Goal: Transaction & Acquisition: Purchase product/service

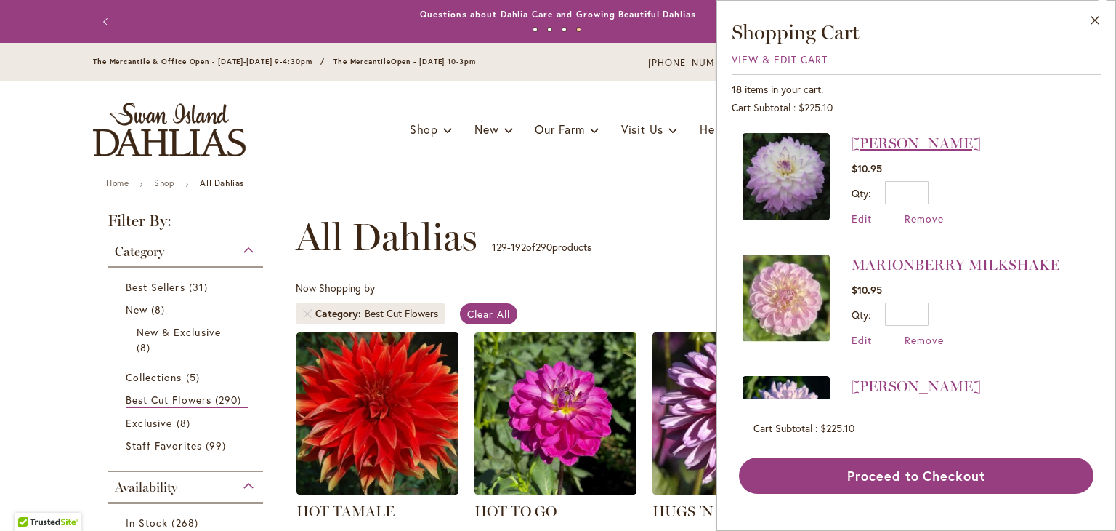
scroll to position [96, 0]
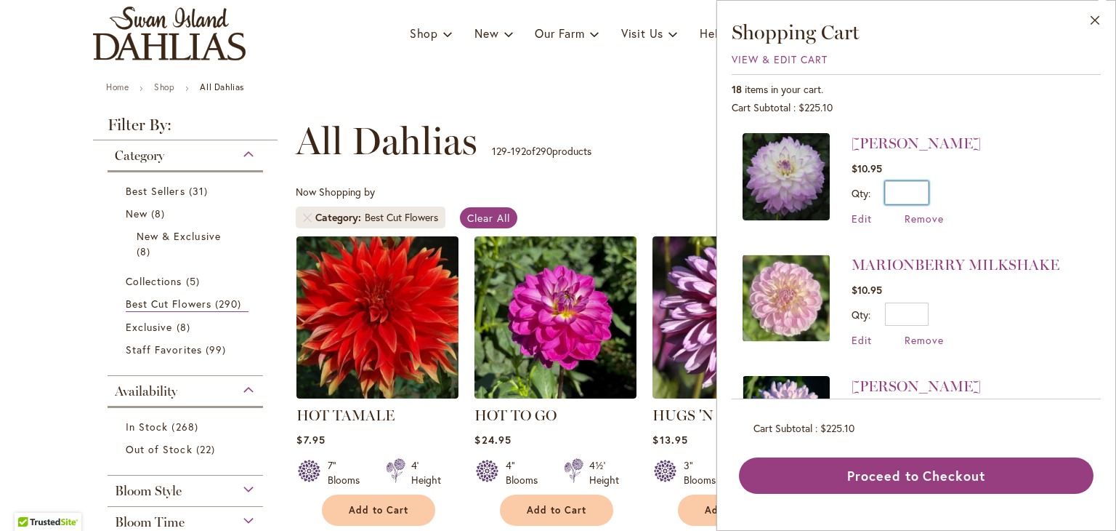
click at [981, 184] on div "Qty * Update" at bounding box center [916, 192] width 129 height 23
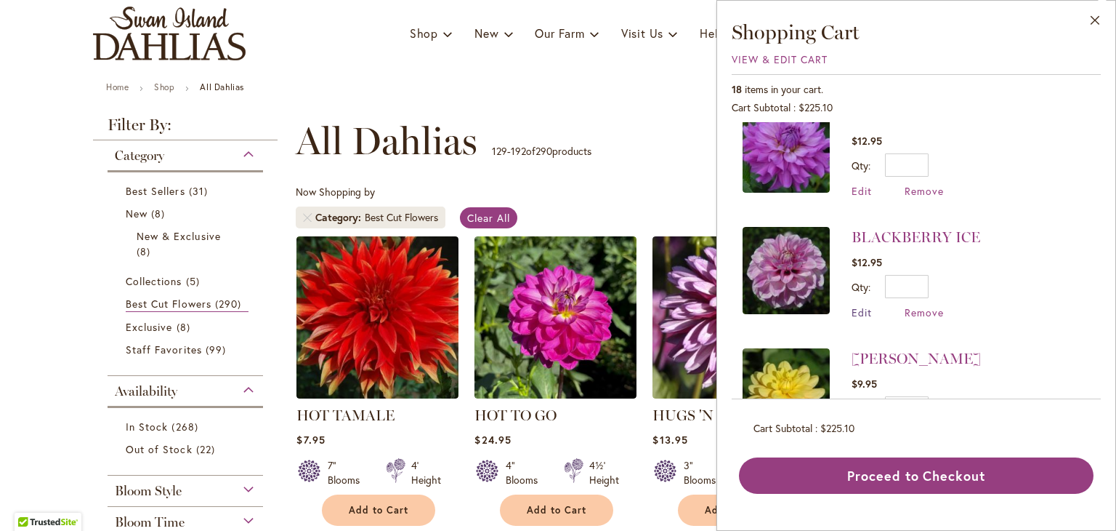
scroll to position [1793, 0]
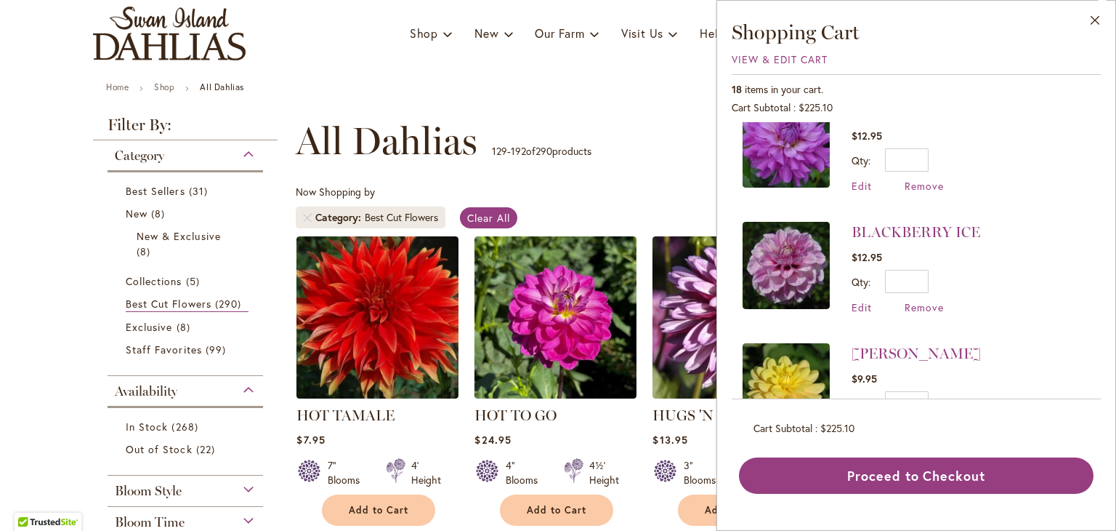
click at [922, 422] on span "Remove" at bounding box center [924, 429] width 39 height 14
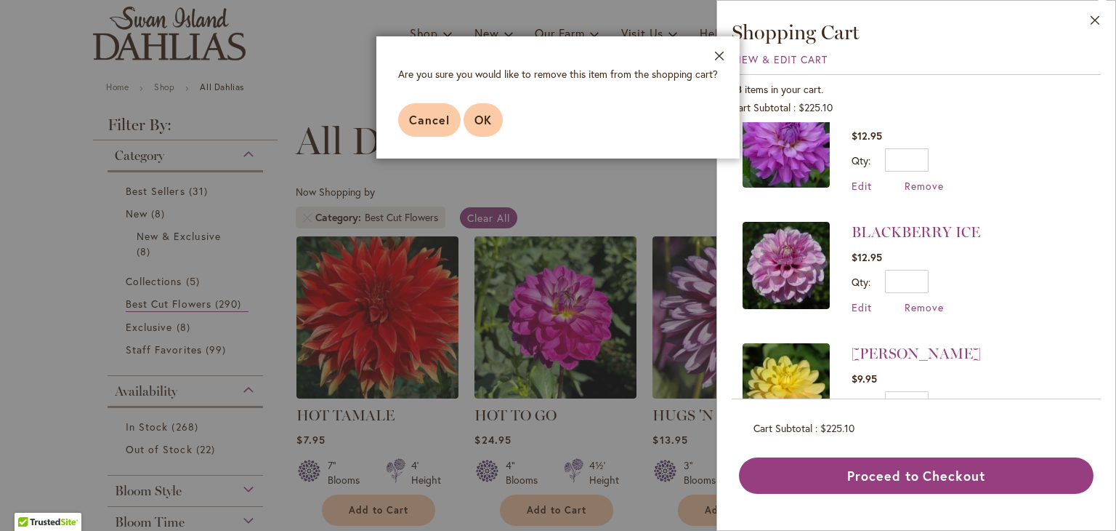
click at [491, 119] on button "OK" at bounding box center [483, 119] width 39 height 33
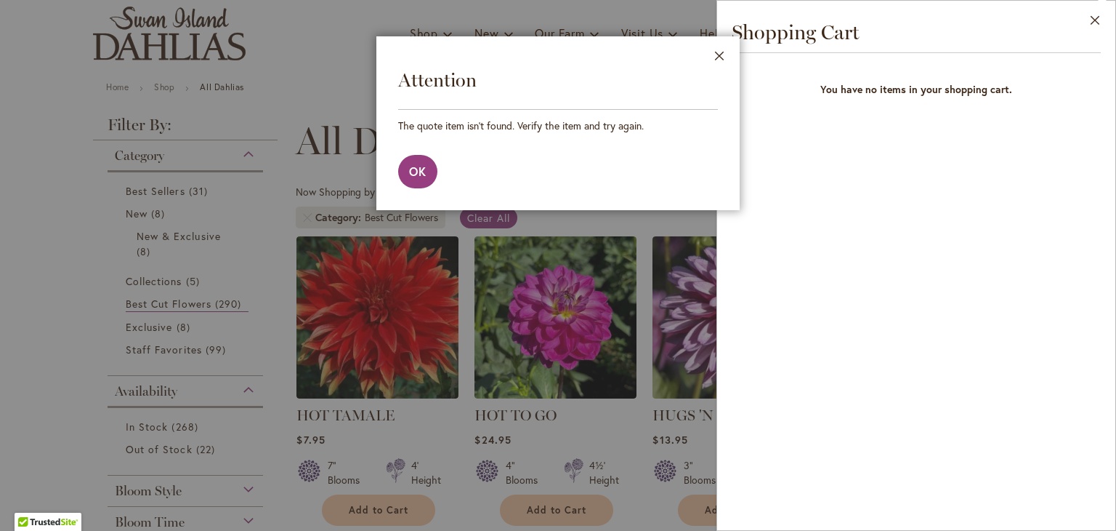
drag, startPoint x: 491, startPoint y: 119, endPoint x: 80, endPoint y: 243, distance: 429.6
click at [80, 243] on div at bounding box center [558, 265] width 1116 height 531
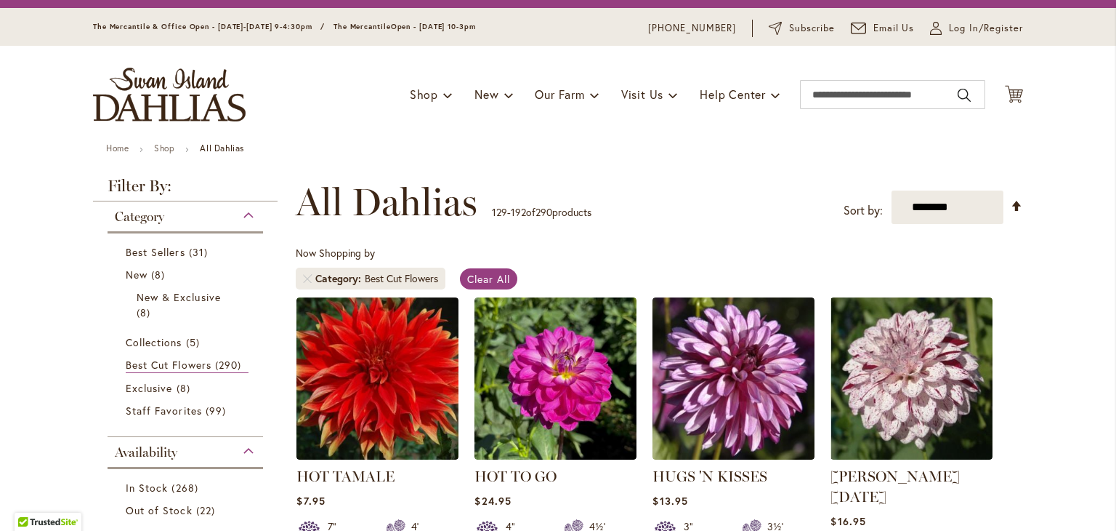
scroll to position [0, 0]
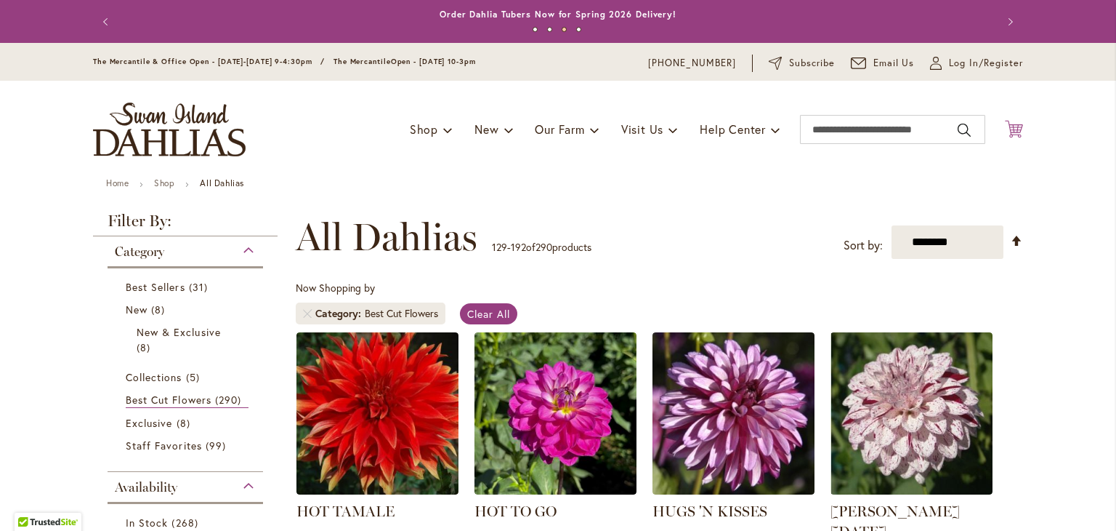
click at [1008, 128] on icon at bounding box center [1014, 128] width 18 height 17
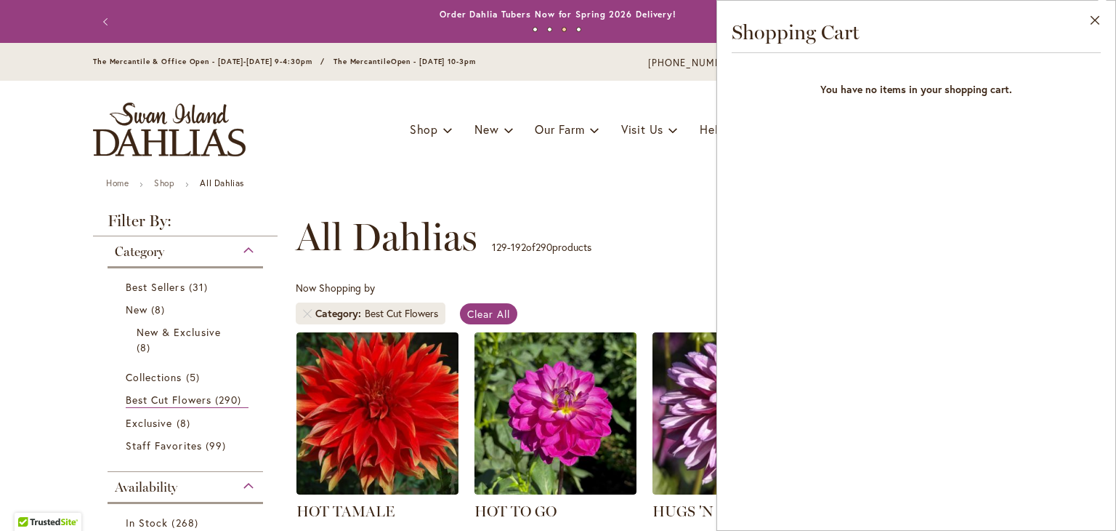
click at [969, 230] on div "Close Shopping Cart You have no items in your shopping cart." at bounding box center [917, 265] width 400 height 531
click at [329, 138] on div "Toggle Nav Shop Dahlia Tubers Collections Fresh Cut Dahlias Gardening Supplies …" at bounding box center [558, 129] width 959 height 97
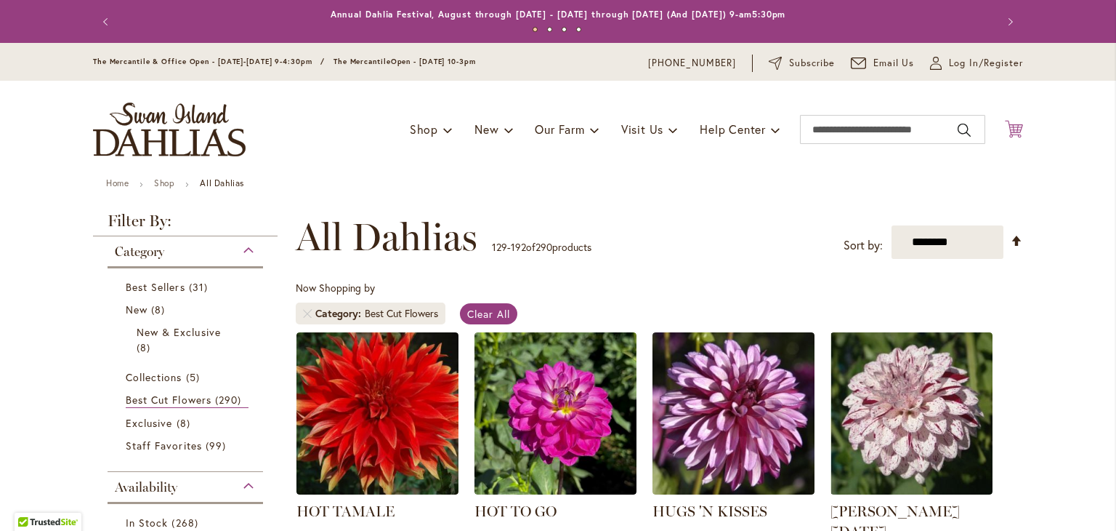
click at [1009, 133] on icon "Cart .cls-1 { fill: #231f20; }" at bounding box center [1014, 129] width 18 height 18
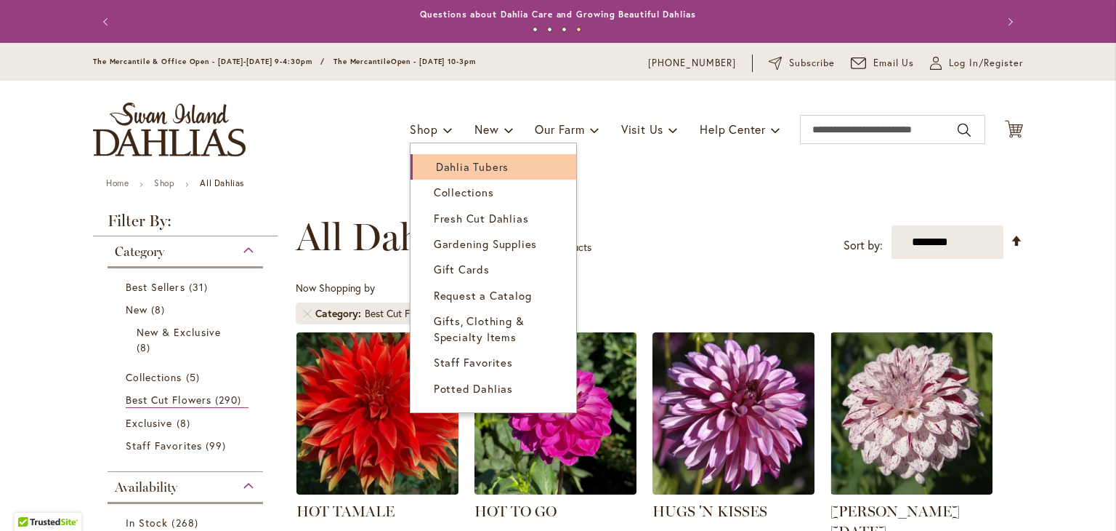
click at [454, 159] on span "Dahlia Tubers" at bounding box center [472, 166] width 73 height 15
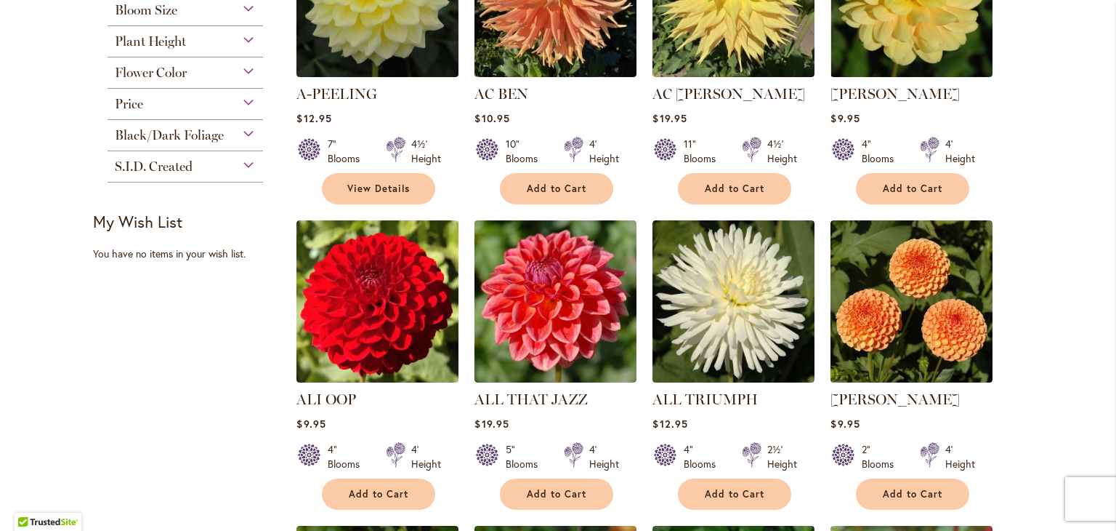
scroll to position [449, 0]
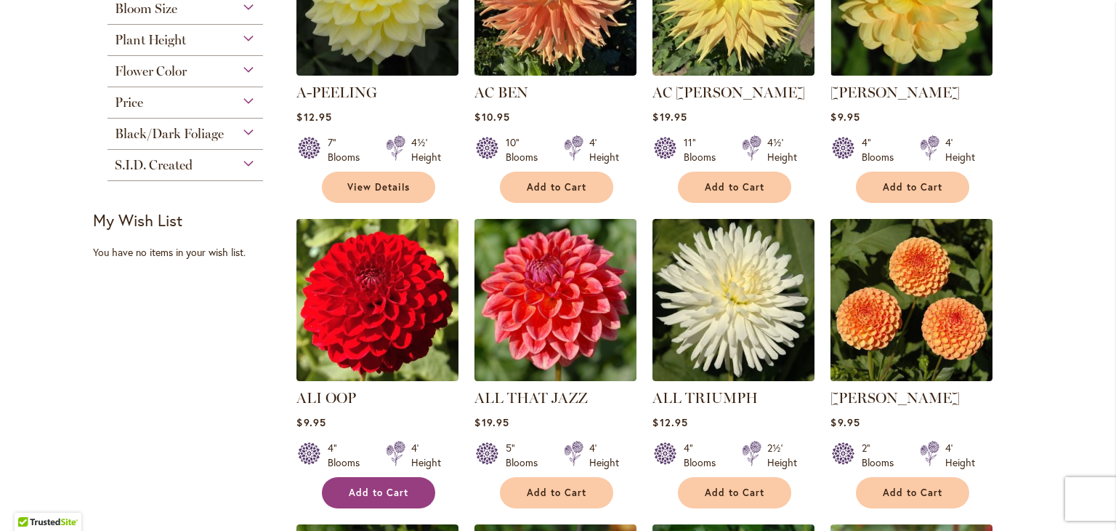
click at [371, 493] on span "Add to Cart" at bounding box center [379, 492] width 60 height 12
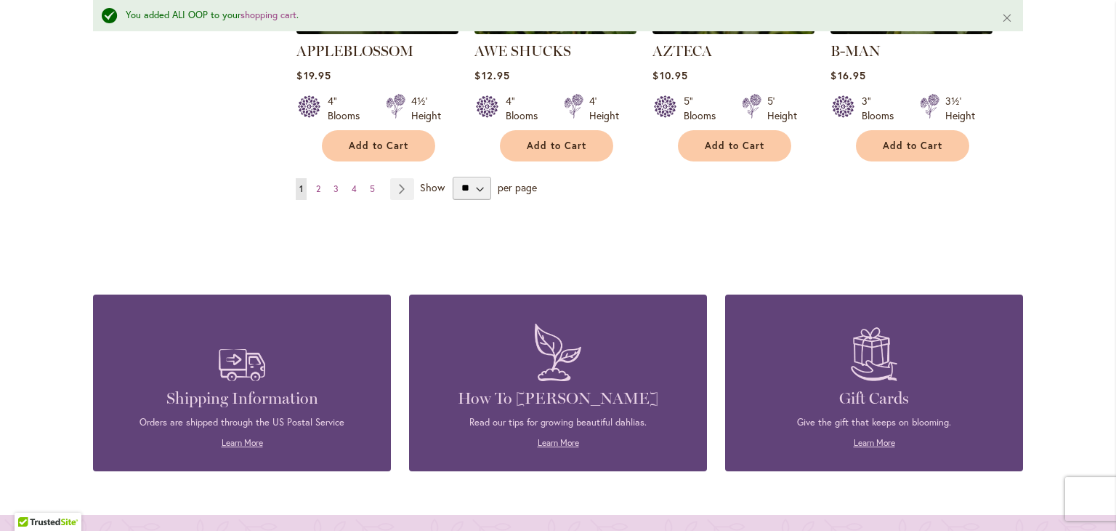
scroll to position [1465, 0]
click at [475, 177] on select "** ** ** **" at bounding box center [472, 188] width 39 height 23
select select "**"
click at [453, 177] on select "** ** ** **" at bounding box center [472, 188] width 39 height 23
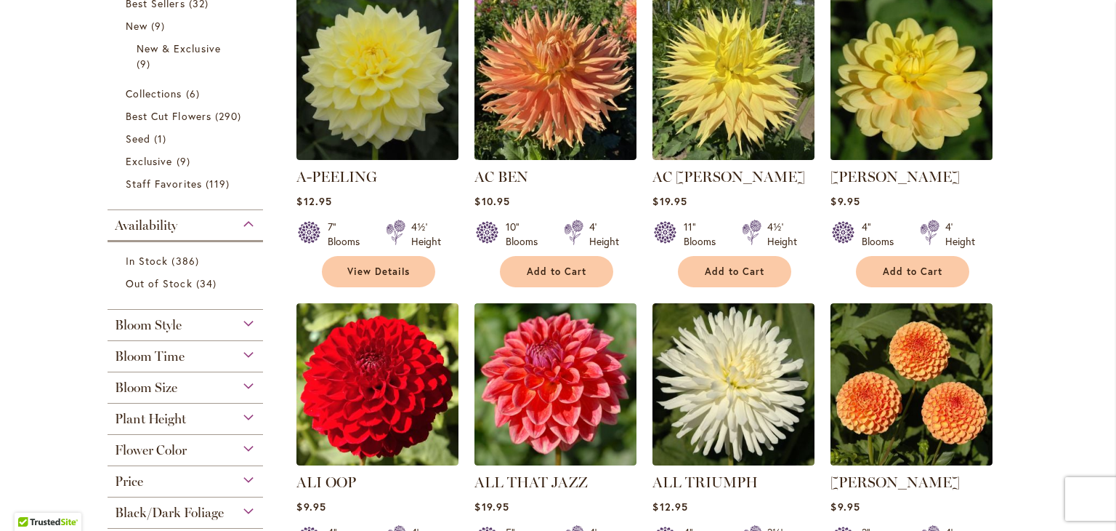
scroll to position [366, 0]
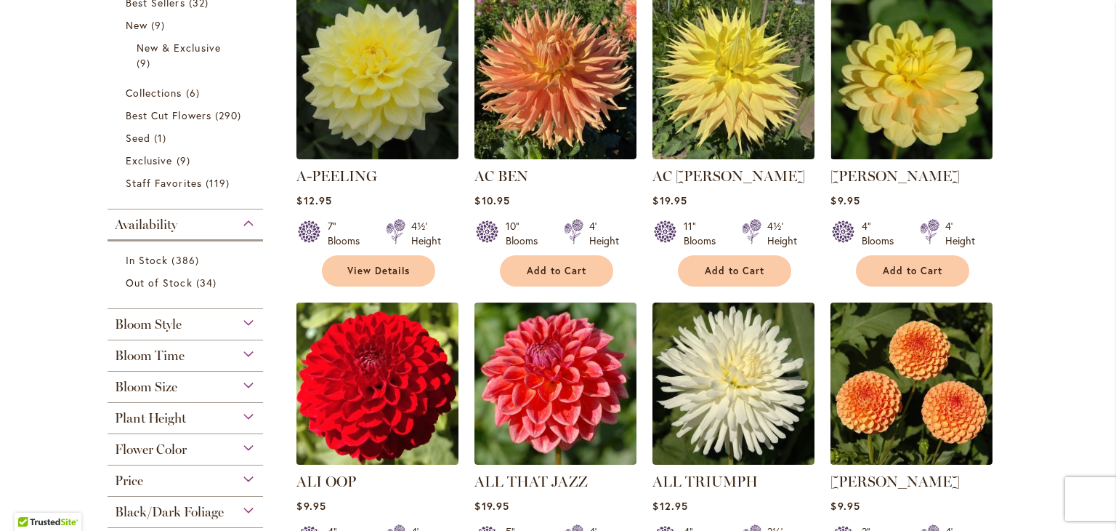
click at [382, 414] on img at bounding box center [378, 384] width 170 height 170
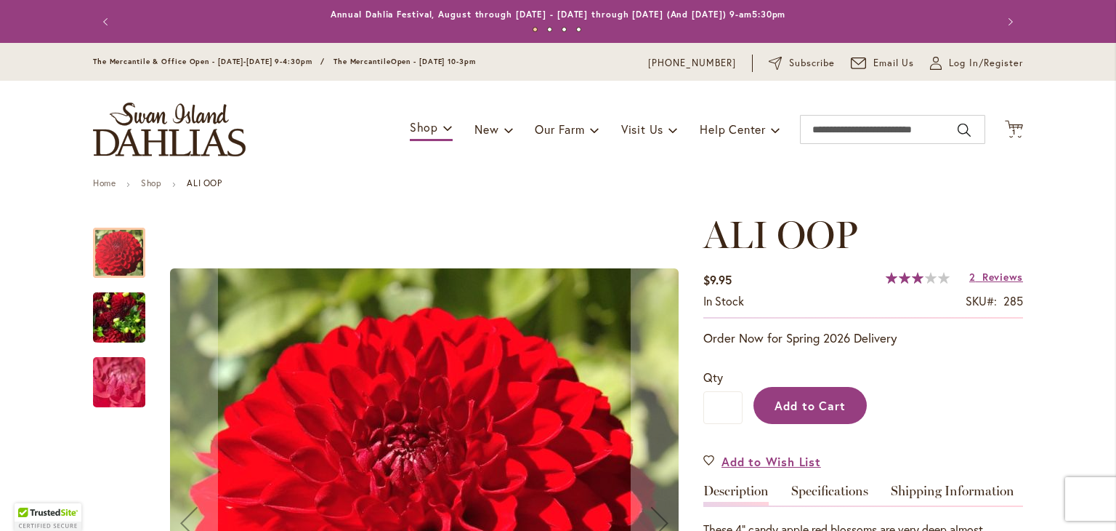
click at [794, 406] on span "Add to Cart" at bounding box center [811, 405] width 72 height 15
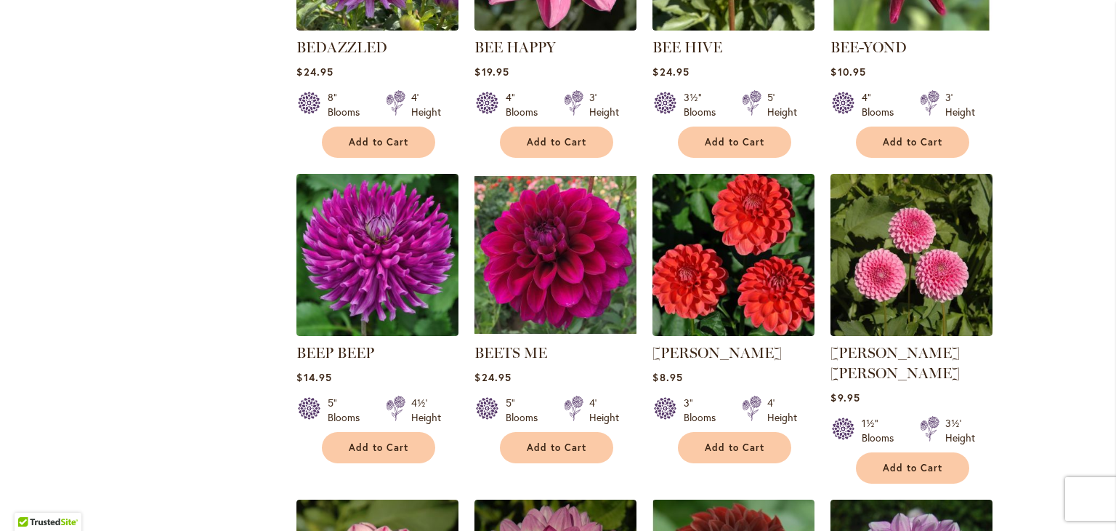
scroll to position [2346, 0]
drag, startPoint x: 0, startPoint y: 0, endPoint x: 411, endPoint y: 129, distance: 430.4
click at [411, 129] on button "Add to Cart" at bounding box center [378, 141] width 113 height 31
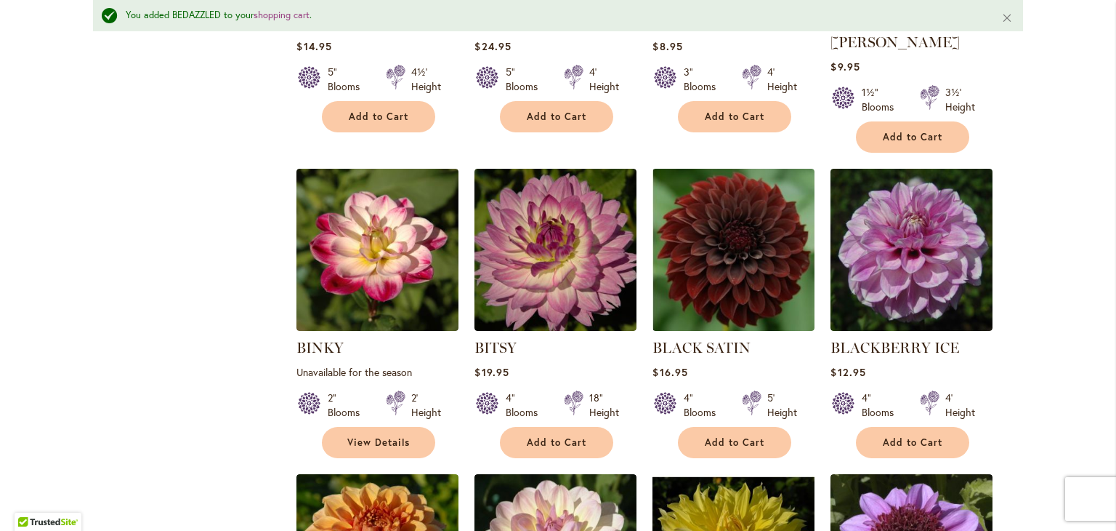
scroll to position [2716, 0]
click at [920, 427] on button "Add to Cart" at bounding box center [912, 442] width 113 height 31
click at [917, 427] on button "Add to Cart" at bounding box center [912, 442] width 113 height 31
click at [917, 427] on form "Add to Cart" at bounding box center [912, 442] width 113 height 31
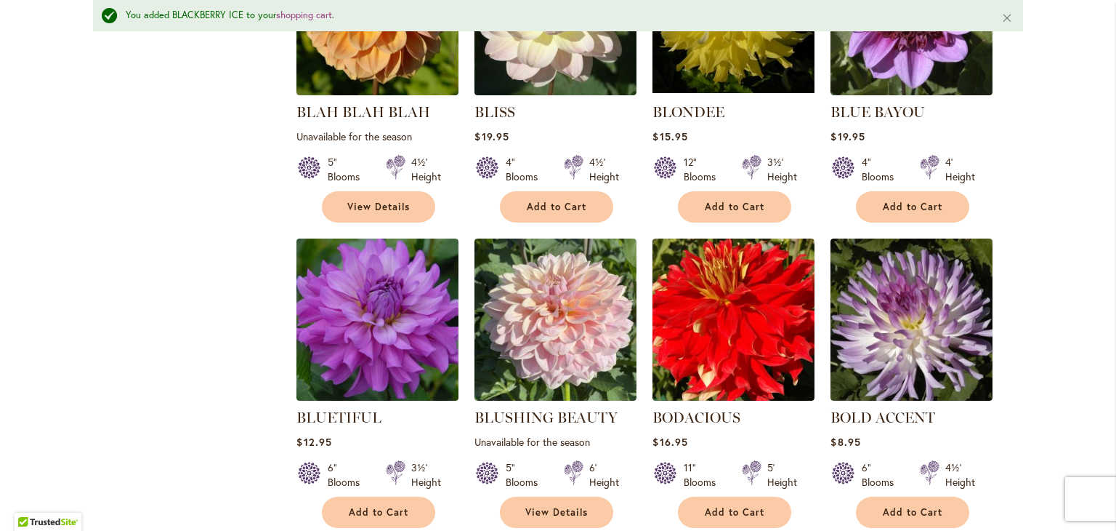
scroll to position [3262, 0]
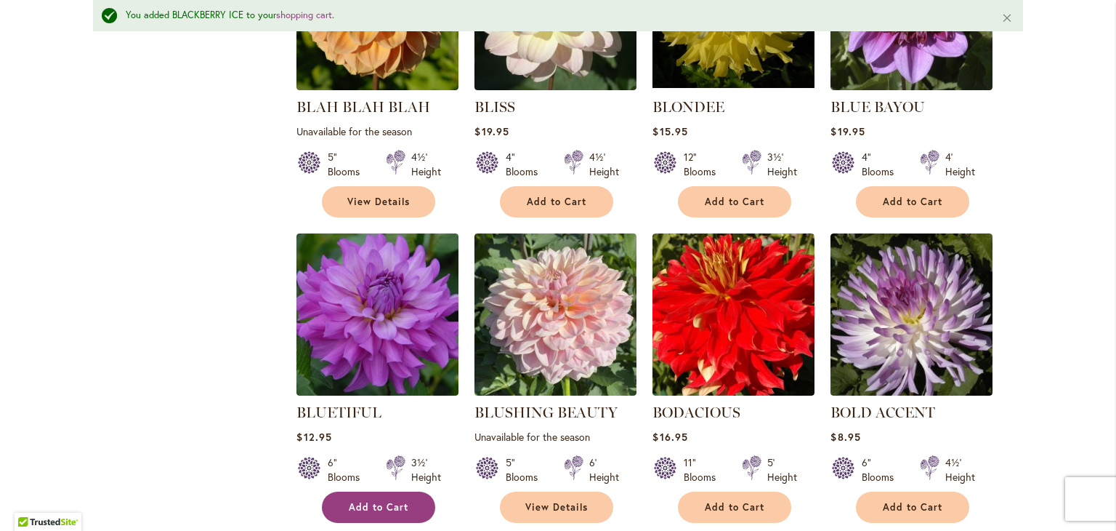
click at [382, 501] on span "Add to Cart" at bounding box center [379, 507] width 60 height 12
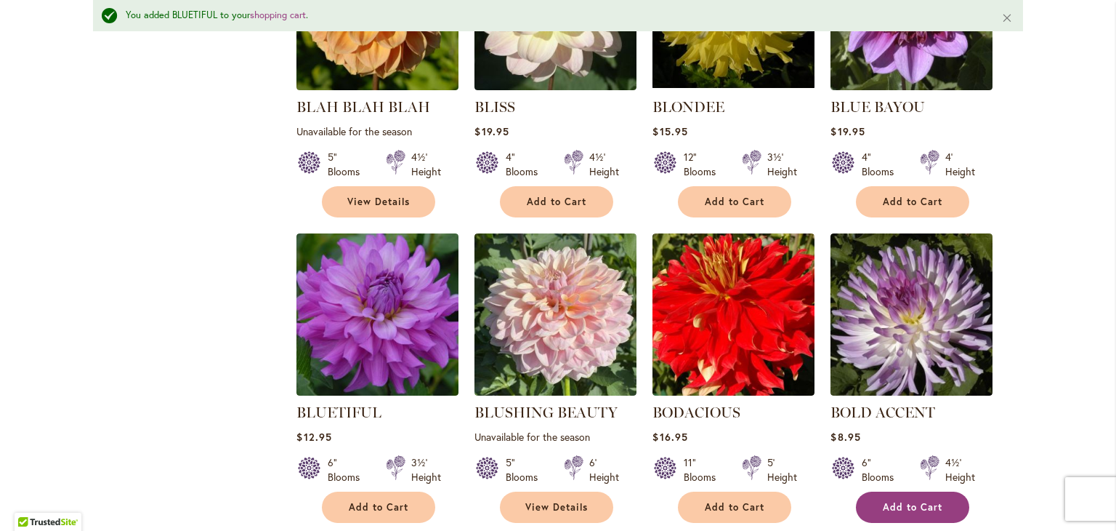
click at [893, 491] on button "Add to Cart" at bounding box center [912, 506] width 113 height 31
click at [893, 491] on form "Adding..." at bounding box center [912, 506] width 113 height 31
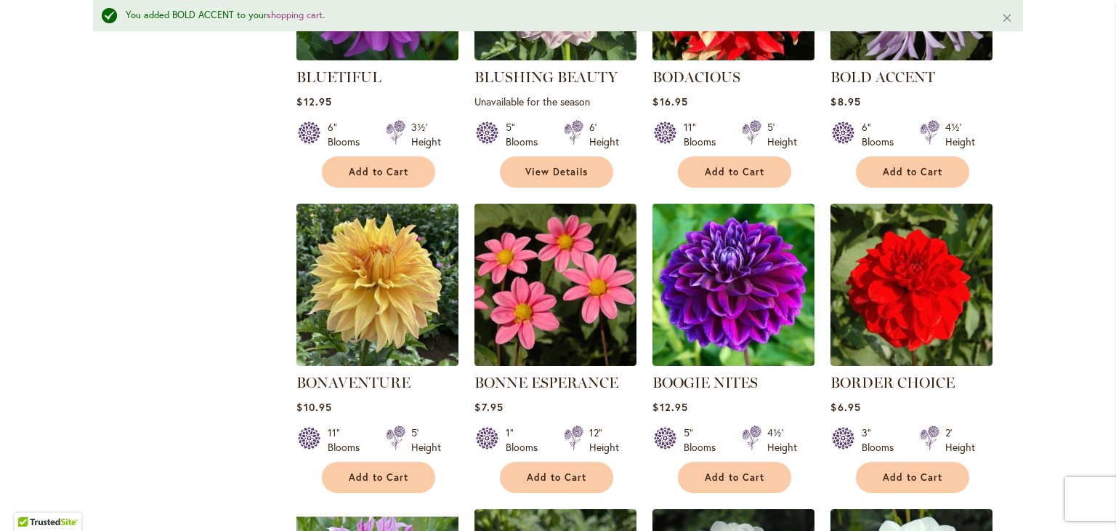
scroll to position [3597, 0]
click at [727, 471] on span "Add to Cart" at bounding box center [735, 477] width 60 height 12
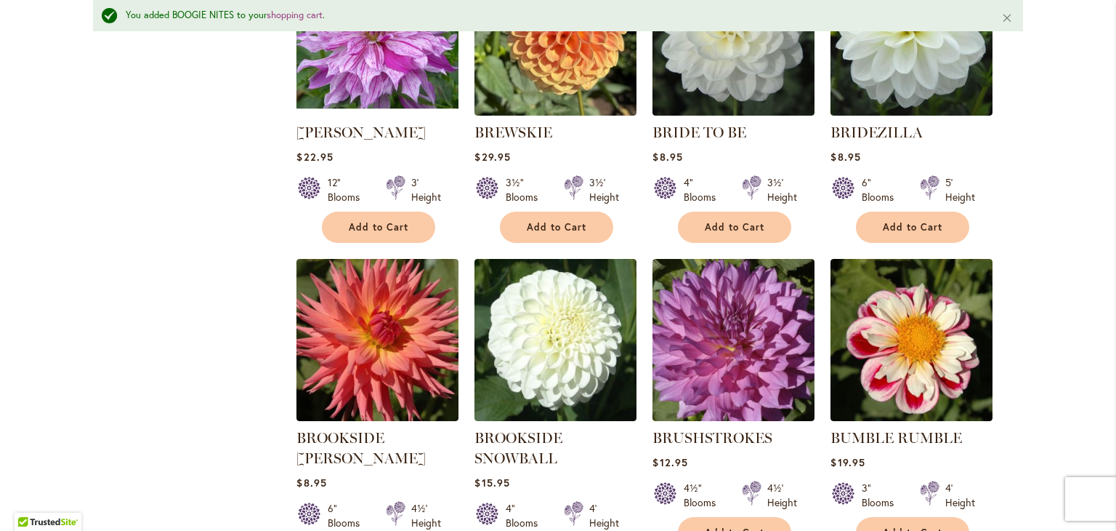
scroll to position [4156, 0]
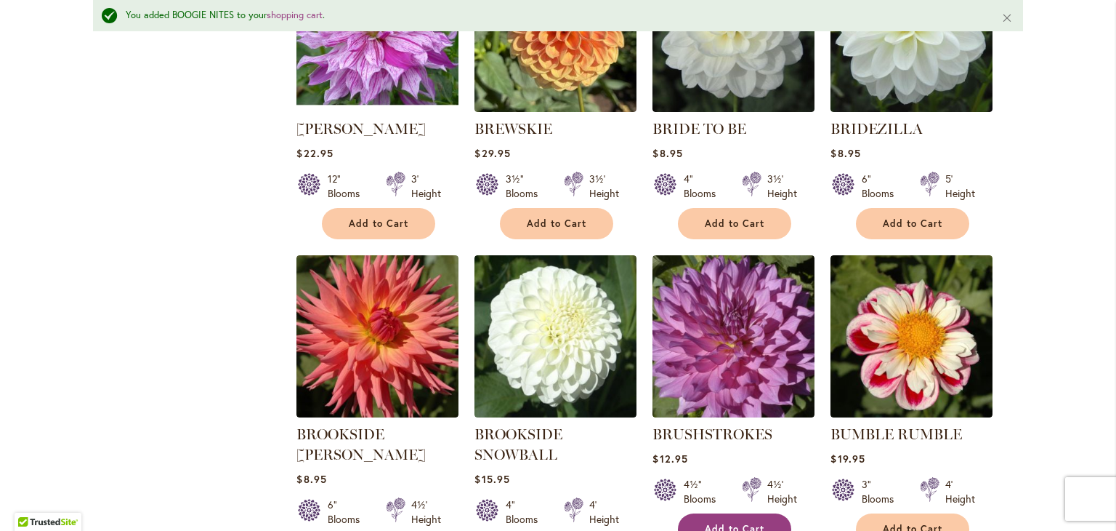
click at [720, 513] on button "Add to Cart" at bounding box center [734, 528] width 113 height 31
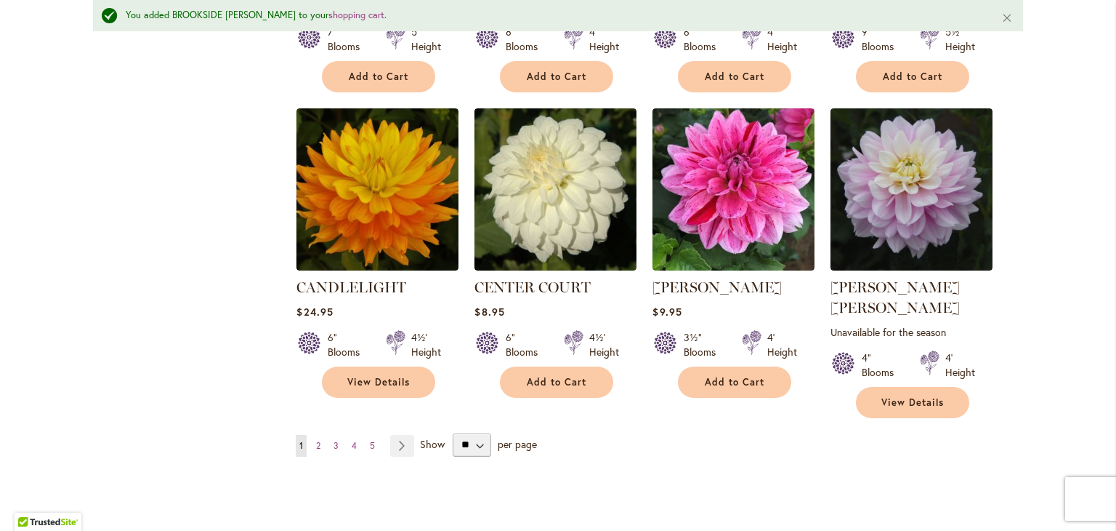
scroll to position [4934, 0]
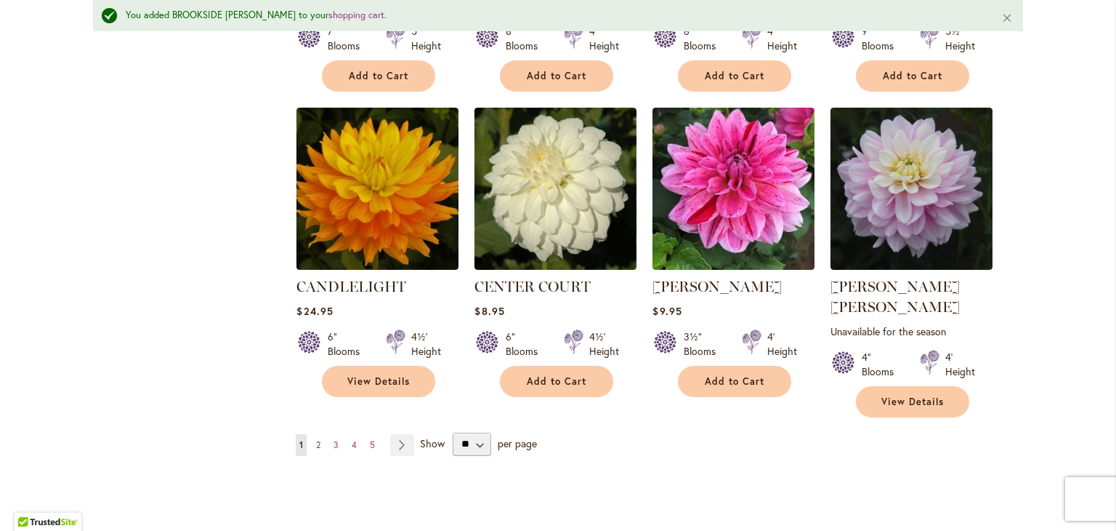
click at [316, 439] on span "2" at bounding box center [318, 444] width 4 height 11
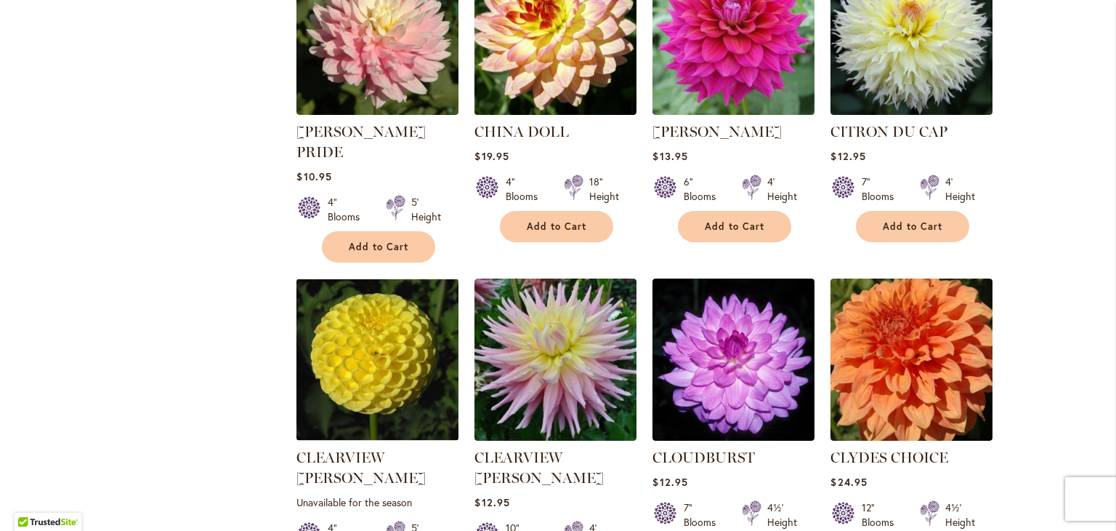
scroll to position [1043, 0]
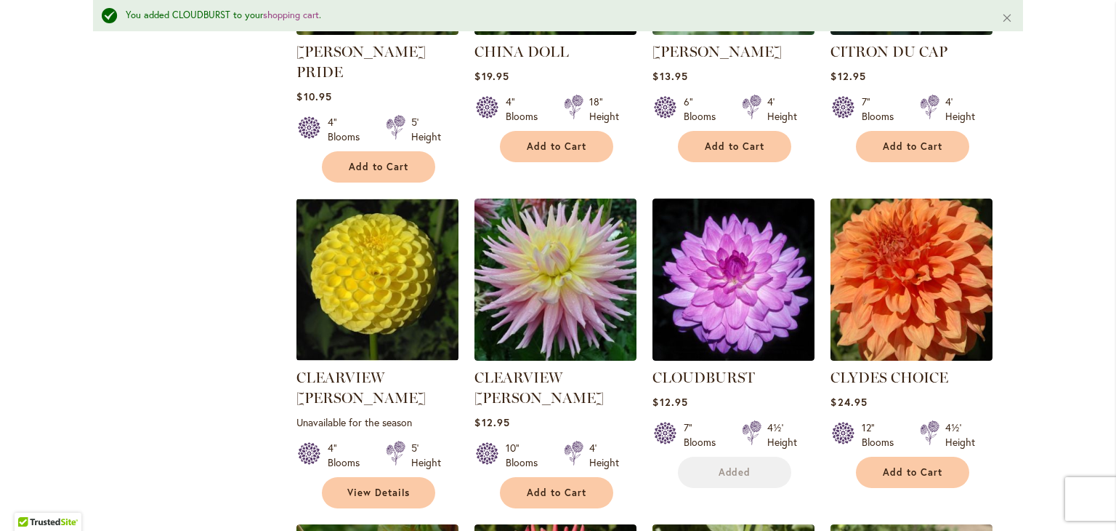
scroll to position [1286, 0]
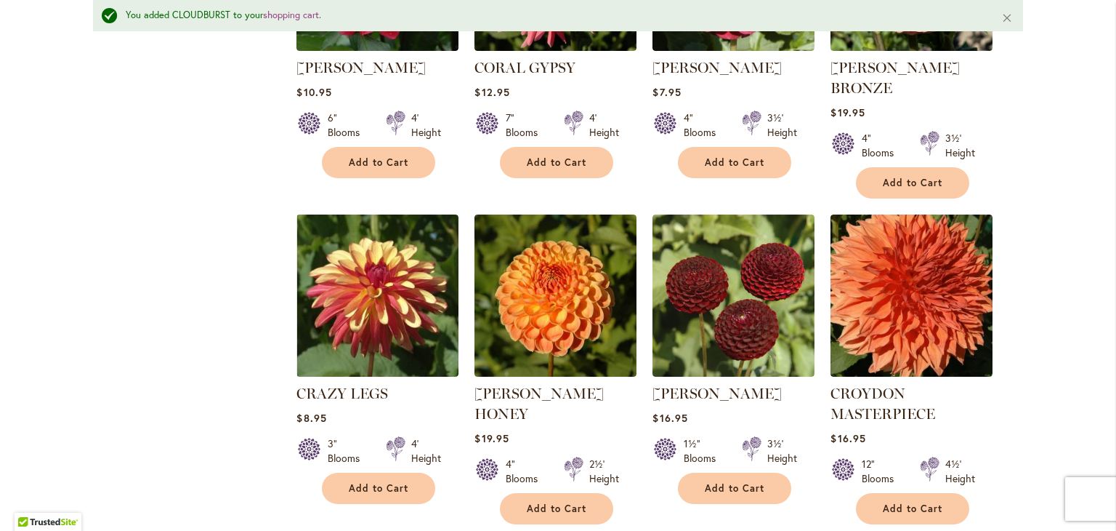
scroll to position [1802, 0]
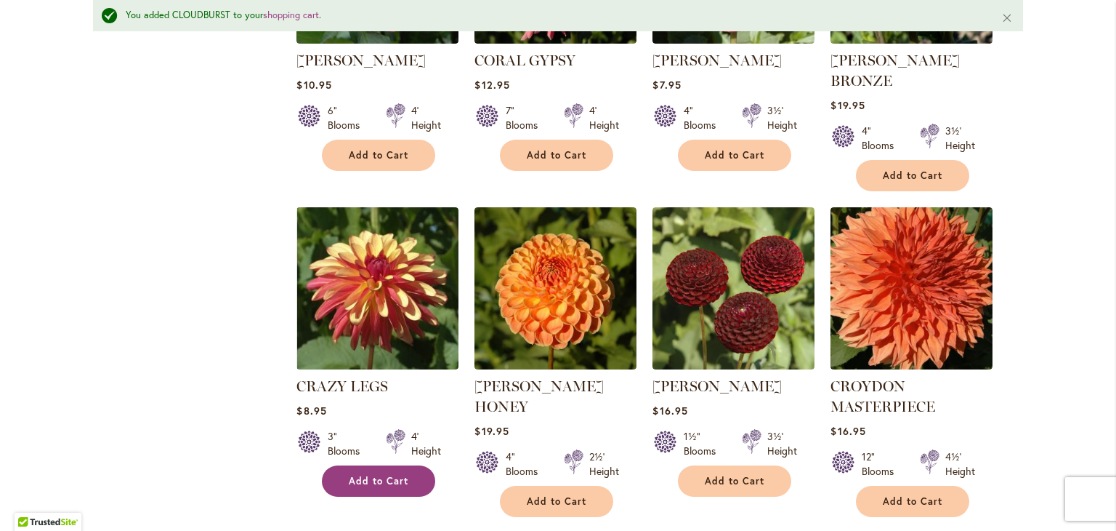
click at [378, 475] on span "Add to Cart" at bounding box center [379, 481] width 60 height 12
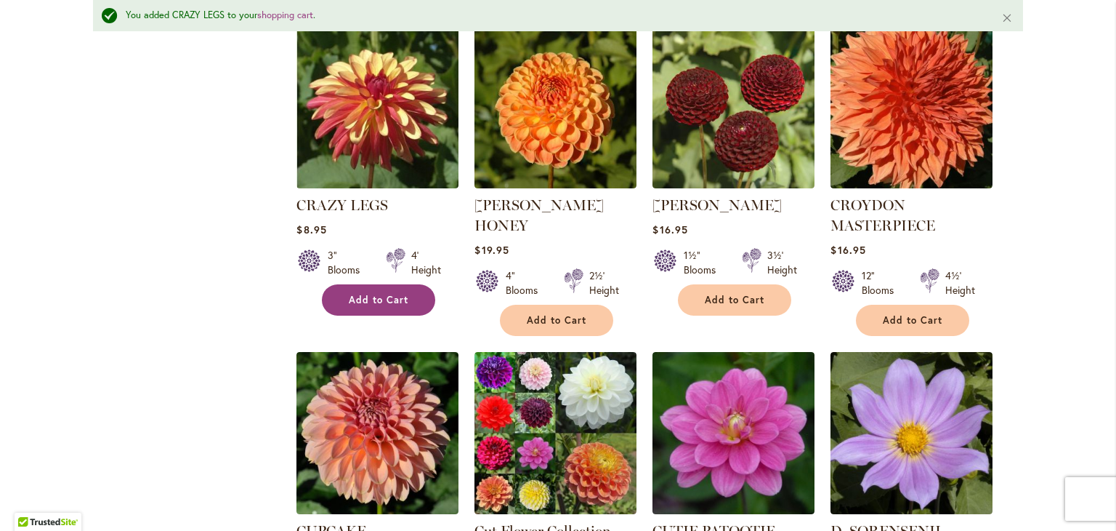
scroll to position [1992, 0]
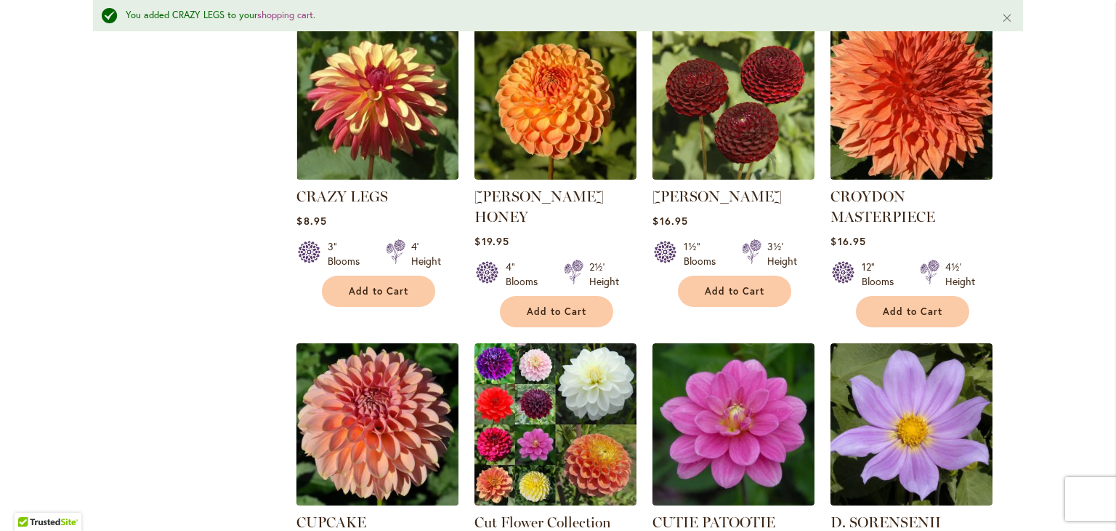
click at [378, 395] on img at bounding box center [378, 424] width 170 height 170
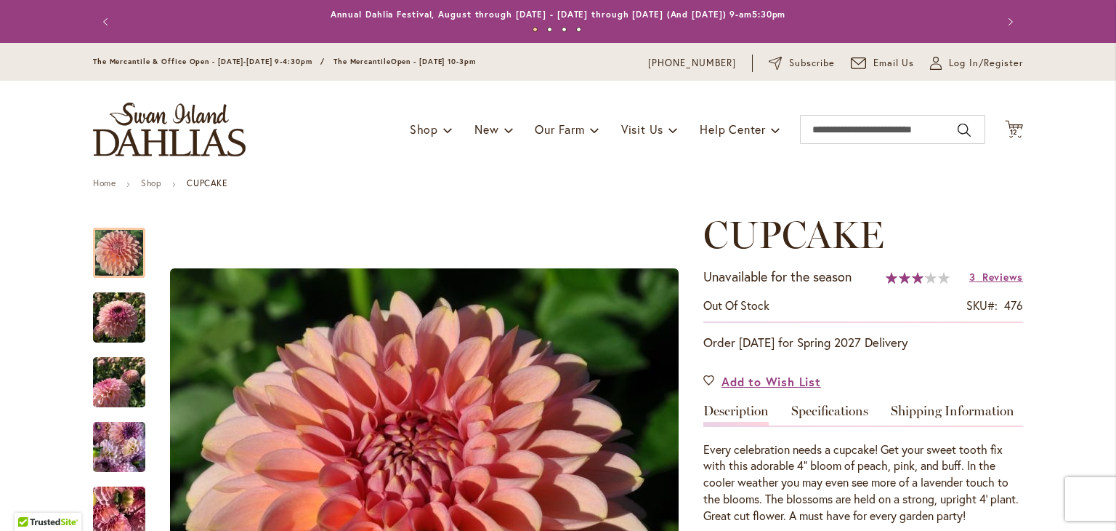
scroll to position [118, 0]
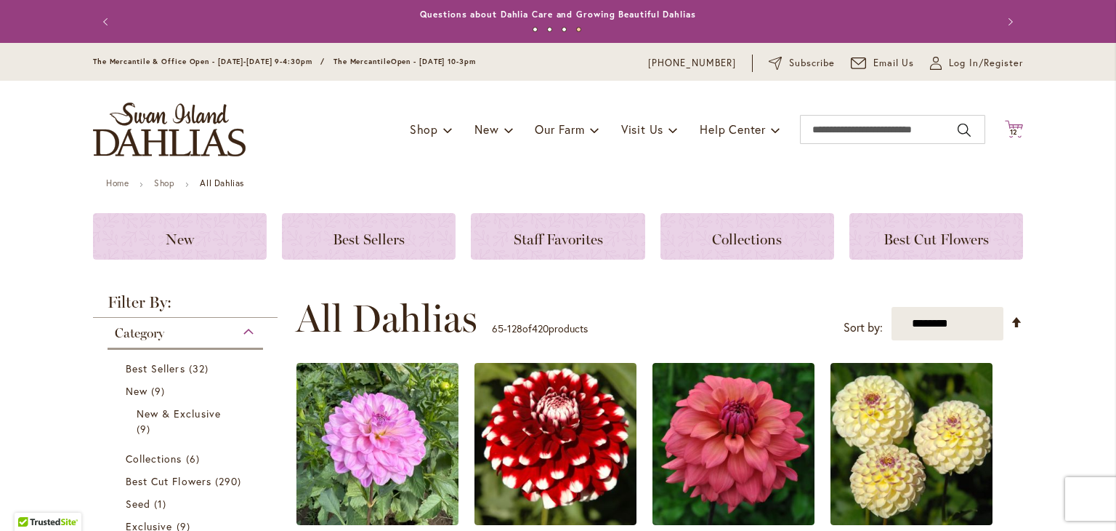
click at [1013, 126] on icon "Cart .cls-1 { fill: #231f20; }" at bounding box center [1014, 129] width 18 height 18
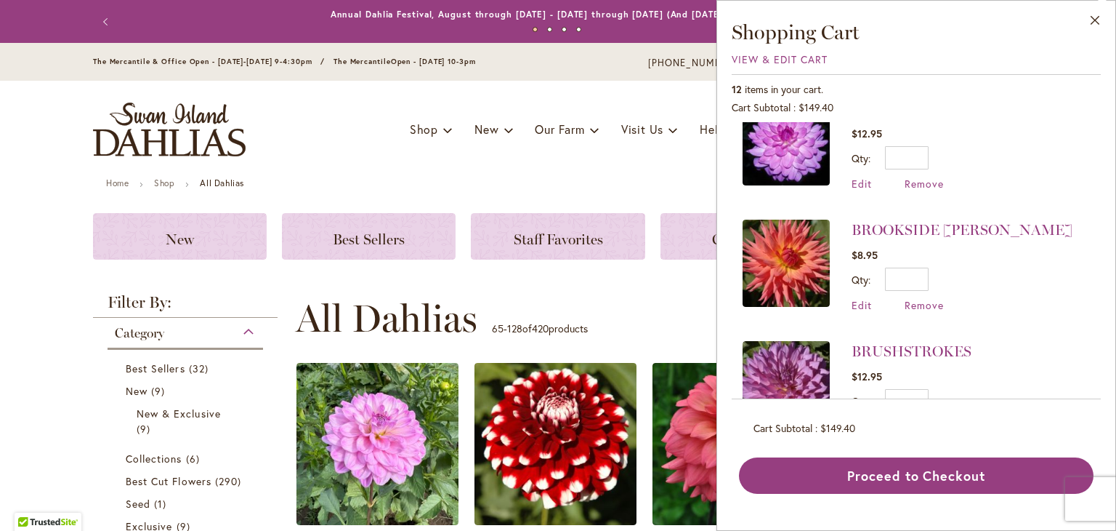
scroll to position [157, 0]
click at [1012, 242] on li "BROOKSIDE CHERI $8.95 Qty * Update Edit Remove" at bounding box center [916, 264] width 347 height 121
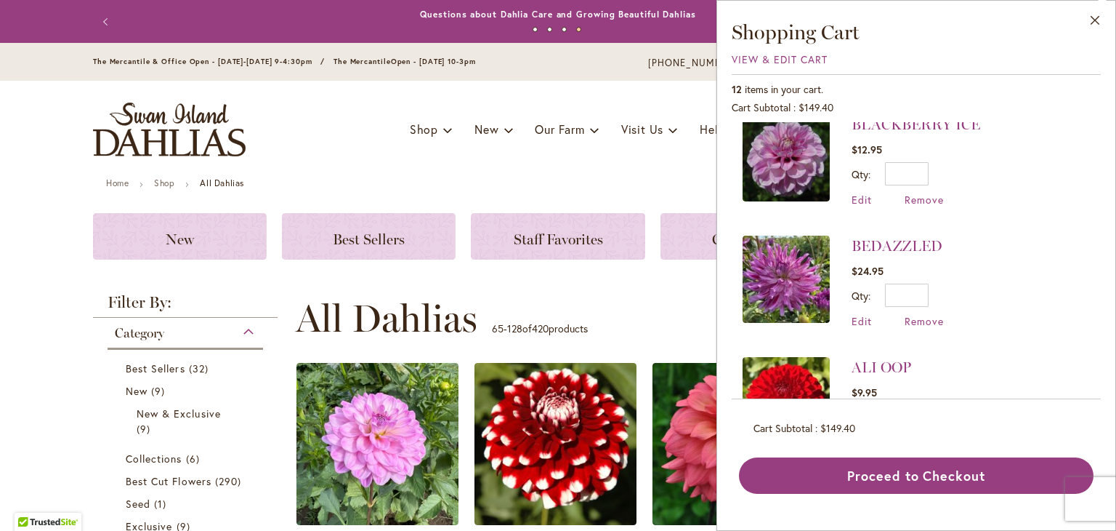
scroll to position [929, 0]
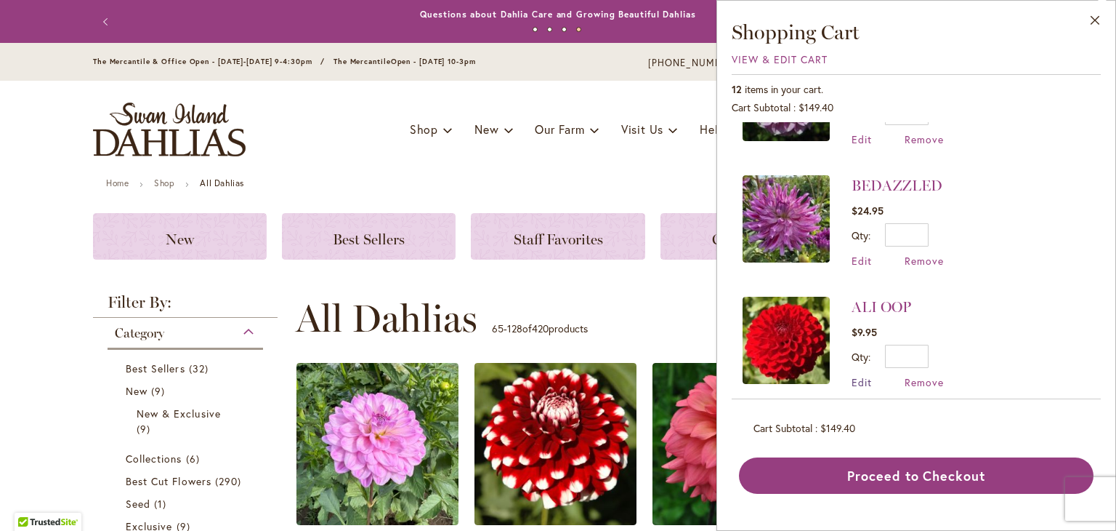
click at [860, 375] on span "Edit" at bounding box center [862, 382] width 20 height 14
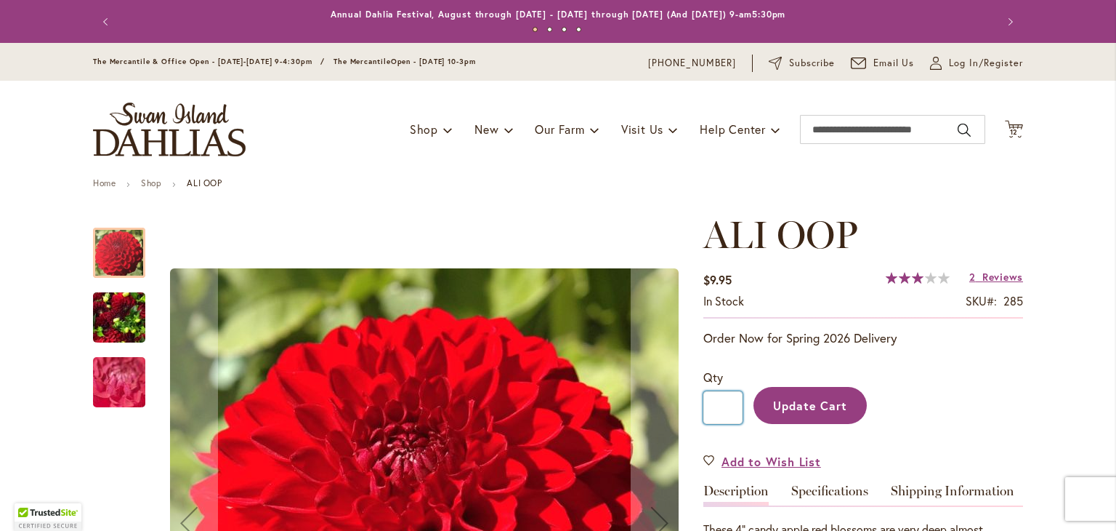
click at [728, 399] on input "*" at bounding box center [723, 407] width 39 height 33
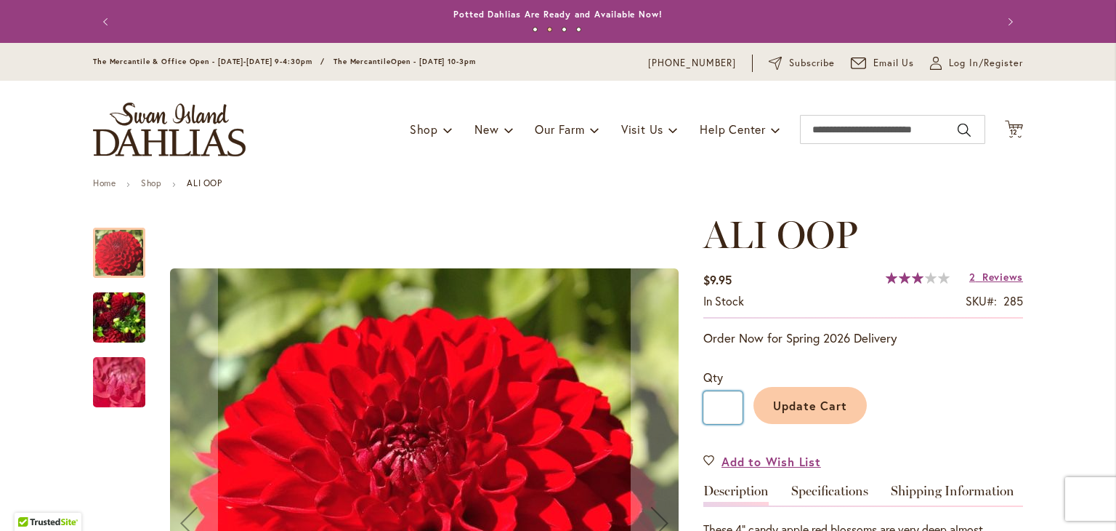
type input "*"
click at [808, 408] on span "Update Cart" at bounding box center [810, 405] width 75 height 15
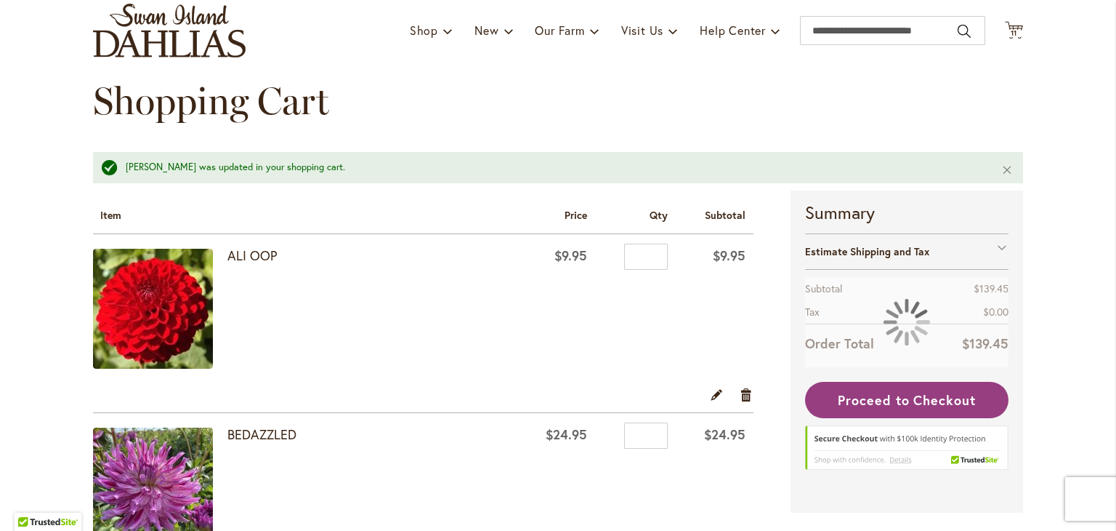
scroll to position [67, 0]
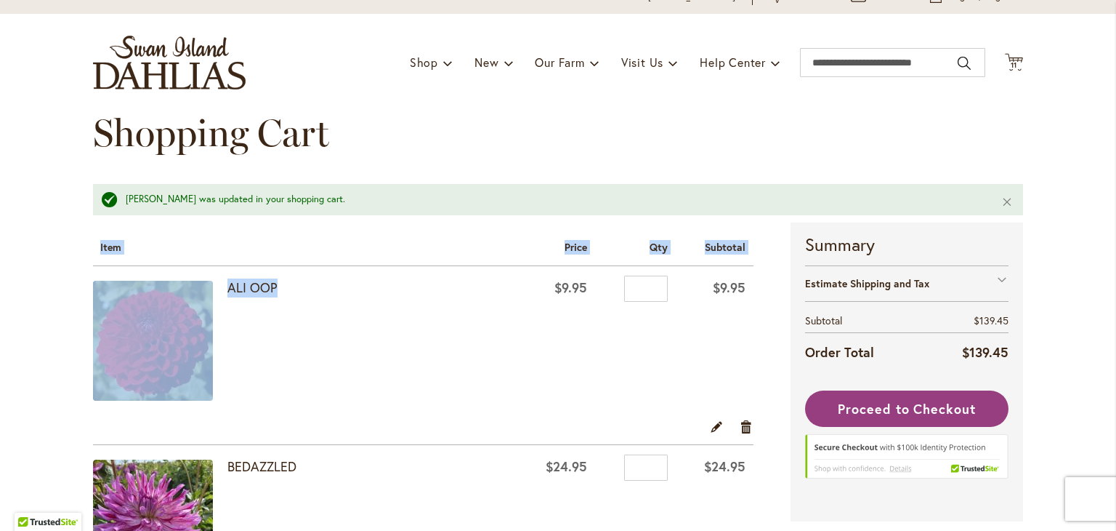
drag, startPoint x: 362, startPoint y: 219, endPoint x: 410, endPoint y: 286, distance: 82.9
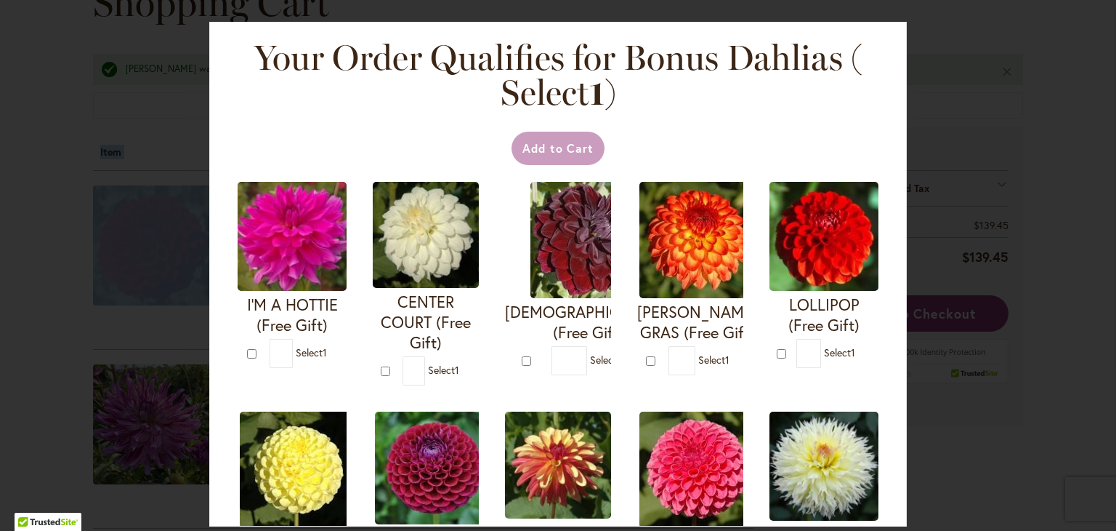
scroll to position [198, 0]
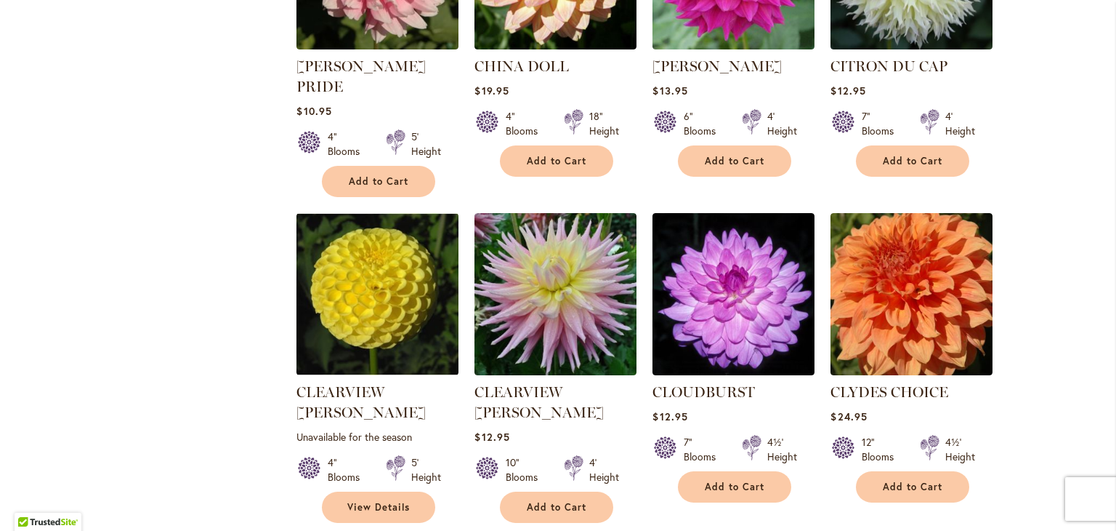
scroll to position [1107, 0]
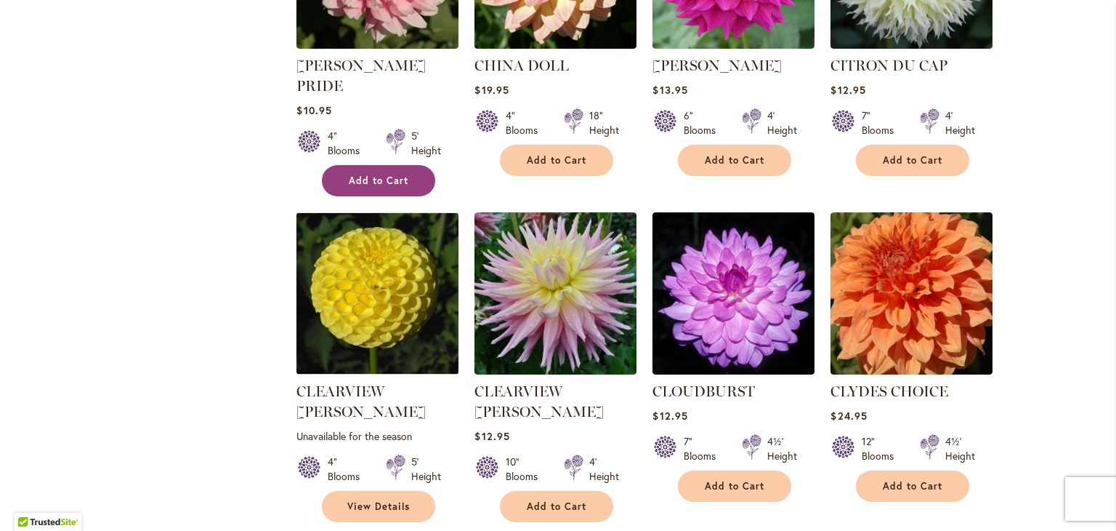
drag, startPoint x: 0, startPoint y: 0, endPoint x: 326, endPoint y: 135, distance: 352.6
click at [326, 165] on button "Add to Cart" at bounding box center [378, 180] width 113 height 31
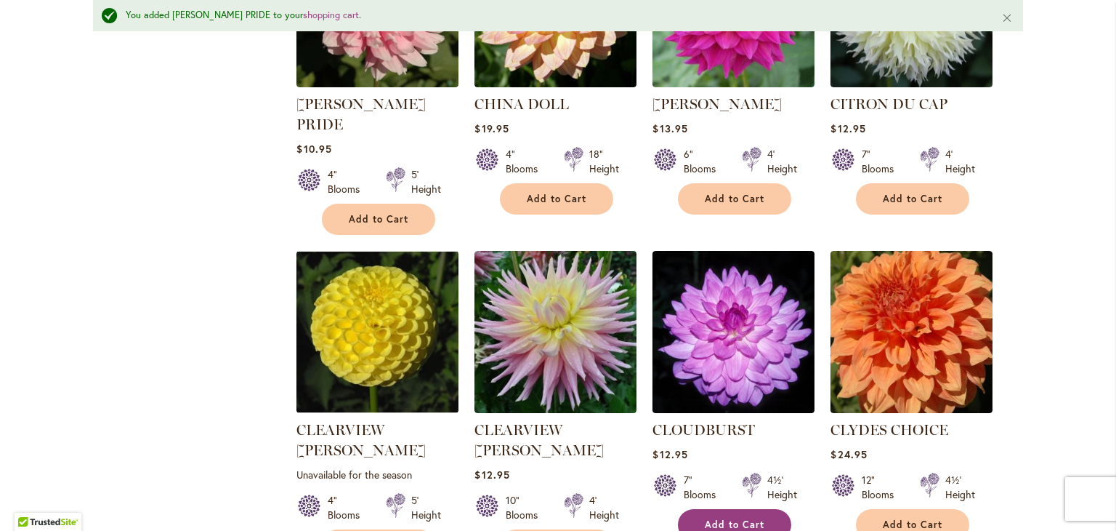
click at [728, 509] on button "Add to Cart" at bounding box center [734, 524] width 113 height 31
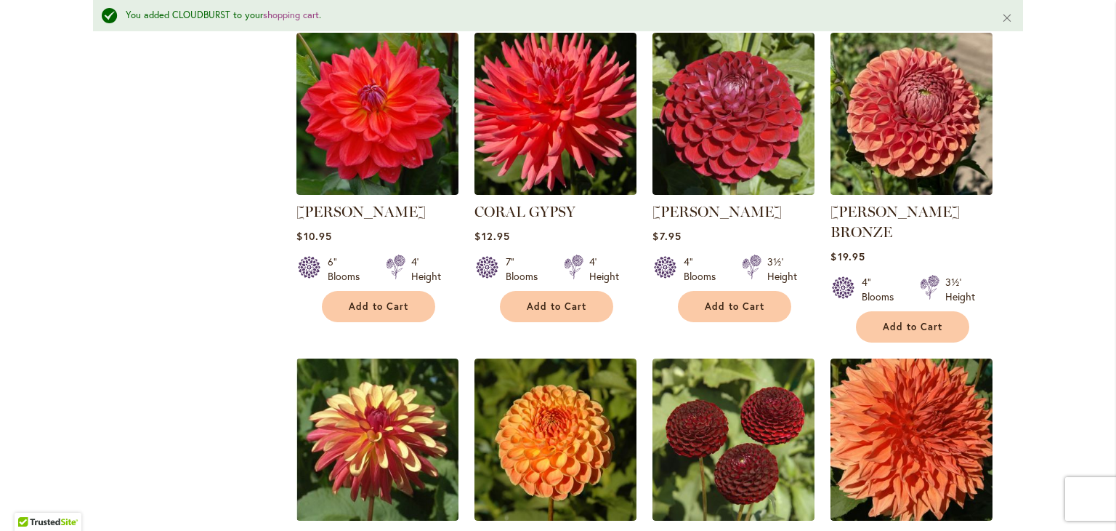
scroll to position [1651, 0]
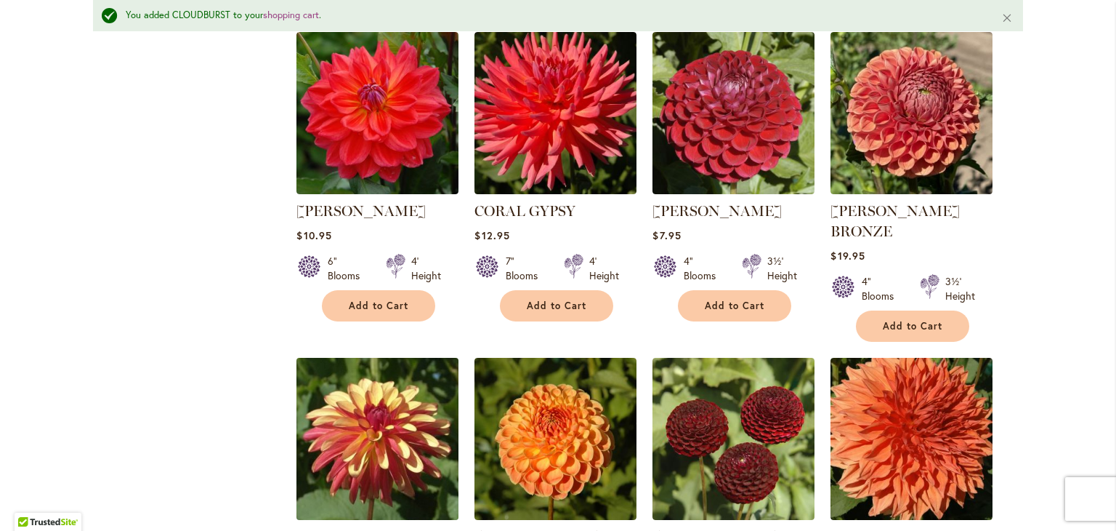
click at [385, 358] on img at bounding box center [378, 438] width 170 height 170
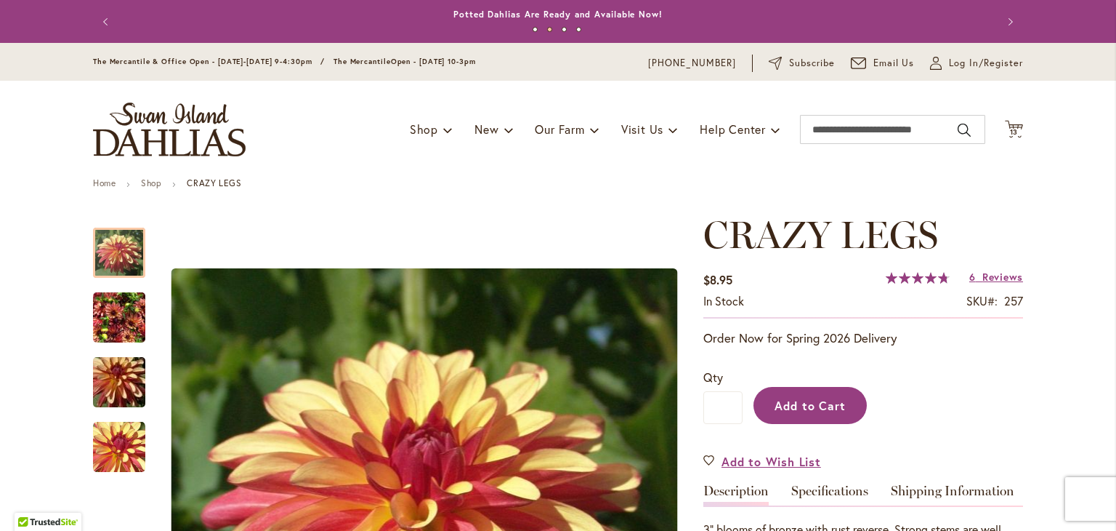
click at [814, 398] on span "Add to Cart" at bounding box center [811, 405] width 72 height 15
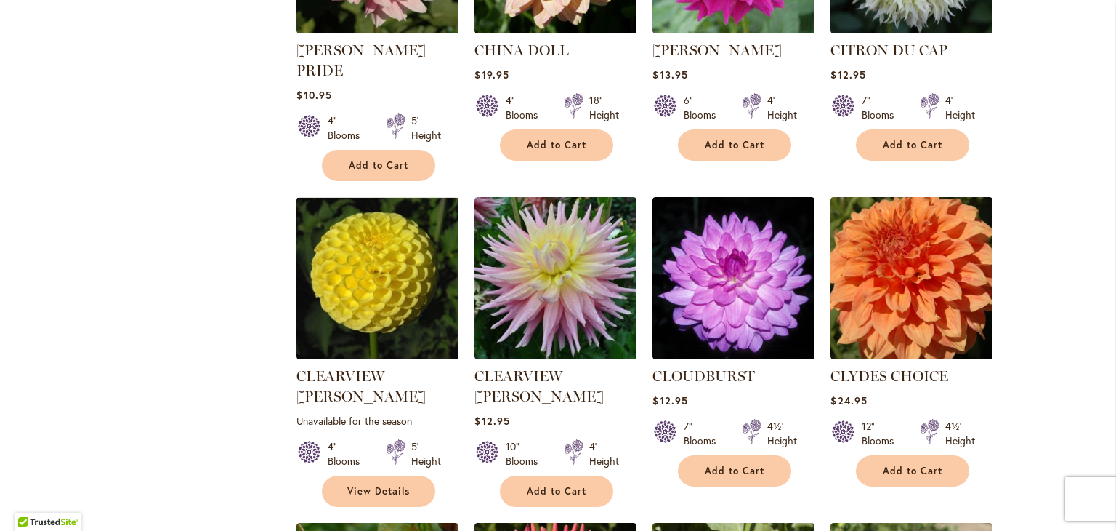
scroll to position [1122, 0]
click at [727, 464] on span "Add to Cart" at bounding box center [735, 470] width 60 height 12
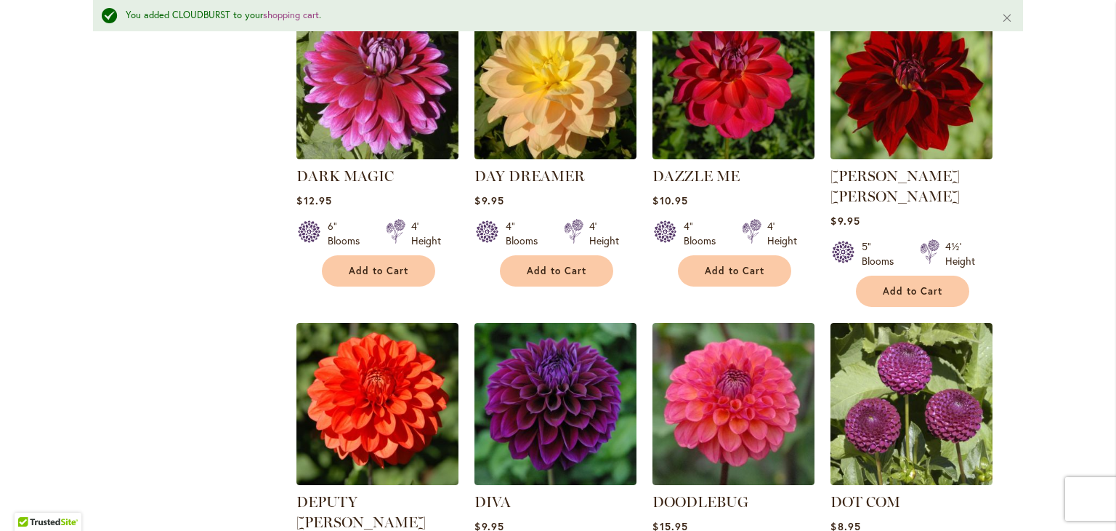
scroll to position [2971, 0]
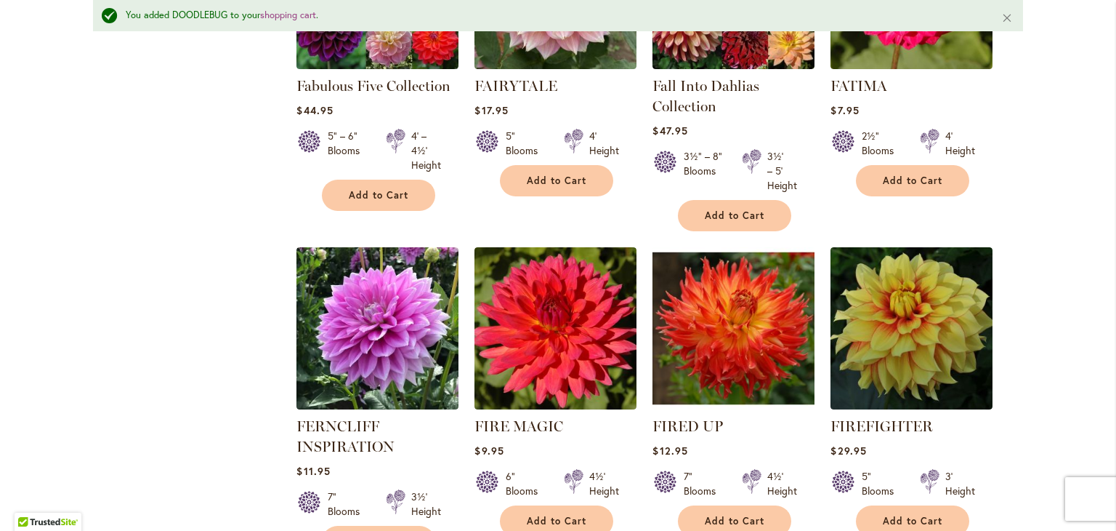
scroll to position [4925, 0]
click at [832, 408] on li "FIREFIGHTER Rating: 100% 1 Review $29.95 5" Blooms 3' Height Add to Cart" at bounding box center [912, 401] width 164 height 311
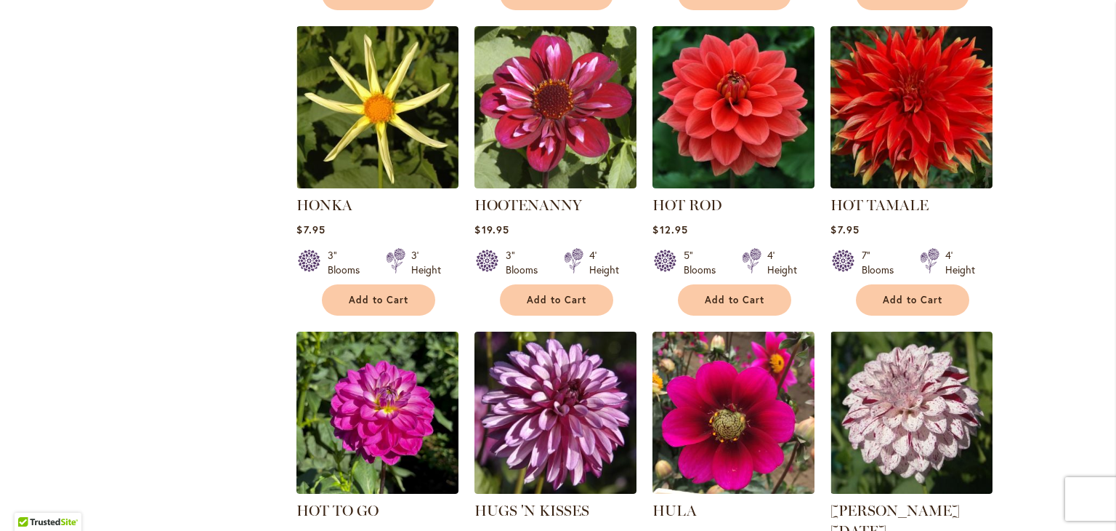
scroll to position [4483, 0]
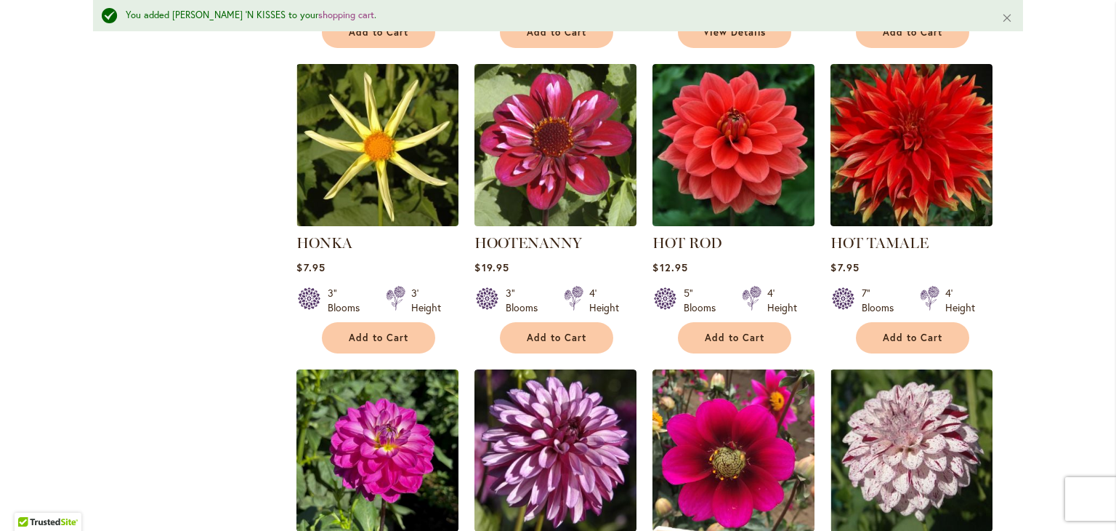
scroll to position [4522, 0]
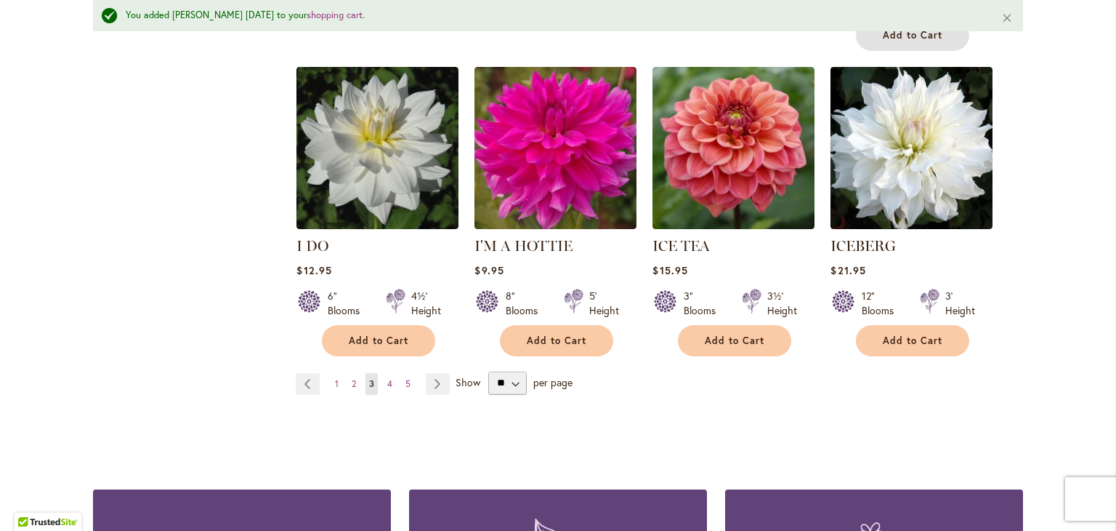
scroll to position [5111, 0]
click at [384, 373] on link "Page 4" at bounding box center [390, 384] width 12 height 22
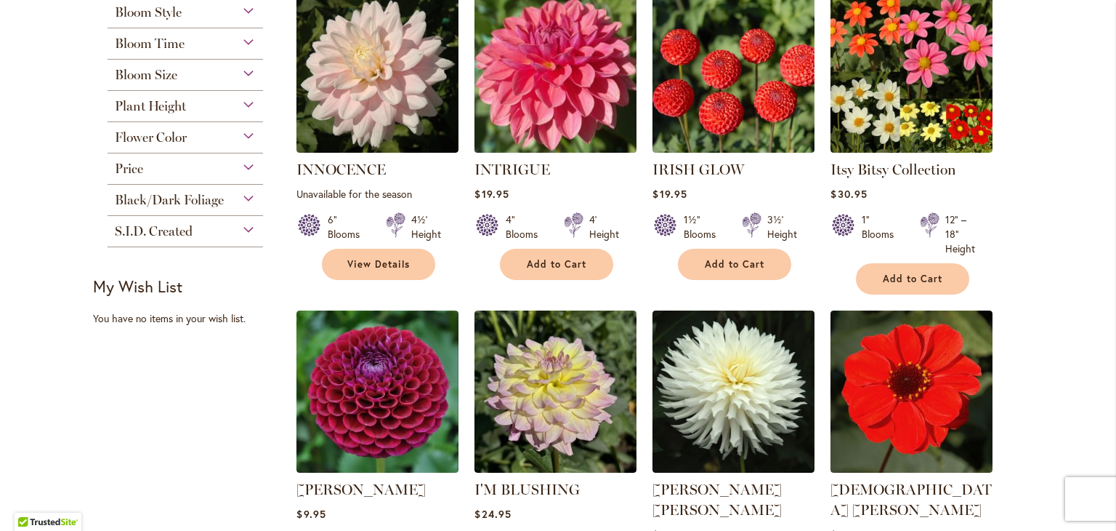
scroll to position [680, 0]
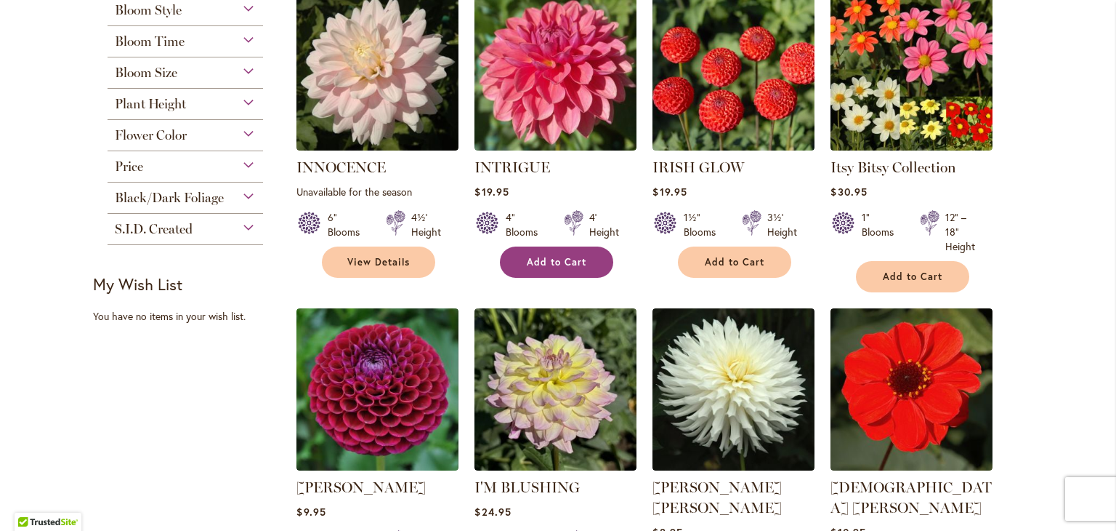
click at [566, 257] on span "Add to Cart" at bounding box center [557, 262] width 60 height 12
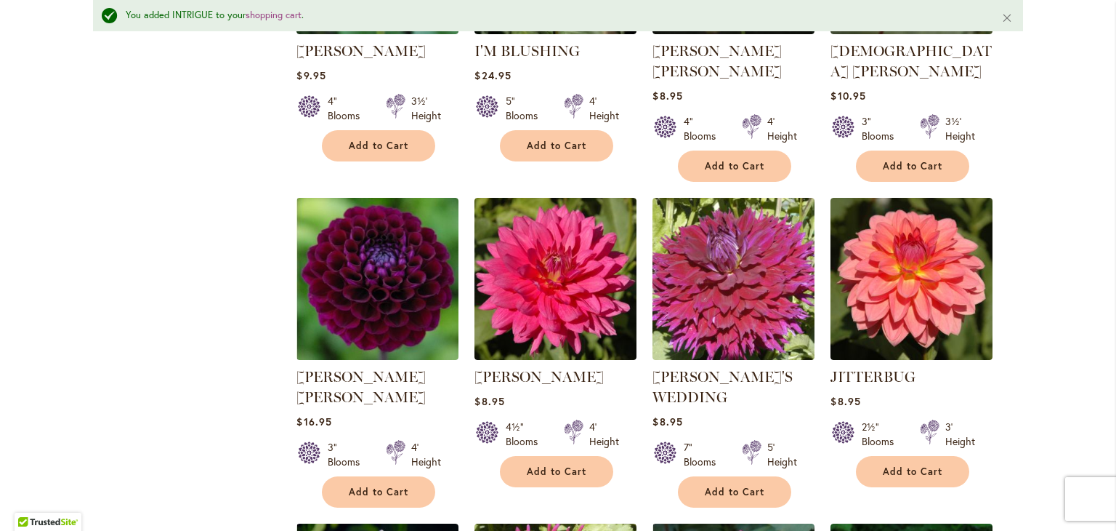
scroll to position [1156, 0]
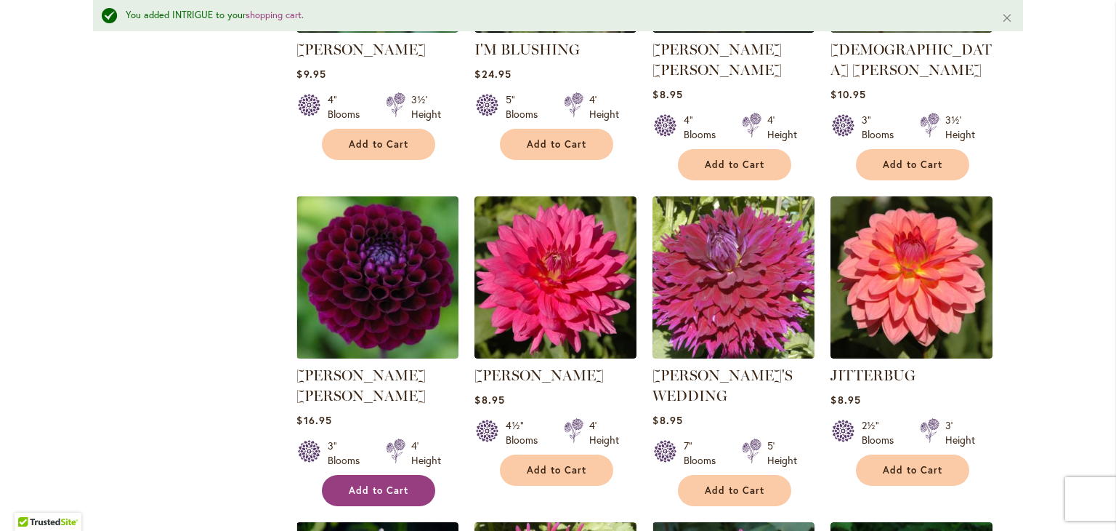
click at [374, 484] on span "Add to Cart" at bounding box center [379, 490] width 60 height 12
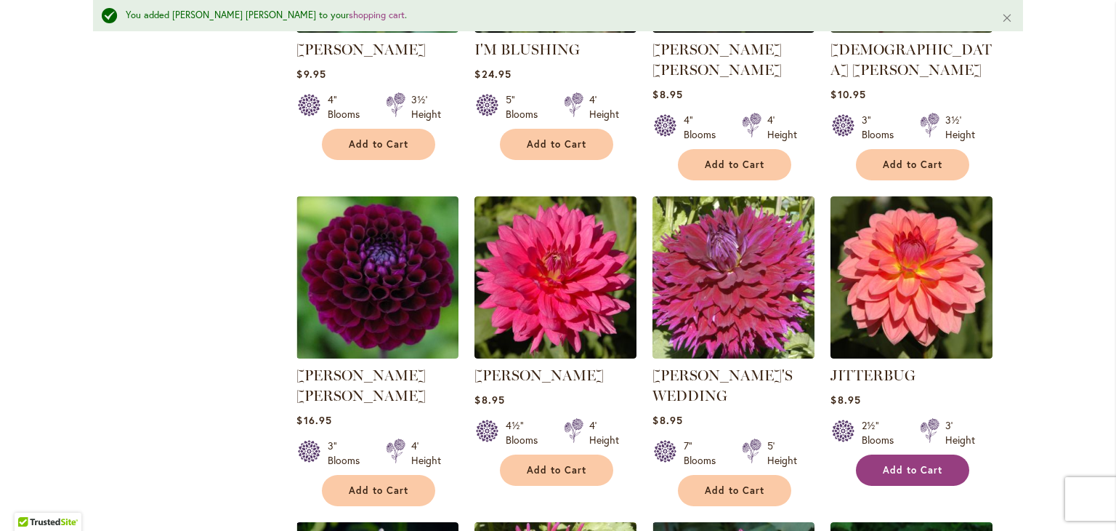
click at [905, 464] on span "Add to Cart" at bounding box center [913, 470] width 60 height 12
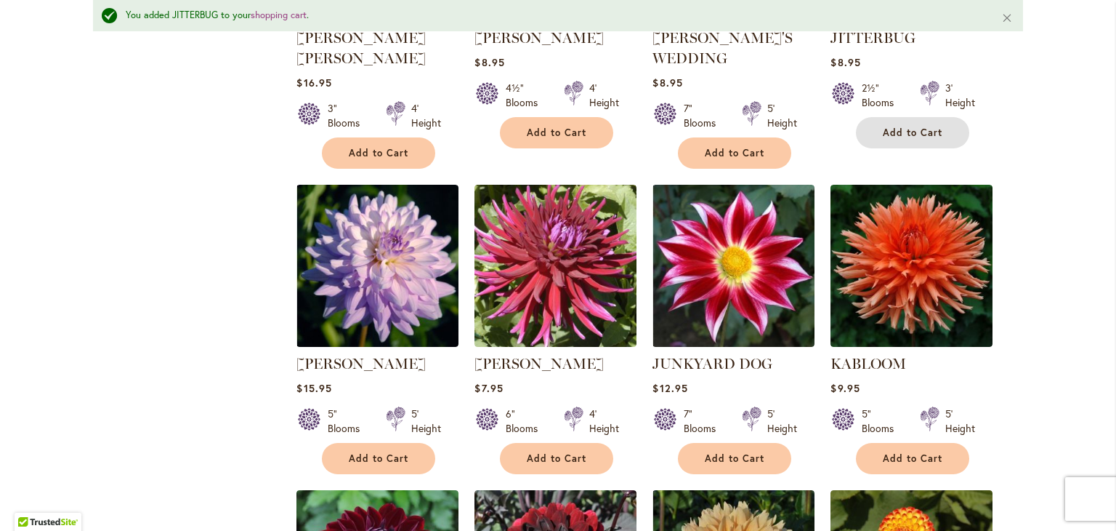
scroll to position [1494, 0]
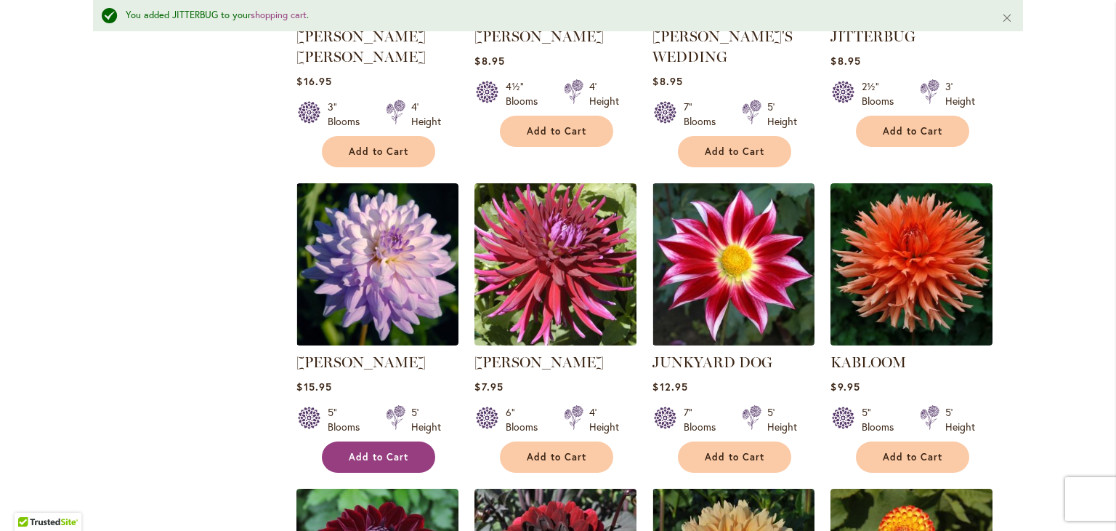
click at [375, 441] on button "Add to Cart" at bounding box center [378, 456] width 113 height 31
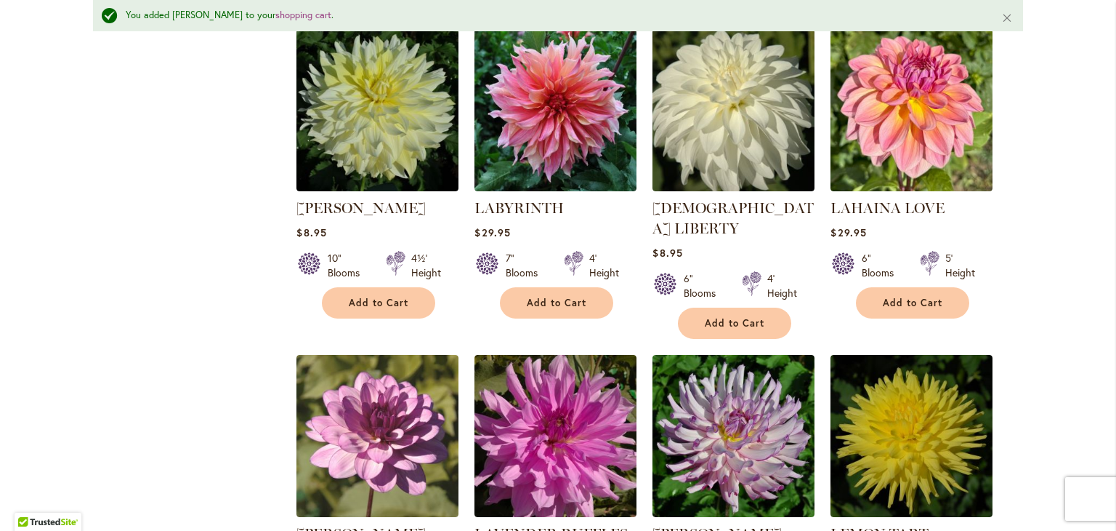
scroll to position [2564, 0]
click at [608, 411] on img at bounding box center [556, 436] width 162 height 162
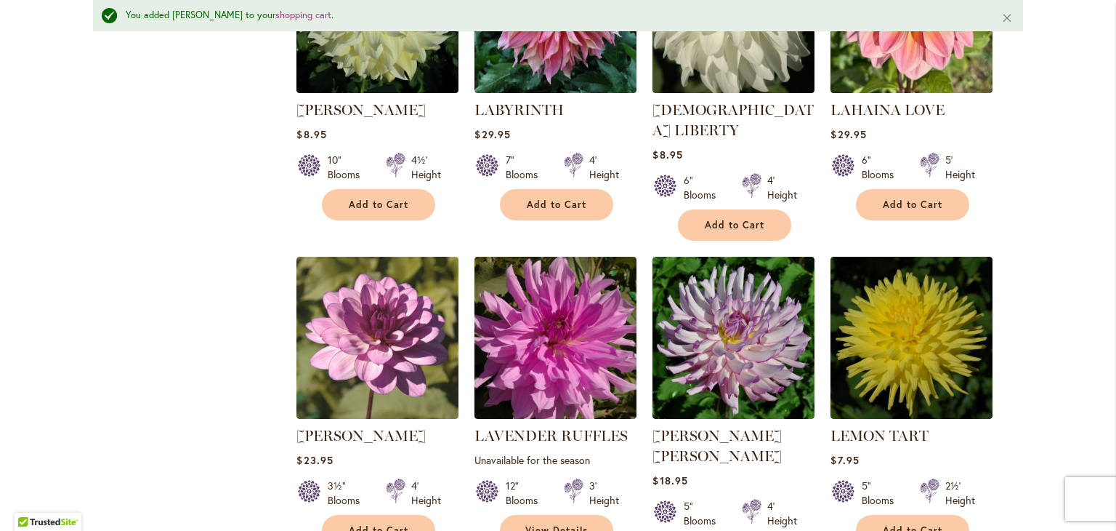
scroll to position [2678, 0]
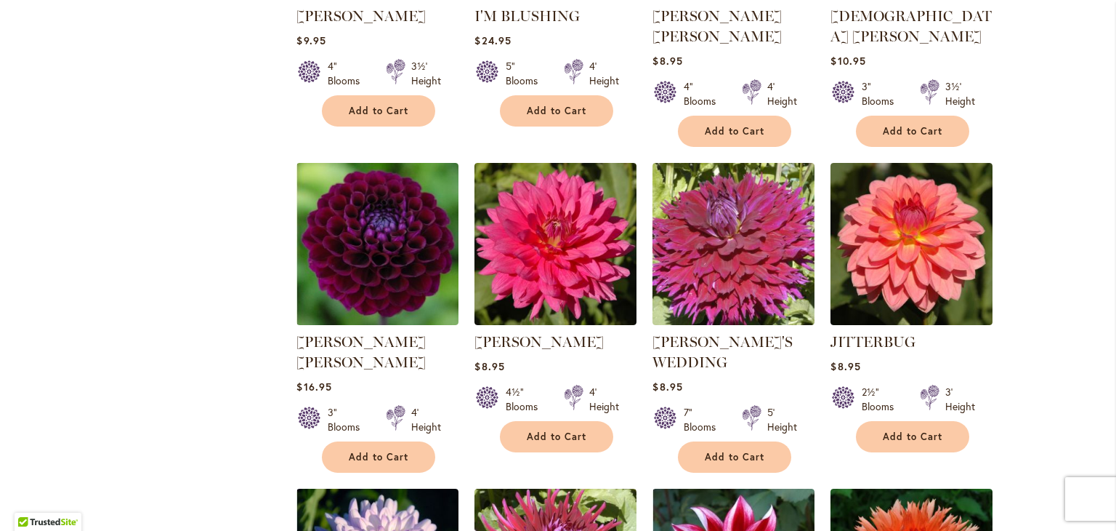
scroll to position [1154, 0]
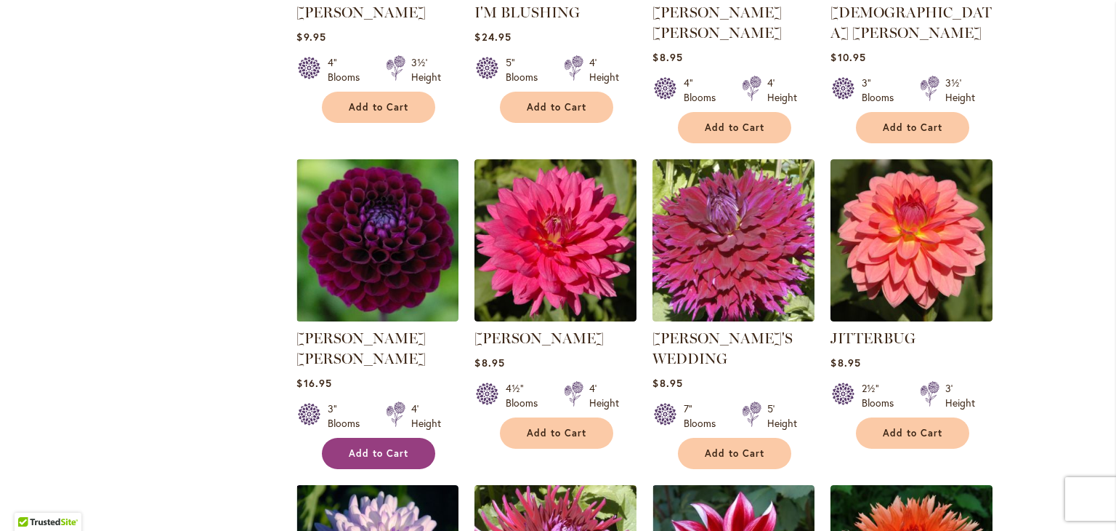
click at [358, 447] on span "Add to Cart" at bounding box center [379, 453] width 60 height 12
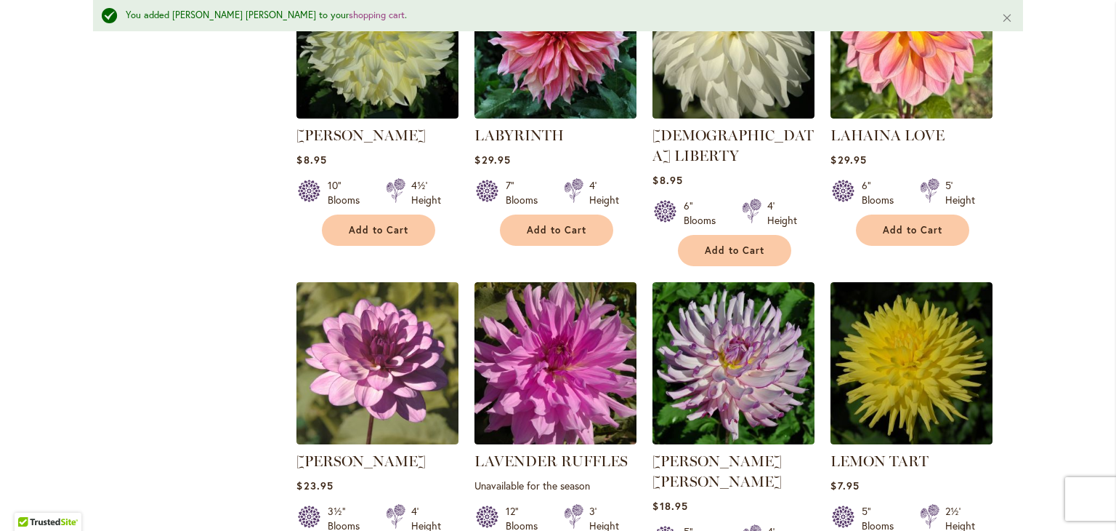
scroll to position [2639, 0]
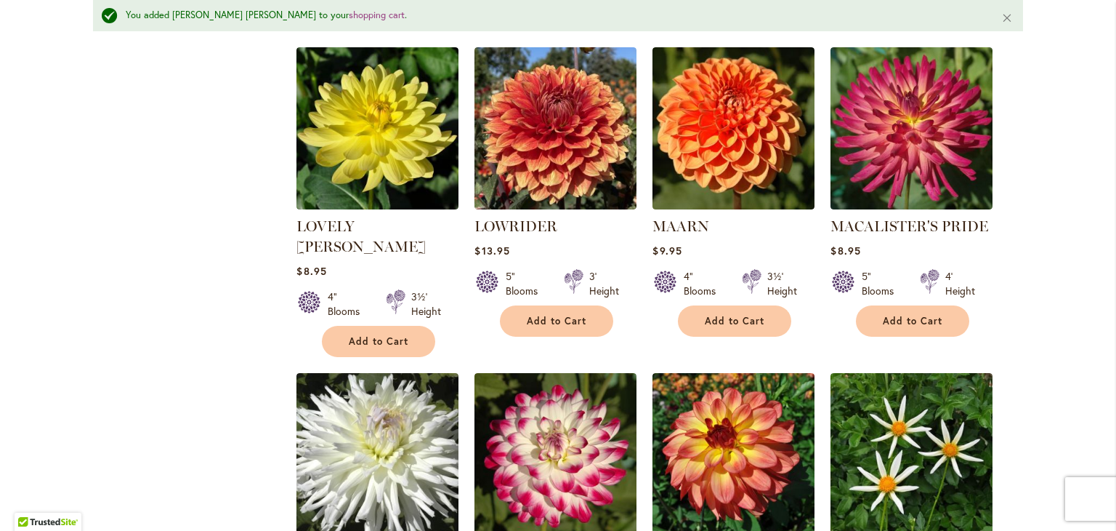
scroll to position [4135, 0]
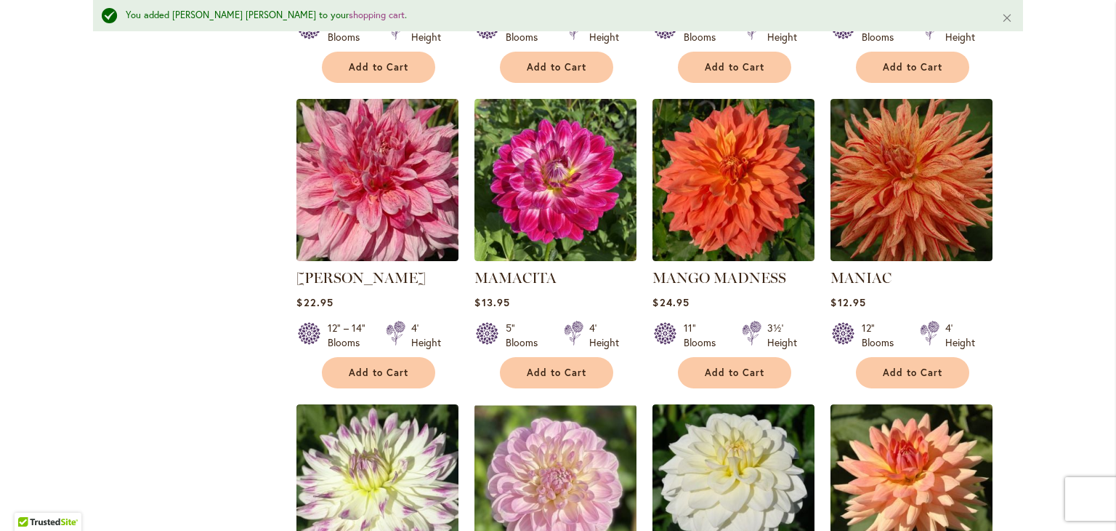
scroll to position [4715, 0]
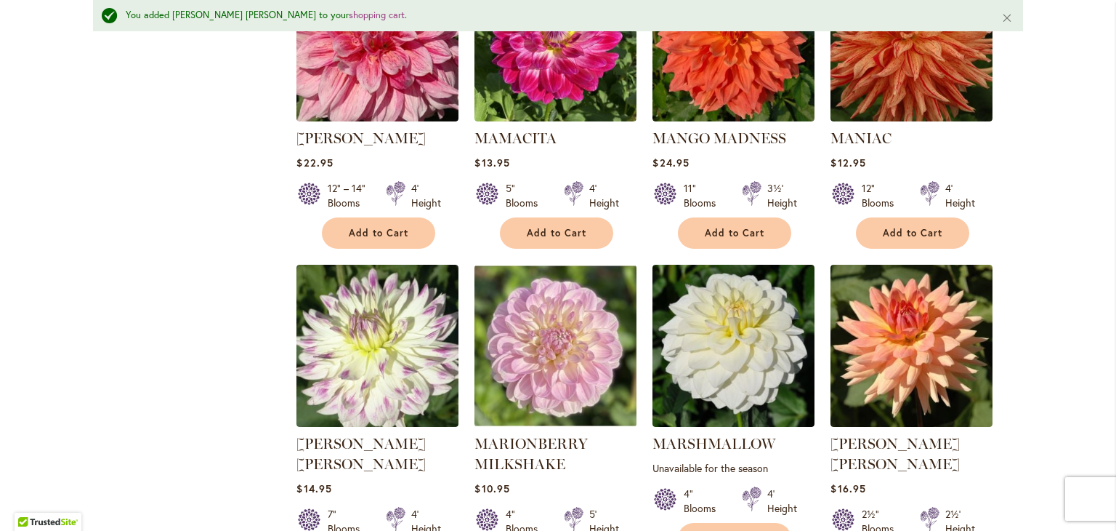
scroll to position [4854, 0]
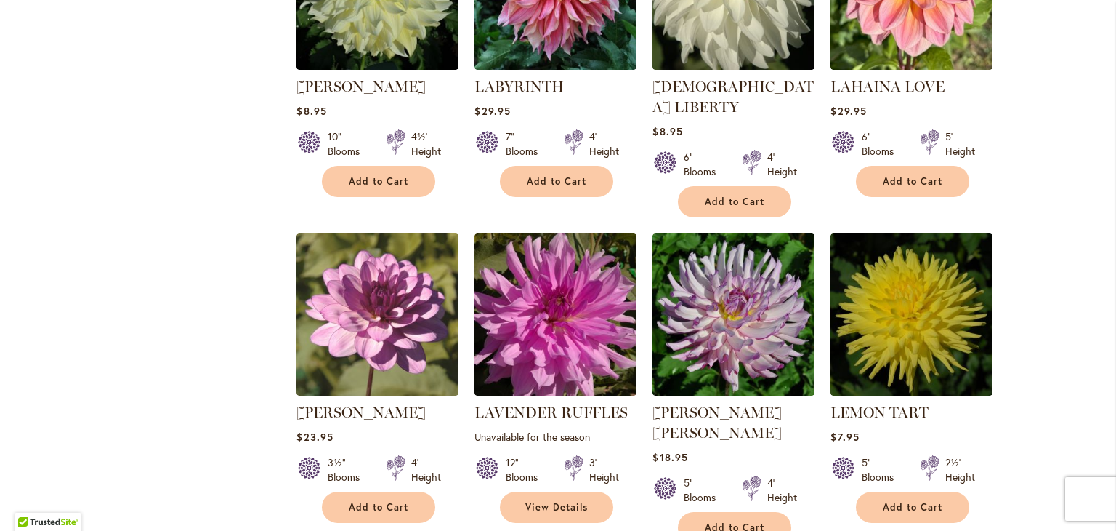
scroll to position [2648, 0]
click at [716, 520] on span "Add to Cart" at bounding box center [735, 526] width 60 height 12
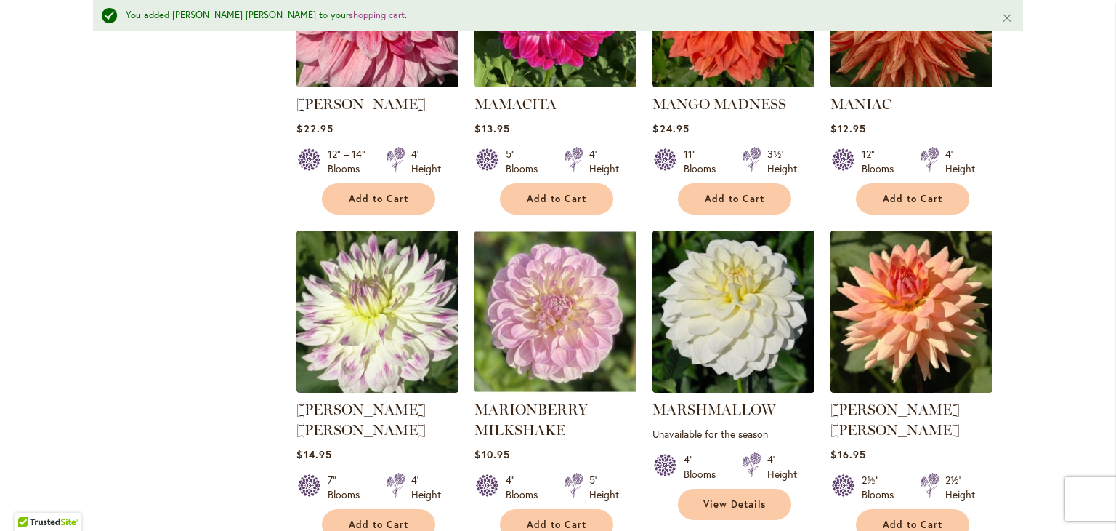
scroll to position [4888, 0]
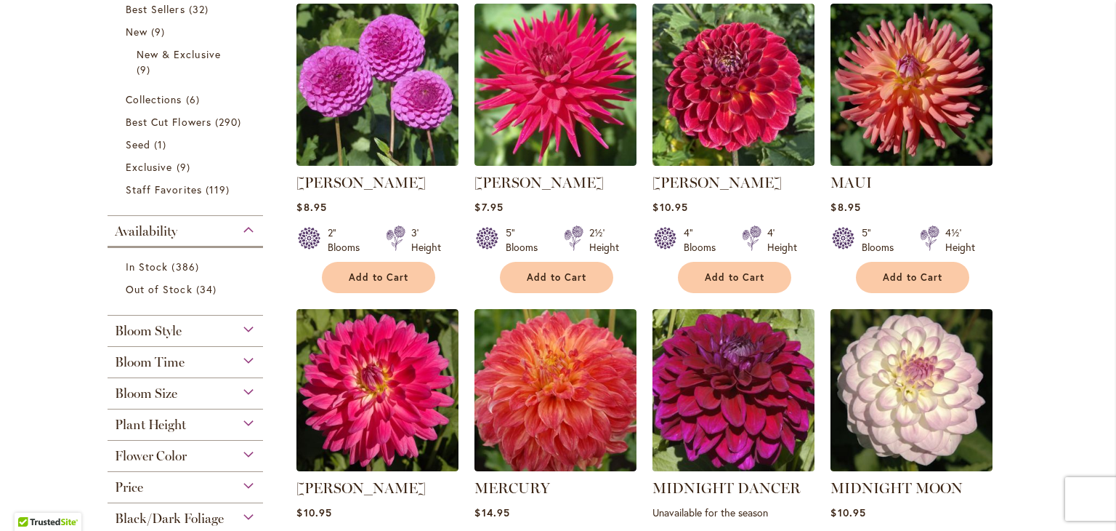
scroll to position [369, 0]
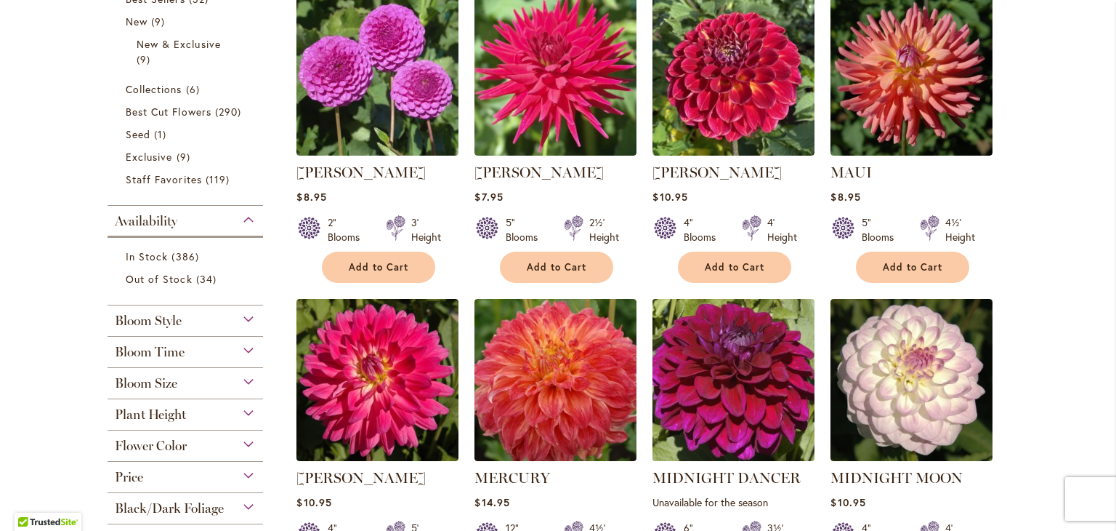
click at [660, 485] on strong "MIDNIGHT DANCER" at bounding box center [734, 477] width 162 height 20
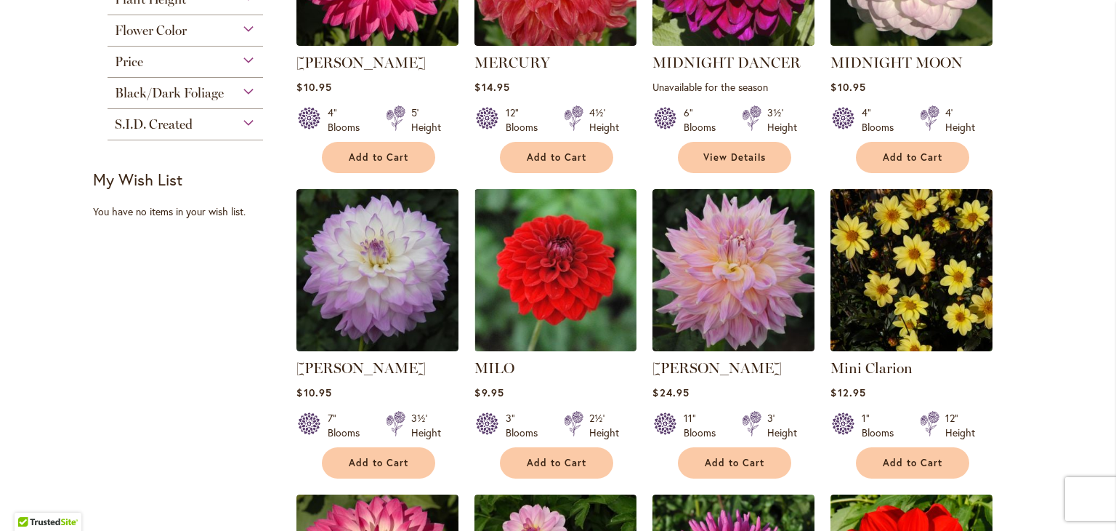
scroll to position [800, 0]
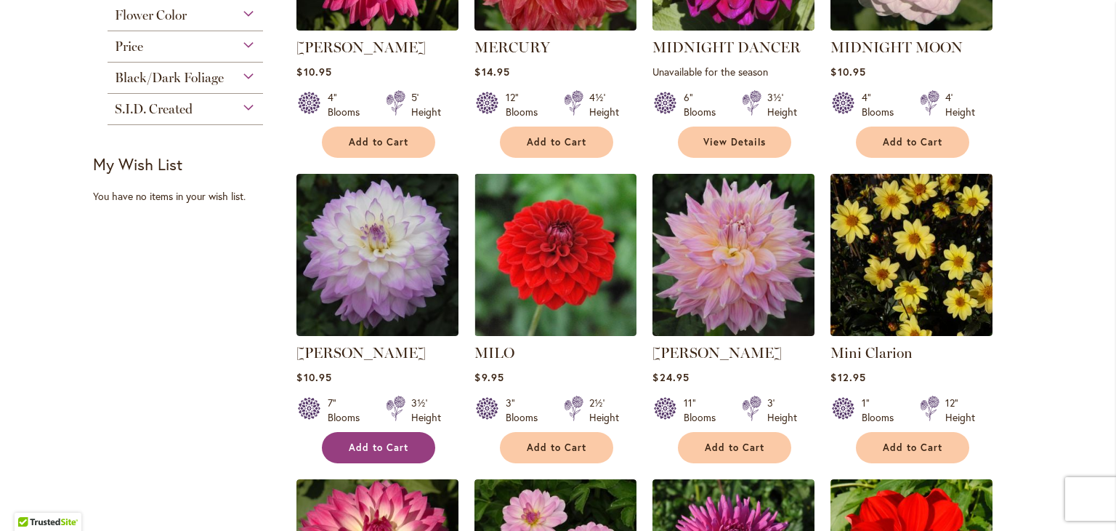
click at [364, 441] on span "Add to Cart" at bounding box center [379, 447] width 60 height 12
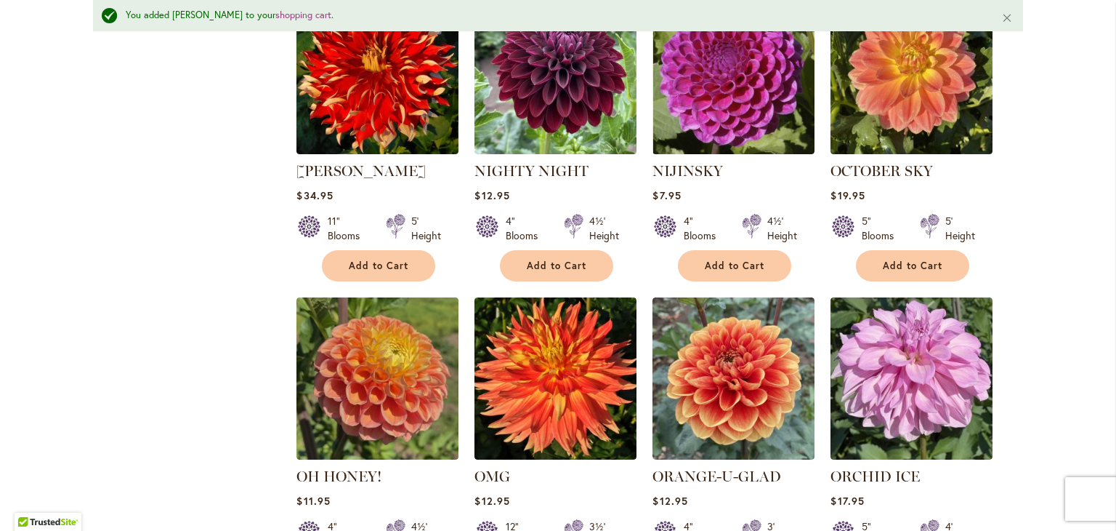
scroll to position [2588, 0]
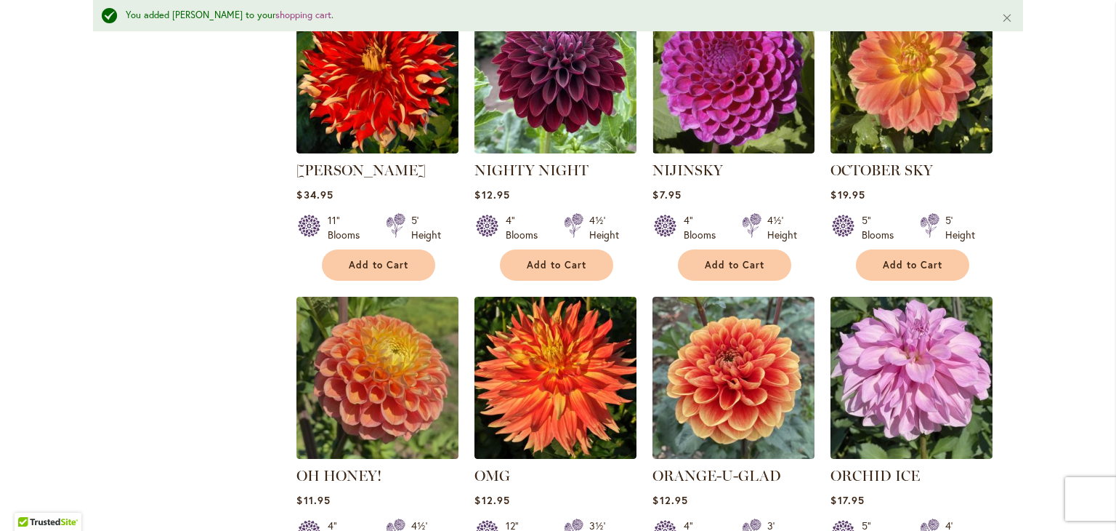
click at [593, 465] on strong "OMG" at bounding box center [556, 475] width 162 height 20
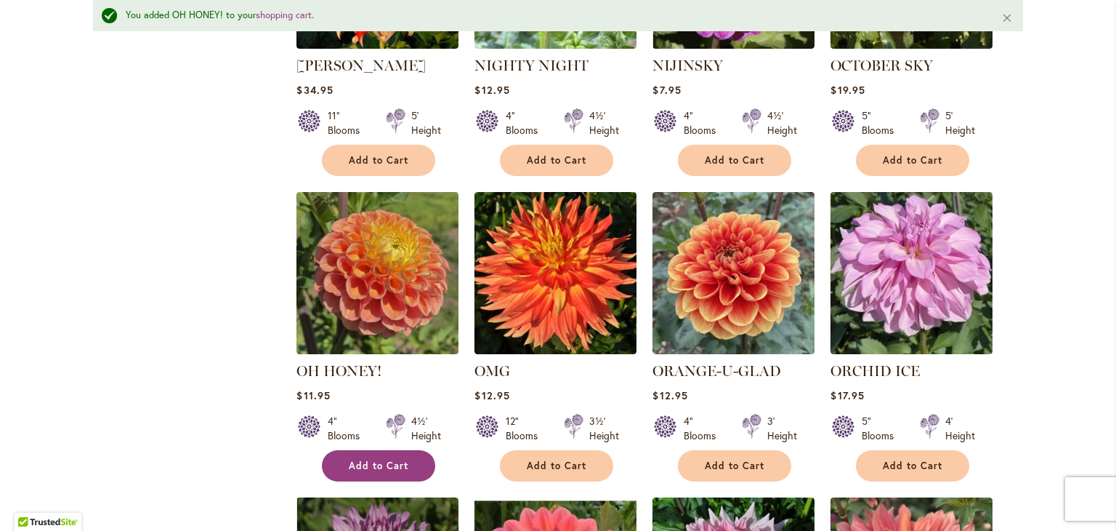
scroll to position [2695, 0]
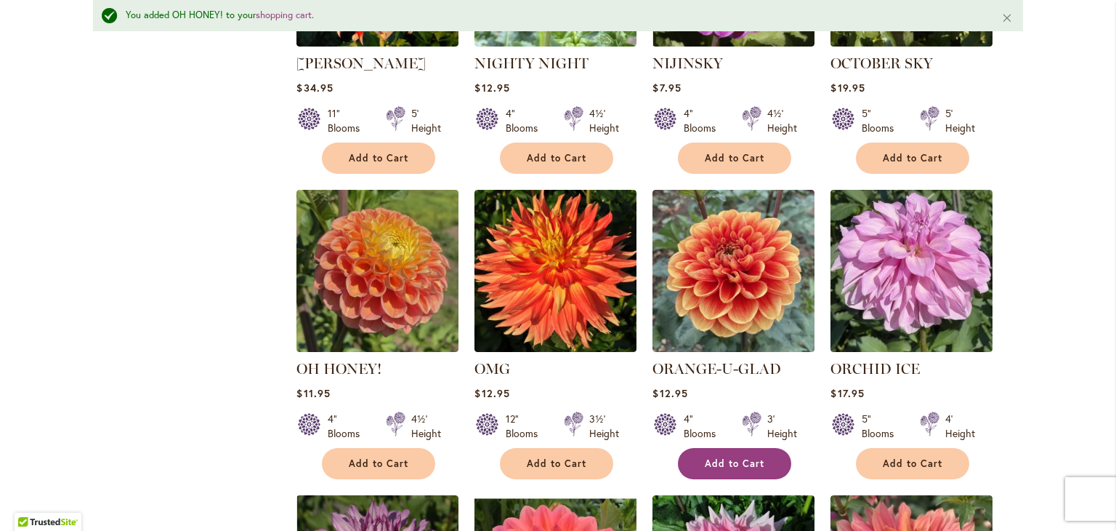
click at [727, 457] on span "Add to Cart" at bounding box center [735, 463] width 60 height 12
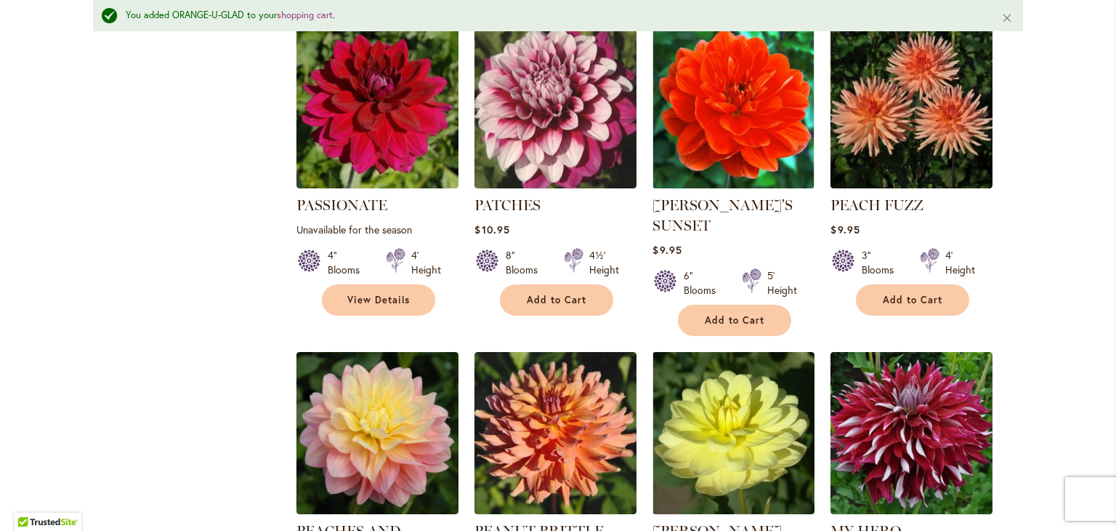
scroll to position [3800, 0]
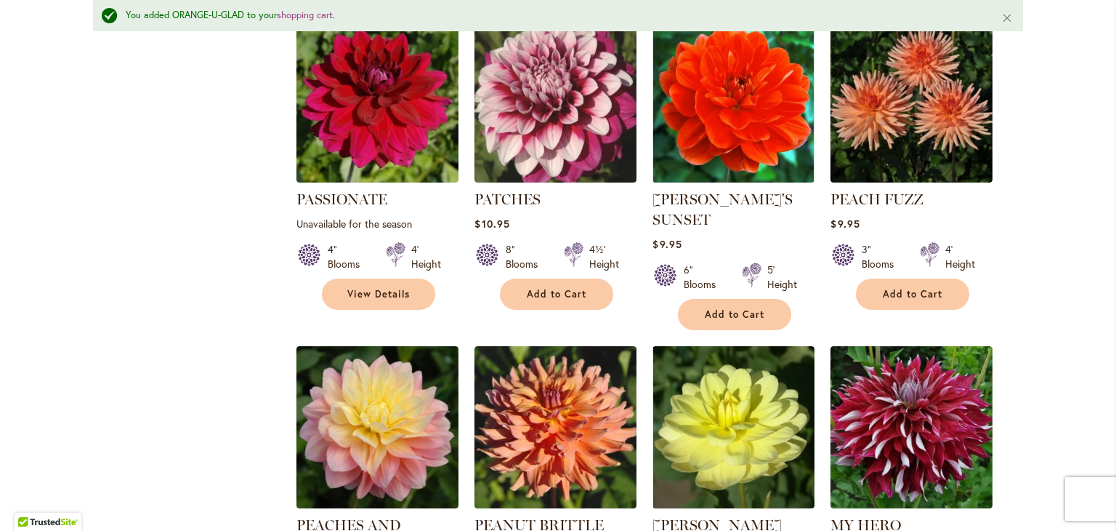
click at [730, 403] on img at bounding box center [734, 427] width 162 height 162
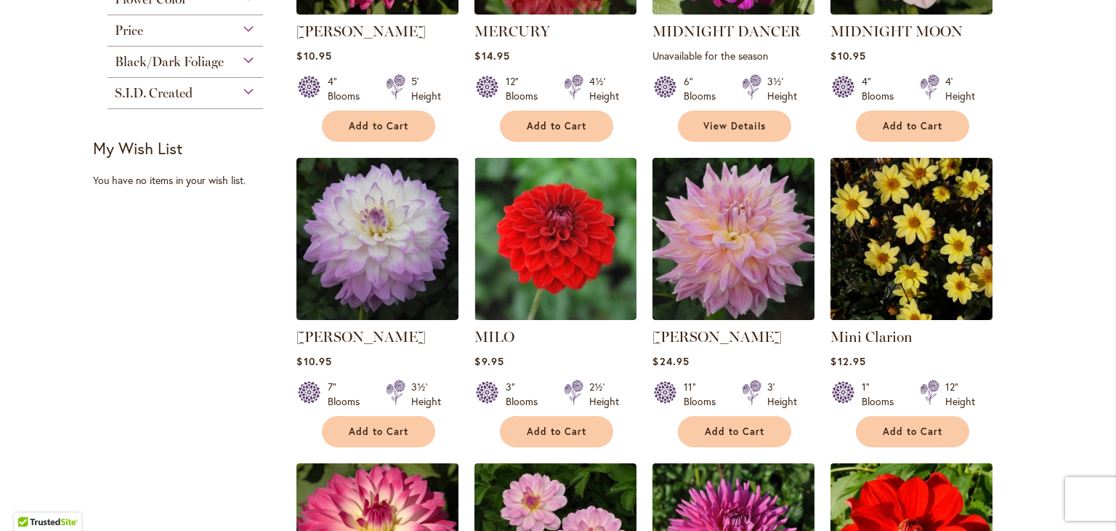
scroll to position [821, 0]
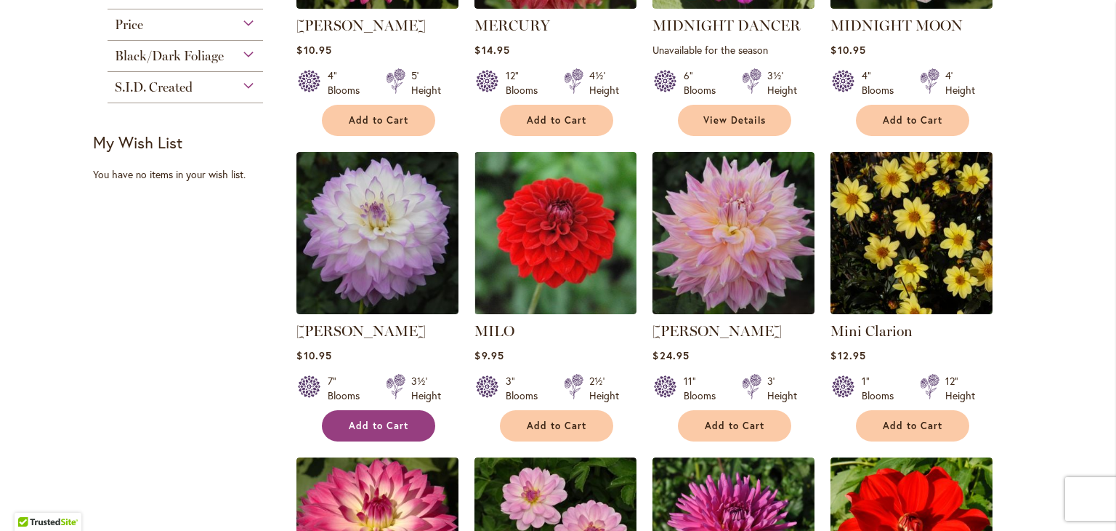
click at [370, 422] on span "Add to Cart" at bounding box center [379, 425] width 60 height 12
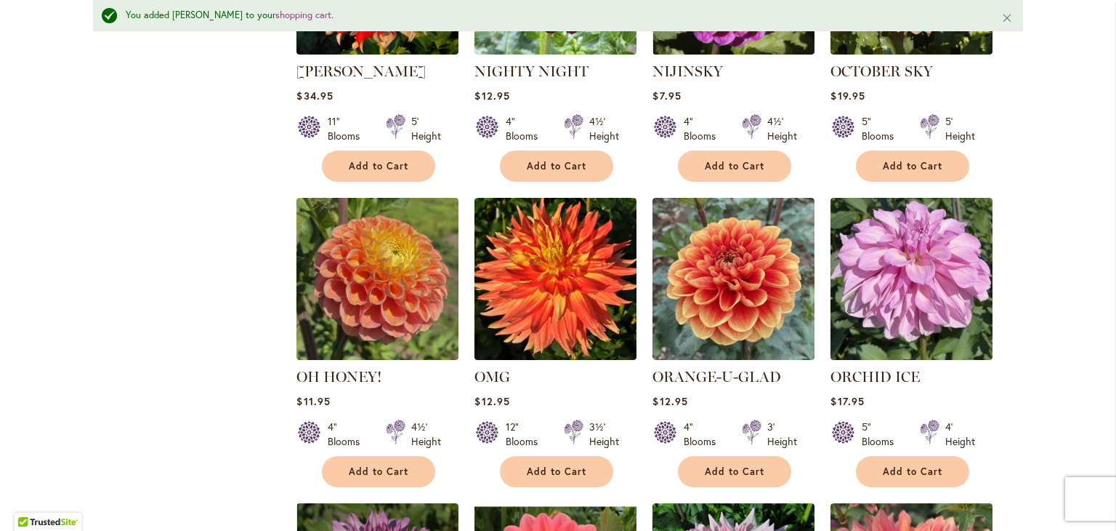
scroll to position [2689, 0]
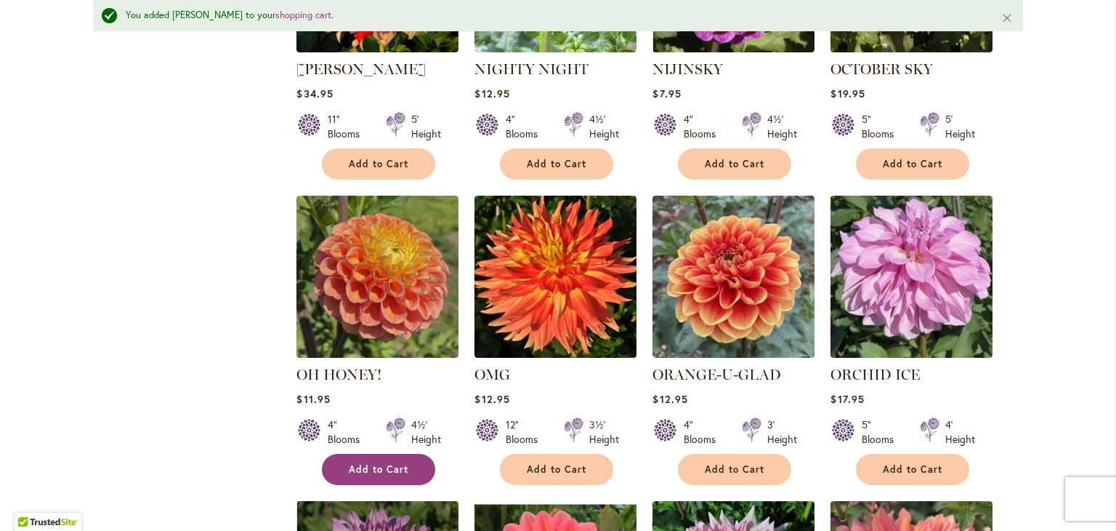
click at [378, 463] on span "Add to Cart" at bounding box center [379, 469] width 60 height 12
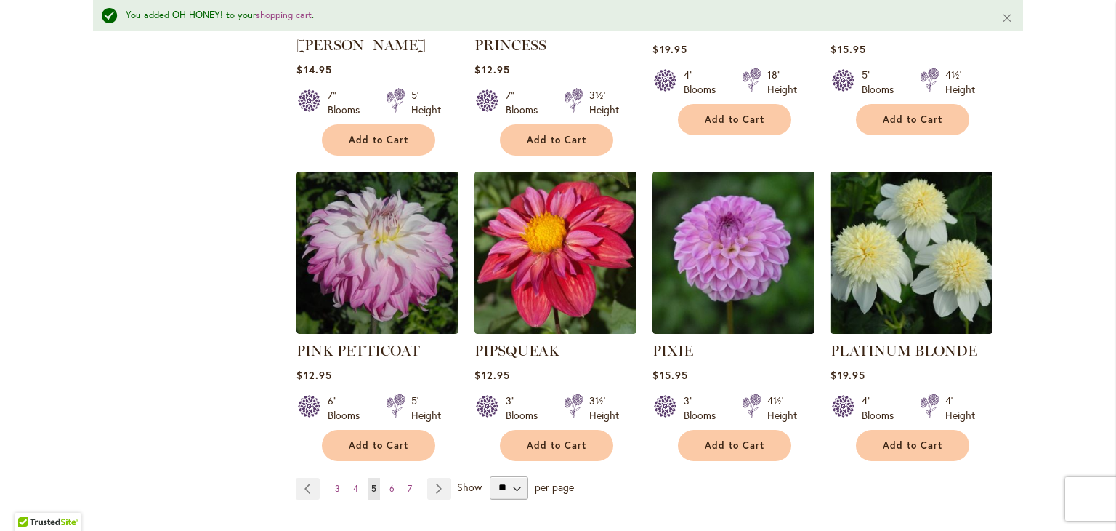
scroll to position [4957, 0]
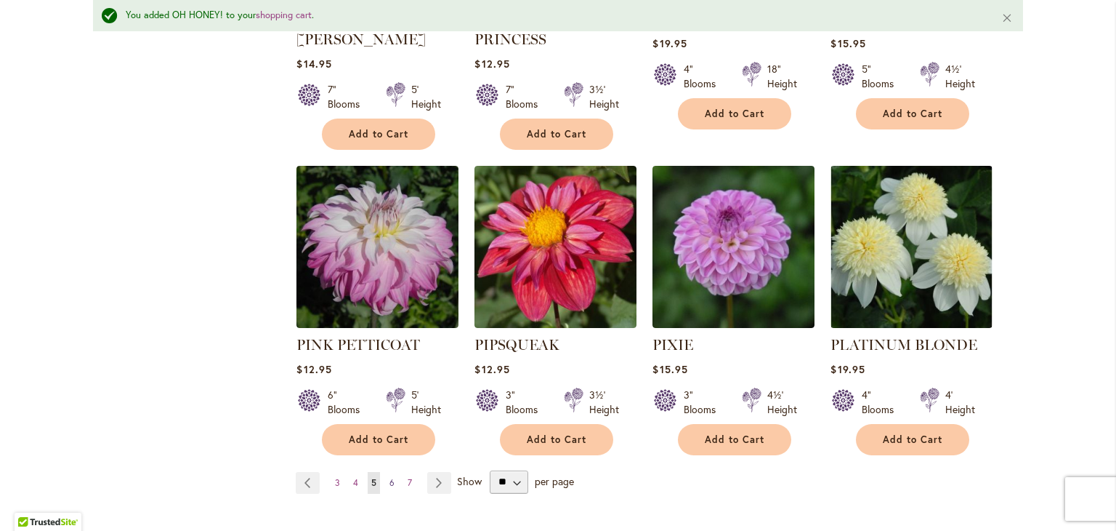
click at [390, 477] on span "6" at bounding box center [392, 482] width 5 height 11
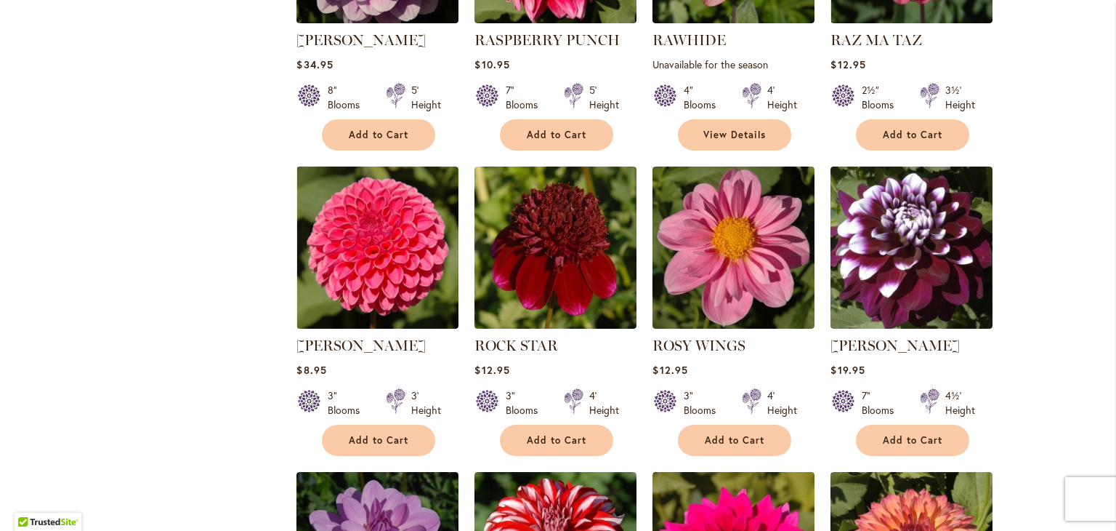
scroll to position [1134, 0]
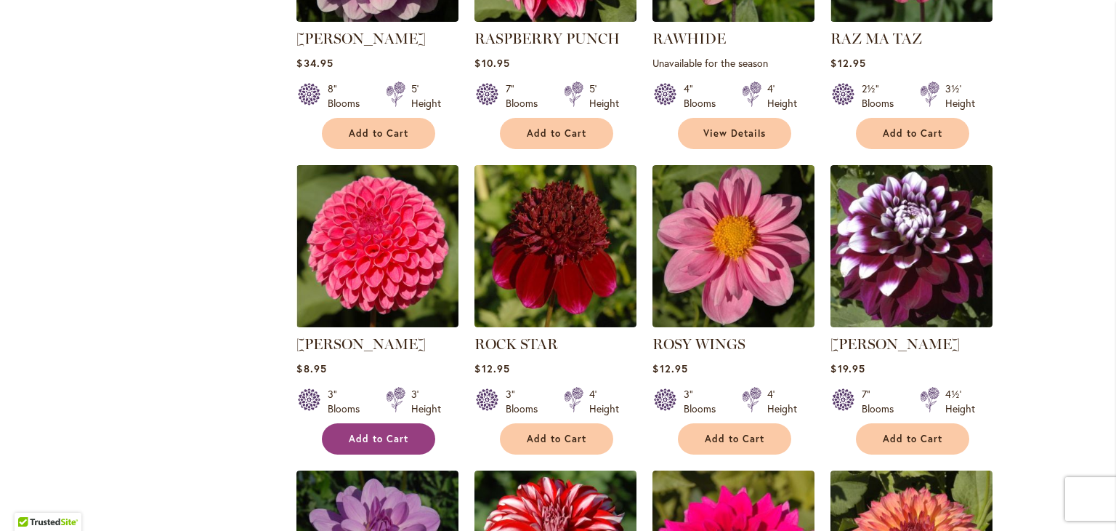
click at [376, 432] on span "Add to Cart" at bounding box center [379, 438] width 60 height 12
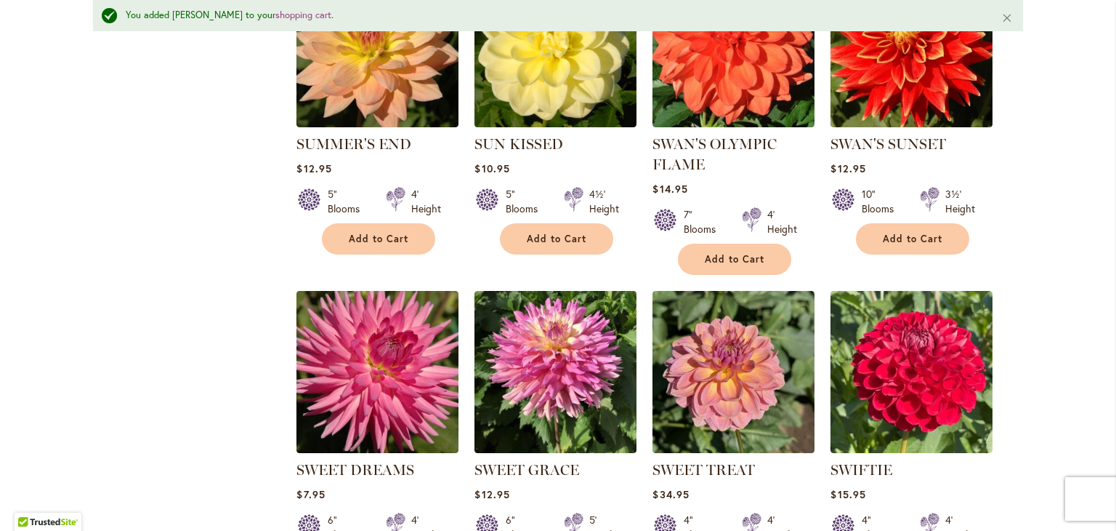
scroll to position [3530, 0]
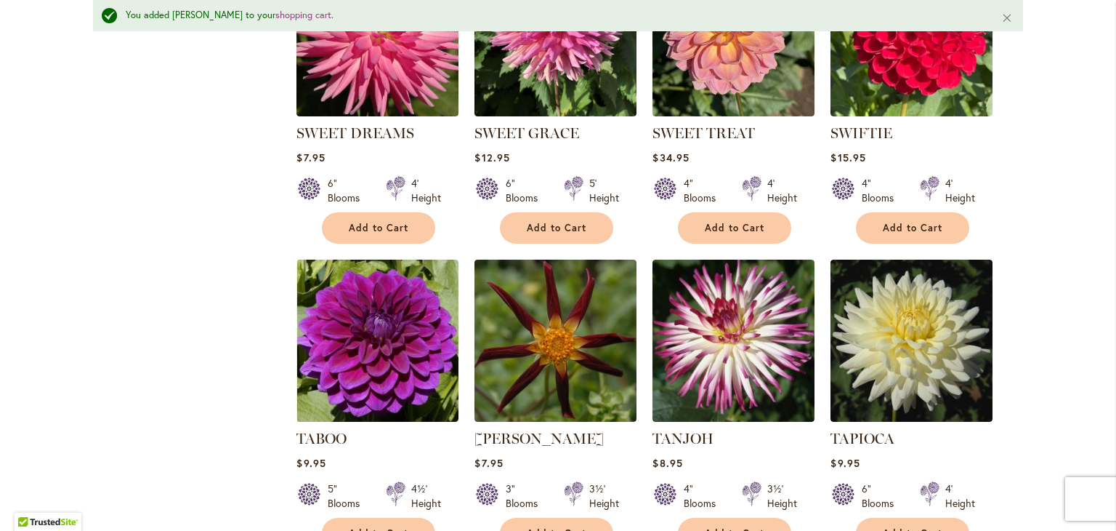
scroll to position [3867, 0]
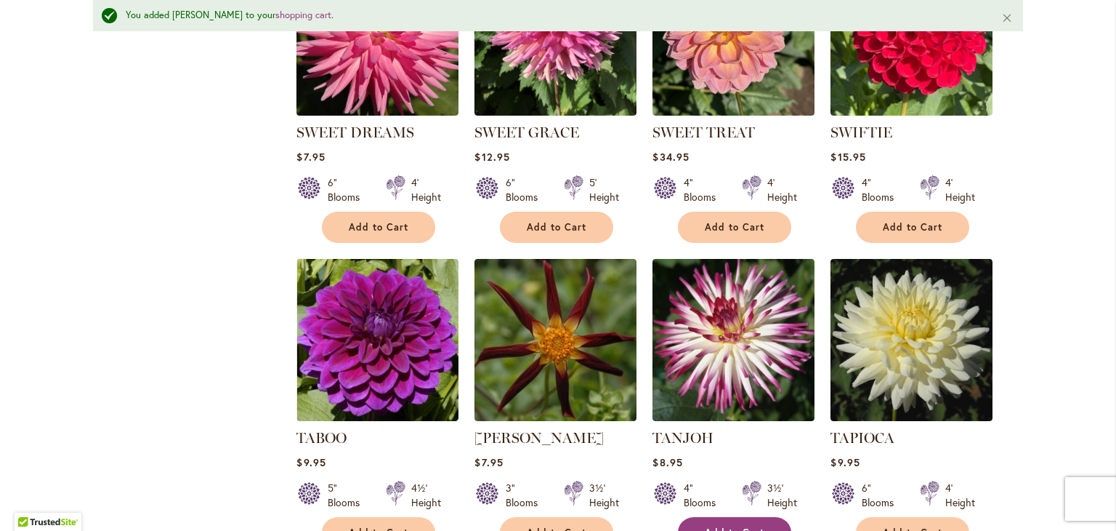
click at [722, 517] on button "Add to Cart" at bounding box center [734, 532] width 113 height 31
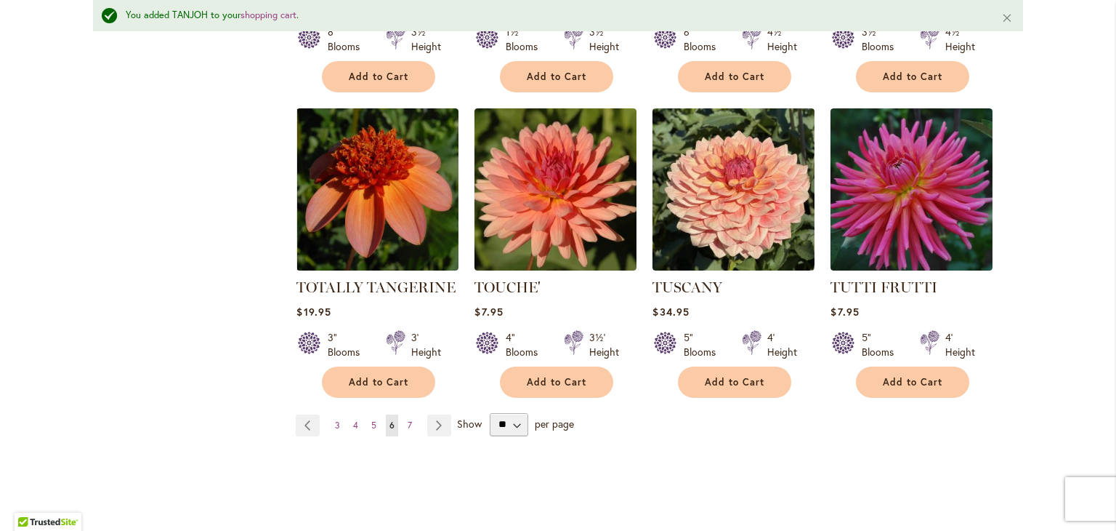
scroll to position [4954, 0]
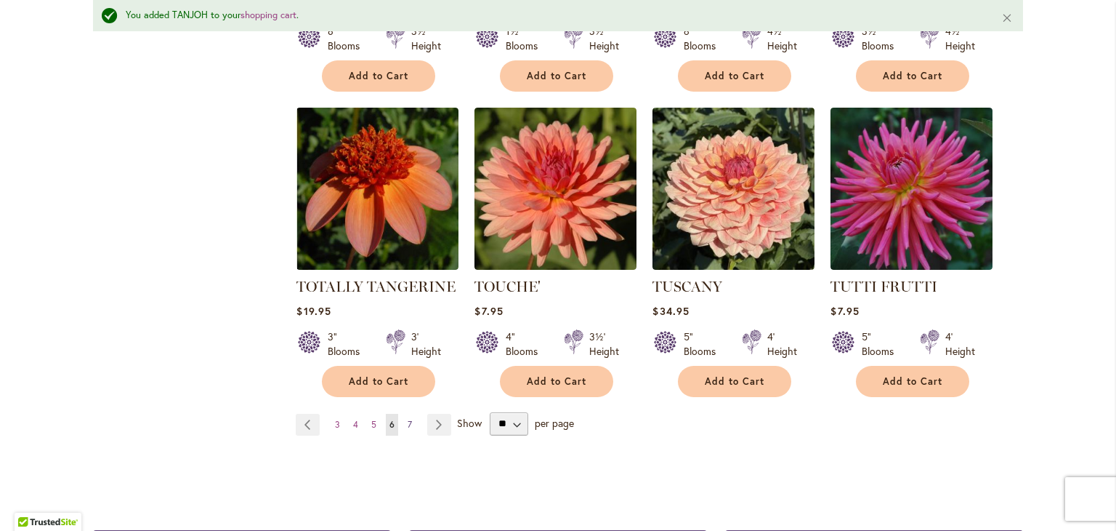
click at [408, 419] on span "7" at bounding box center [410, 424] width 4 height 11
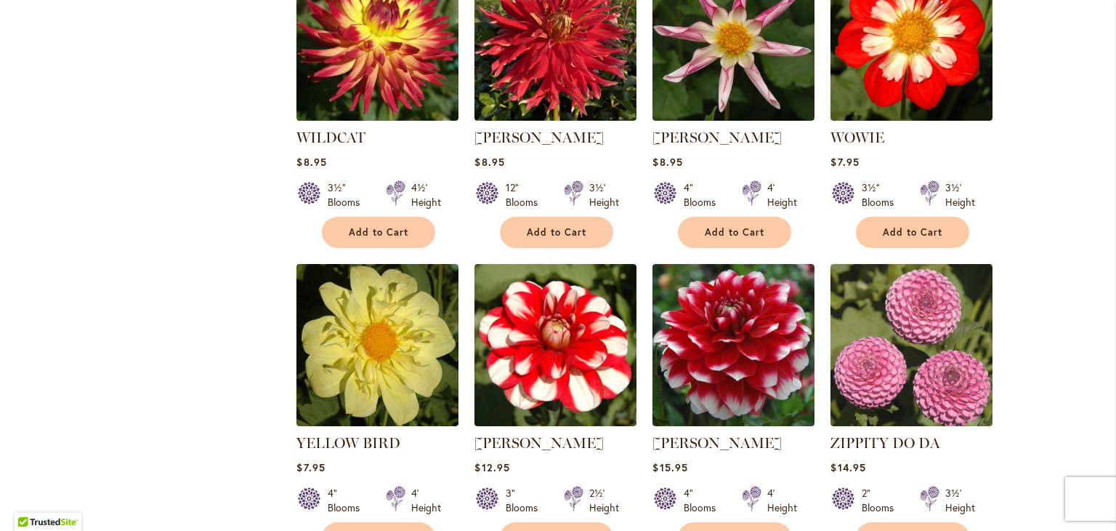
scroll to position [1692, 0]
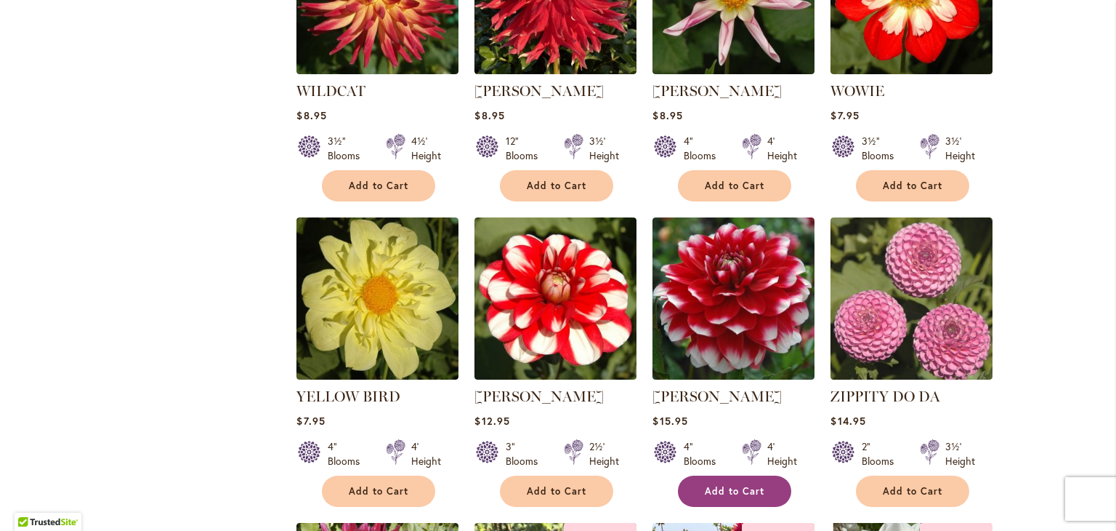
click at [722, 485] on span "Add to Cart" at bounding box center [735, 491] width 60 height 12
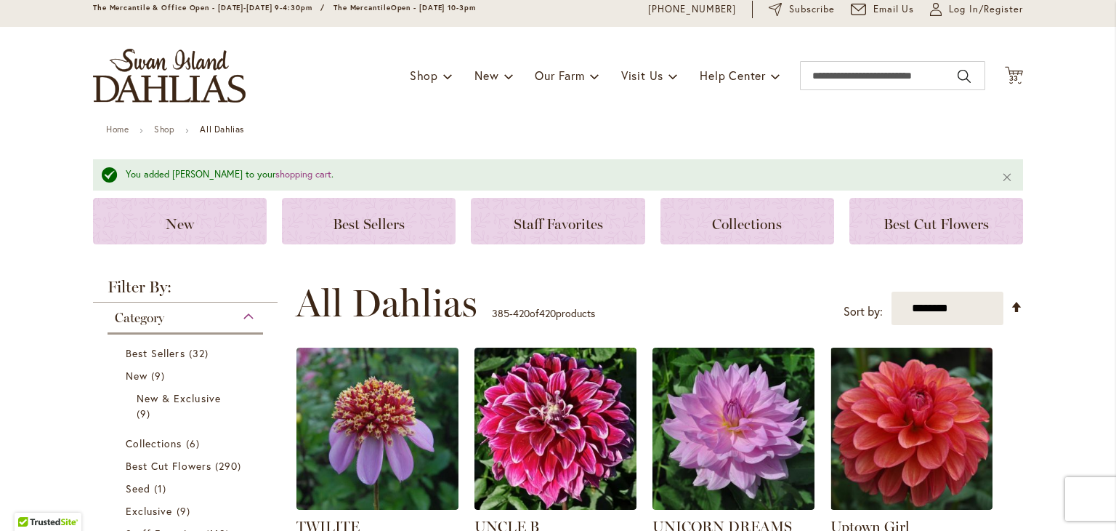
scroll to position [0, 0]
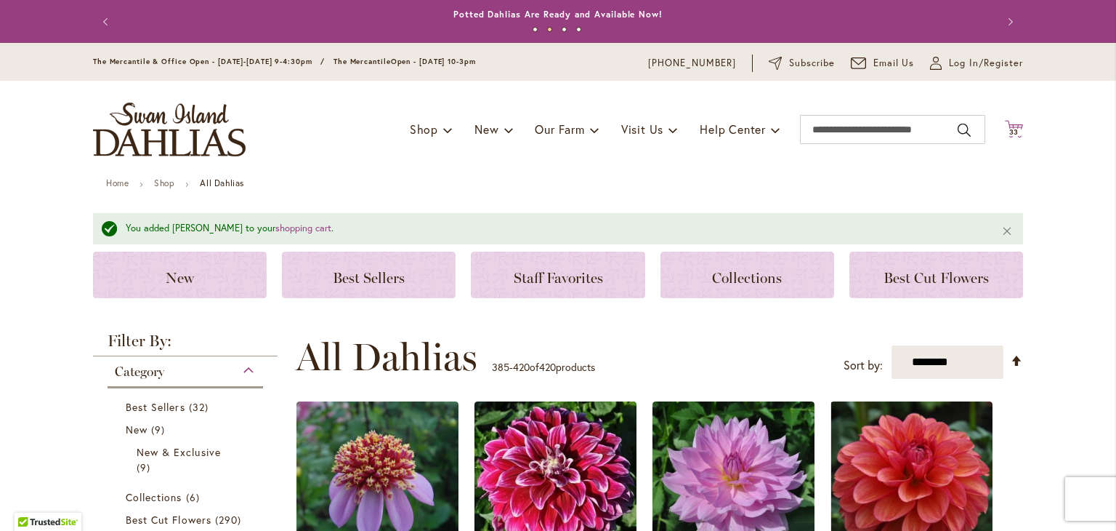
click at [1005, 124] on icon "Cart .cls-1 { fill: #231f20; }" at bounding box center [1014, 129] width 18 height 18
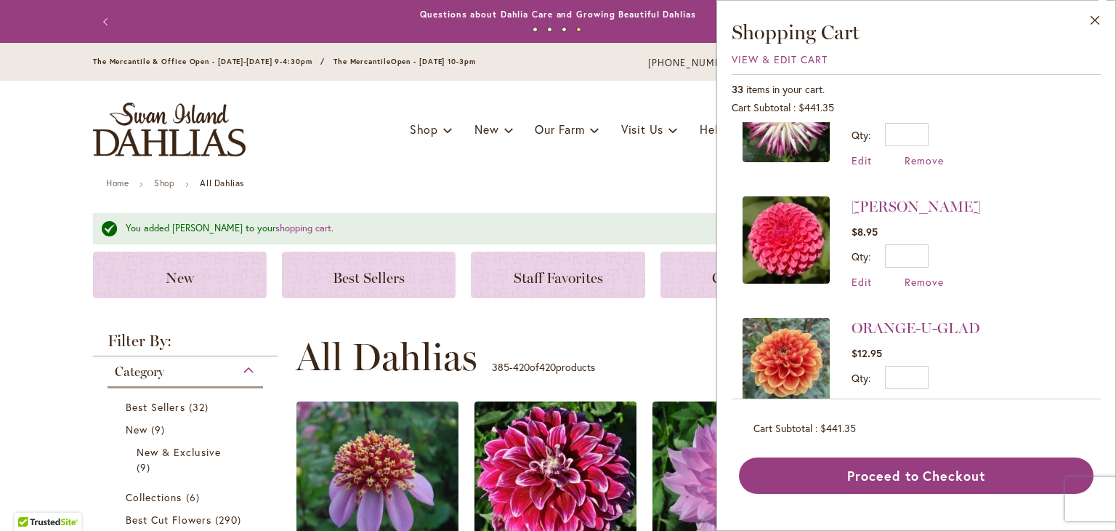
scroll to position [182, 0]
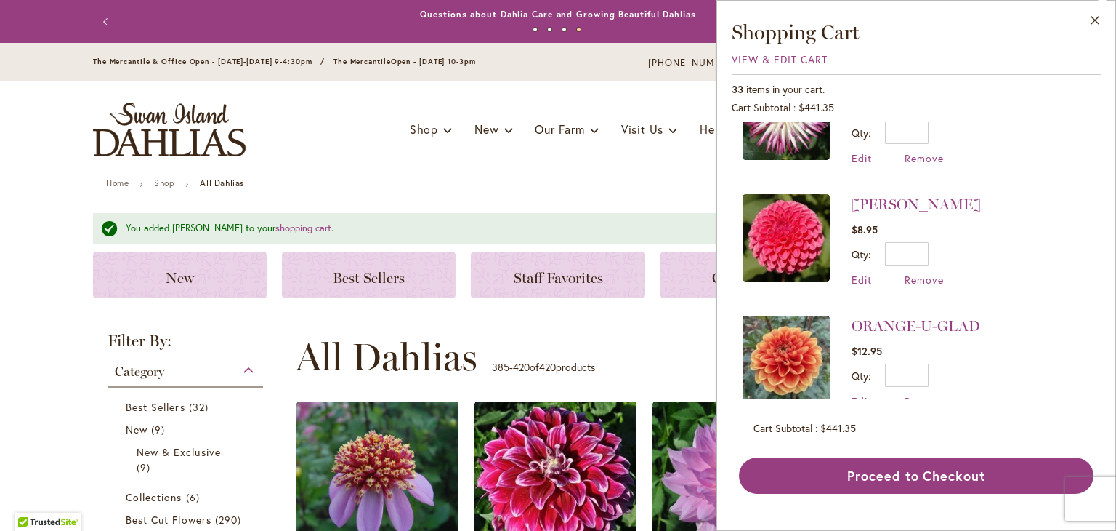
click at [1021, 122] on li "TANJOH $8.95 Qty * Update Edit Remove" at bounding box center [916, 118] width 347 height 121
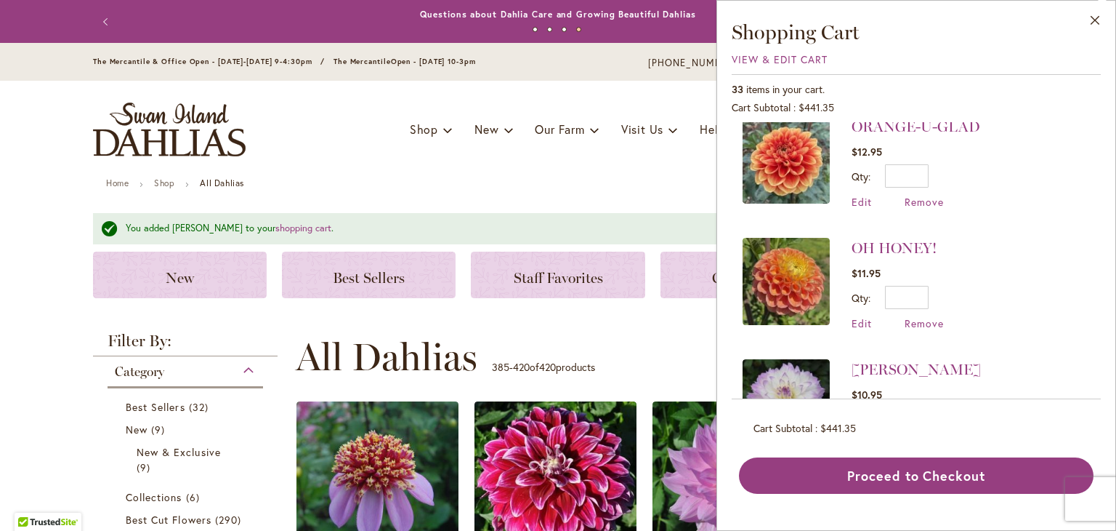
scroll to position [382, 0]
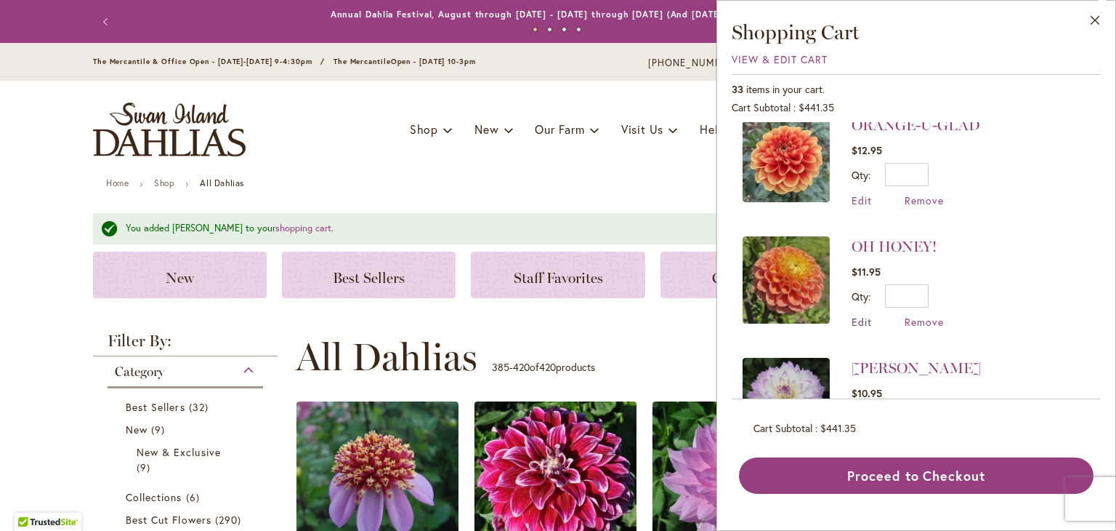
click at [858, 315] on span "Edit" at bounding box center [862, 322] width 20 height 14
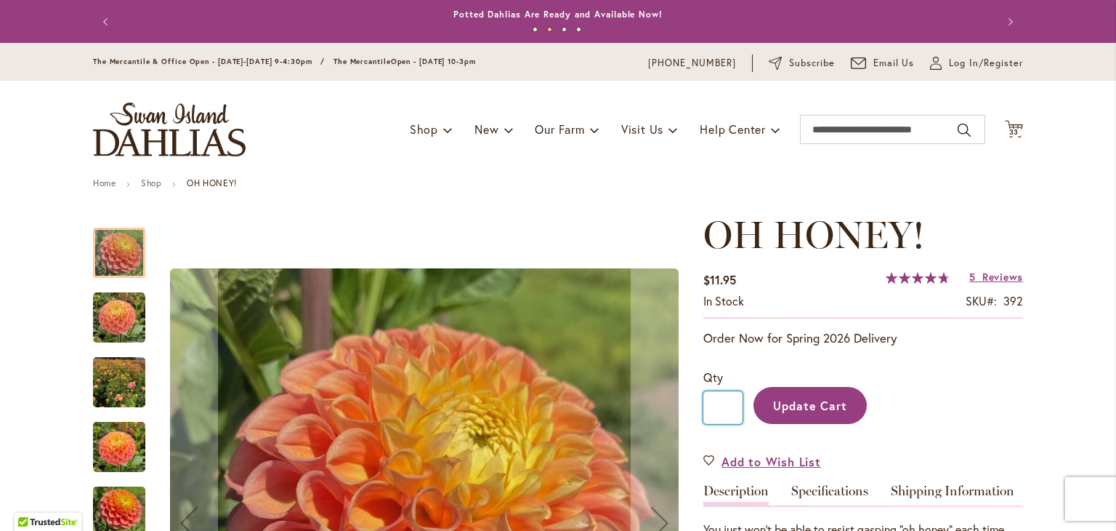
click at [726, 403] on input "*" at bounding box center [723, 407] width 39 height 33
type input "*"
click at [754, 387] on button "Update Cart" at bounding box center [810, 405] width 113 height 37
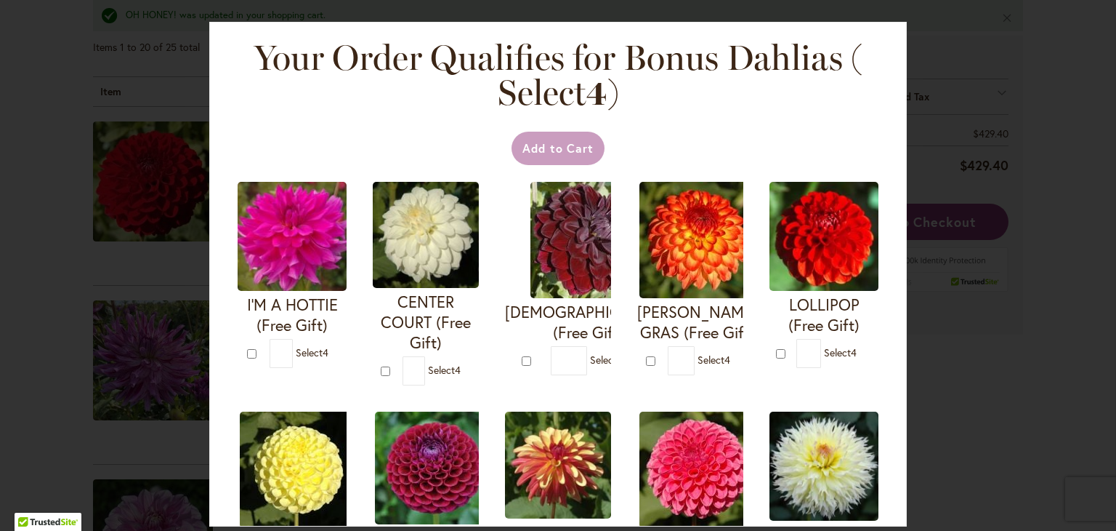
scroll to position [324, 0]
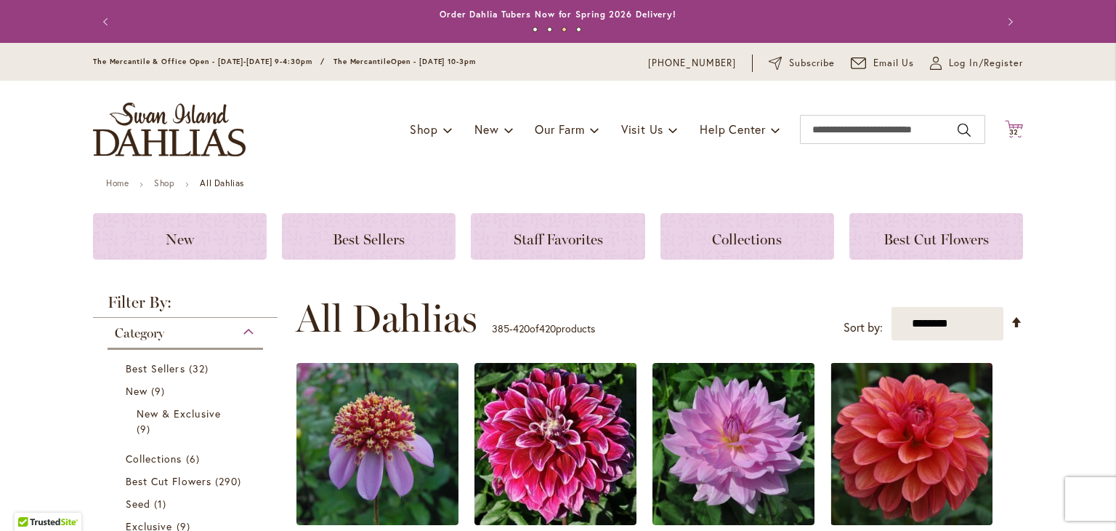
click at [1013, 130] on span "32" at bounding box center [1015, 131] width 10 height 9
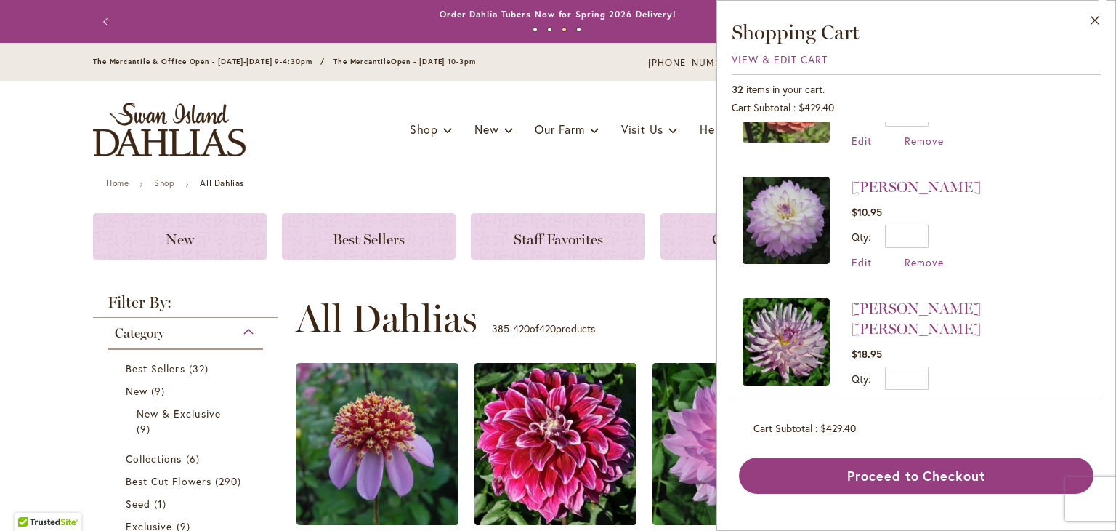
scroll to position [564, 0]
drag, startPoint x: 859, startPoint y: 363, endPoint x: 962, endPoint y: 321, distance: 111.8
click at [962, 345] on span "$18.95" at bounding box center [971, 351] width 238 height 13
drag, startPoint x: 926, startPoint y: 346, endPoint x: 667, endPoint y: 341, distance: 259.5
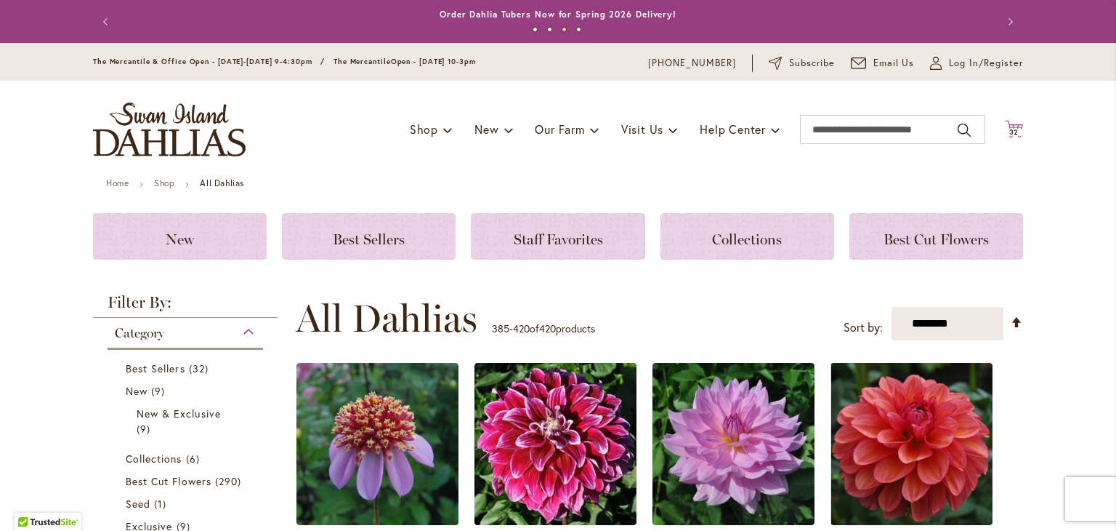
click at [1007, 126] on icon "Cart .cls-1 { fill: #231f20; }" at bounding box center [1014, 129] width 18 height 18
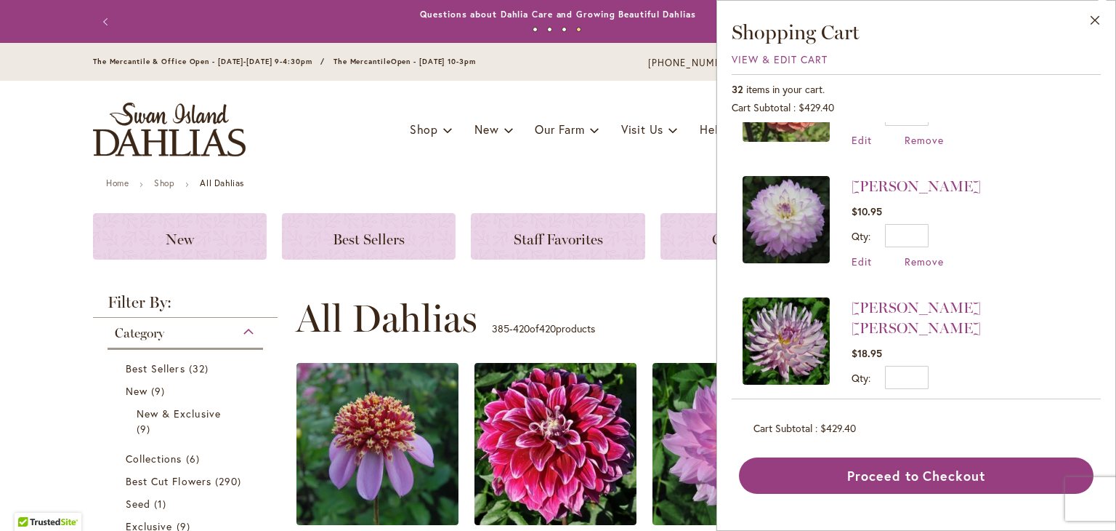
click at [858, 365] on div "LEILA SAVANNA ROSE $18.95 Qty * Update Edit Remove" at bounding box center [971, 353] width 238 height 113
click at [924, 366] on input "*" at bounding box center [907, 377] width 44 height 23
type input "*"
click at [966, 377] on span "Update" at bounding box center [973, 382] width 31 height 10
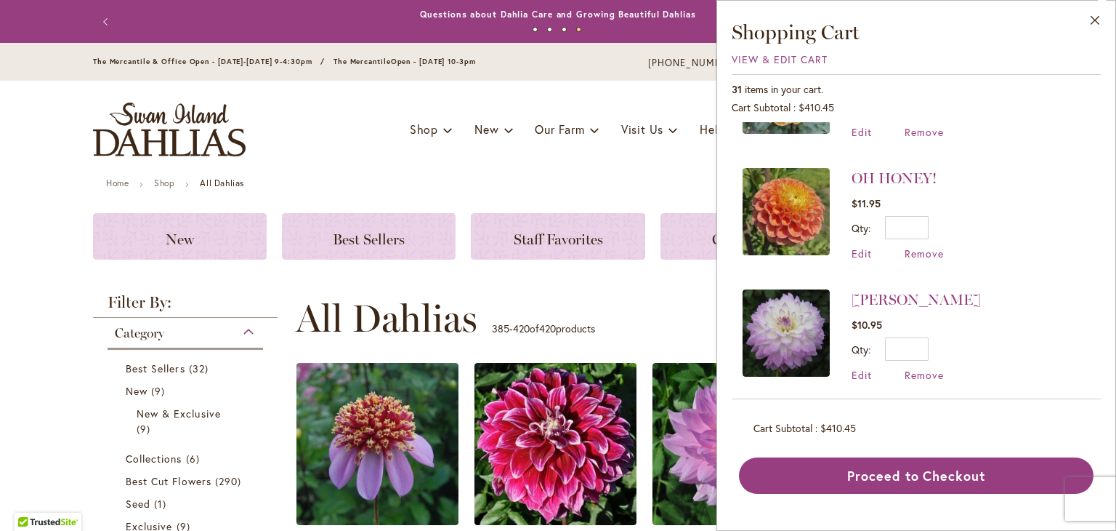
scroll to position [452, 0]
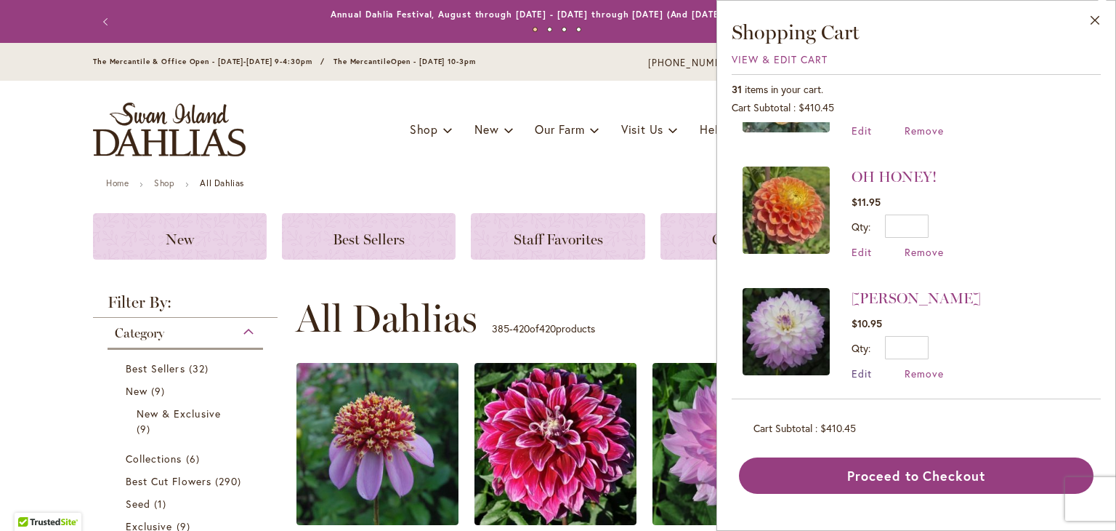
click at [861, 366] on span "Edit" at bounding box center [862, 373] width 20 height 14
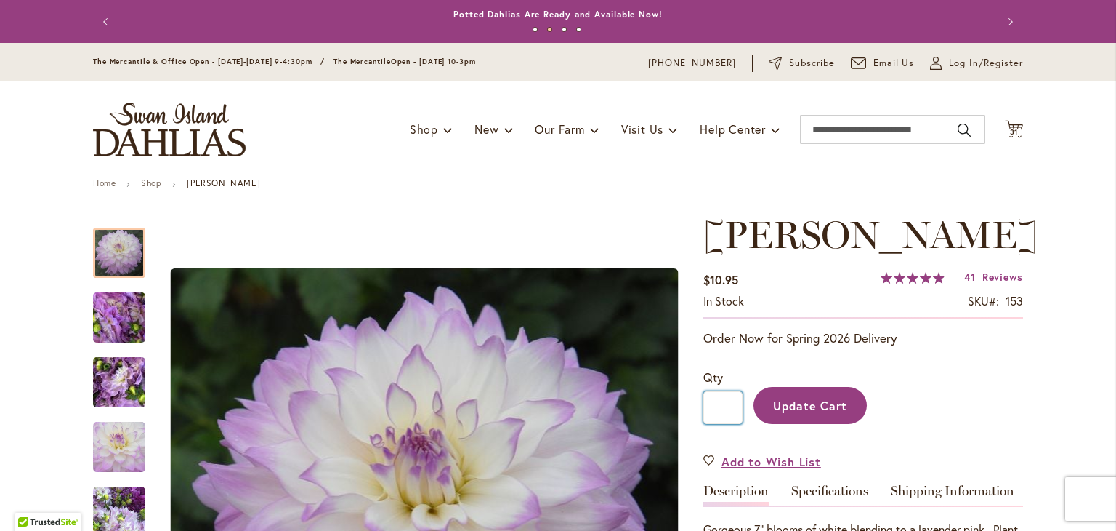
click at [720, 424] on input "*" at bounding box center [723, 407] width 39 height 33
type input "*"
click at [773, 413] on span "Update Cart" at bounding box center [810, 405] width 75 height 15
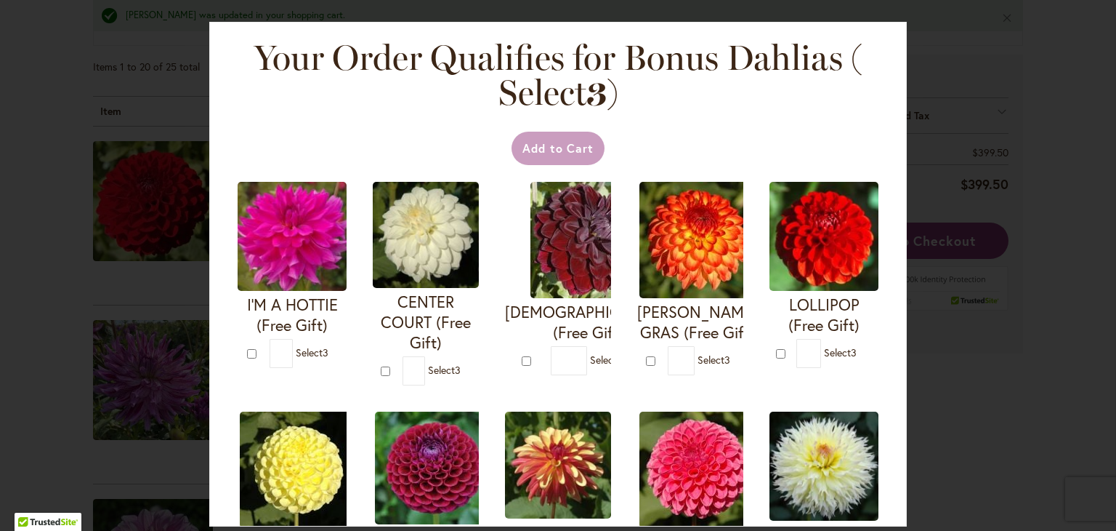
scroll to position [305, 0]
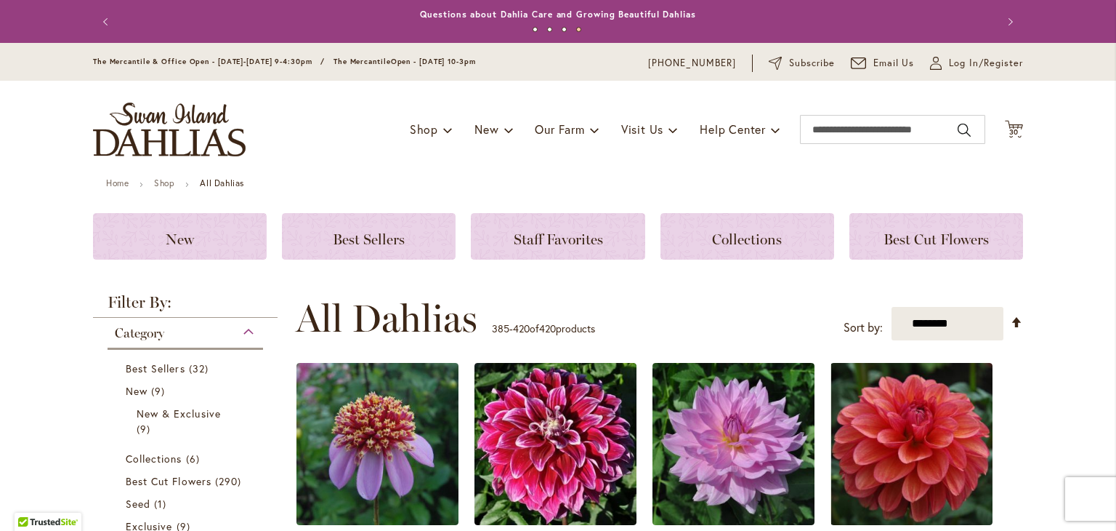
click at [995, 130] on div "Toggle Nav Shop Dahlia Tubers Collections Fresh Cut Dahlias Gardening Supplies …" at bounding box center [558, 129] width 959 height 97
click at [1010, 132] on span "30" at bounding box center [1015, 131] width 10 height 9
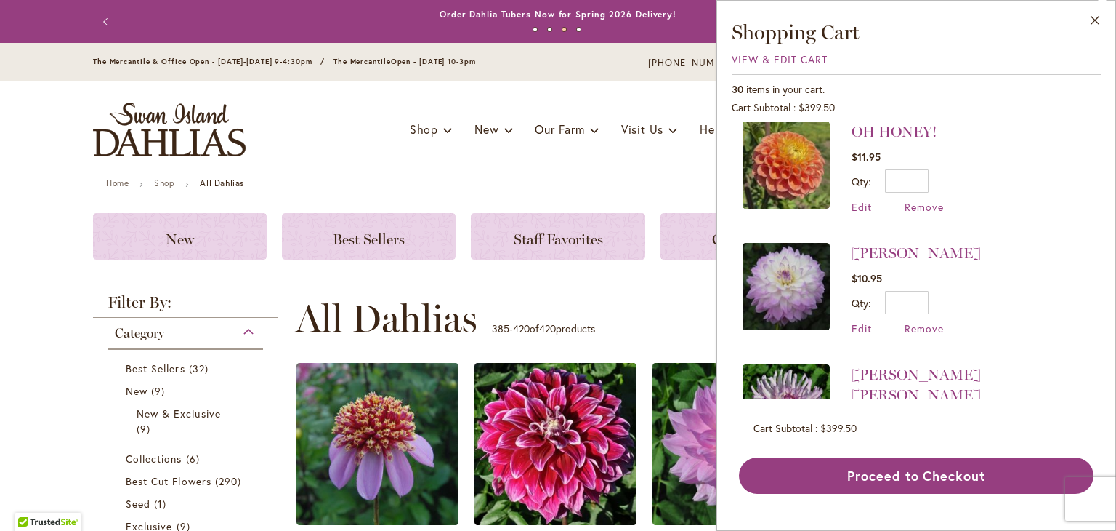
scroll to position [499, 0]
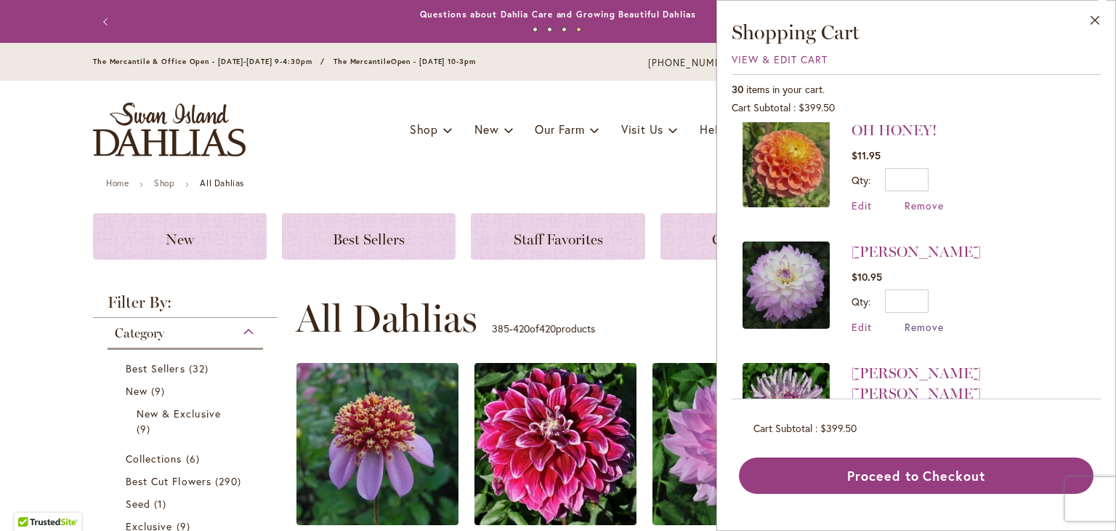
click at [916, 320] on span "Remove" at bounding box center [924, 327] width 39 height 14
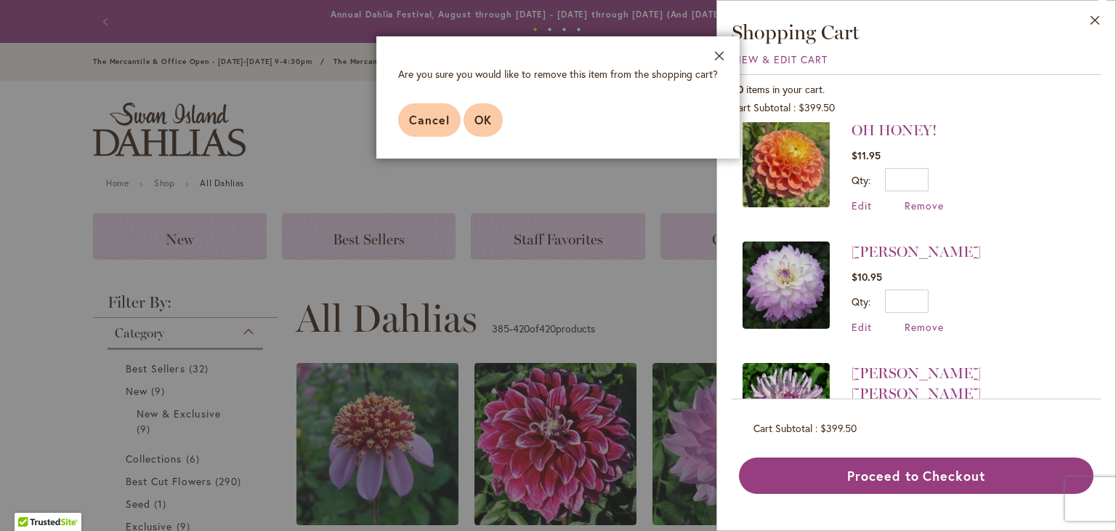
click at [491, 120] on button "OK" at bounding box center [483, 119] width 39 height 33
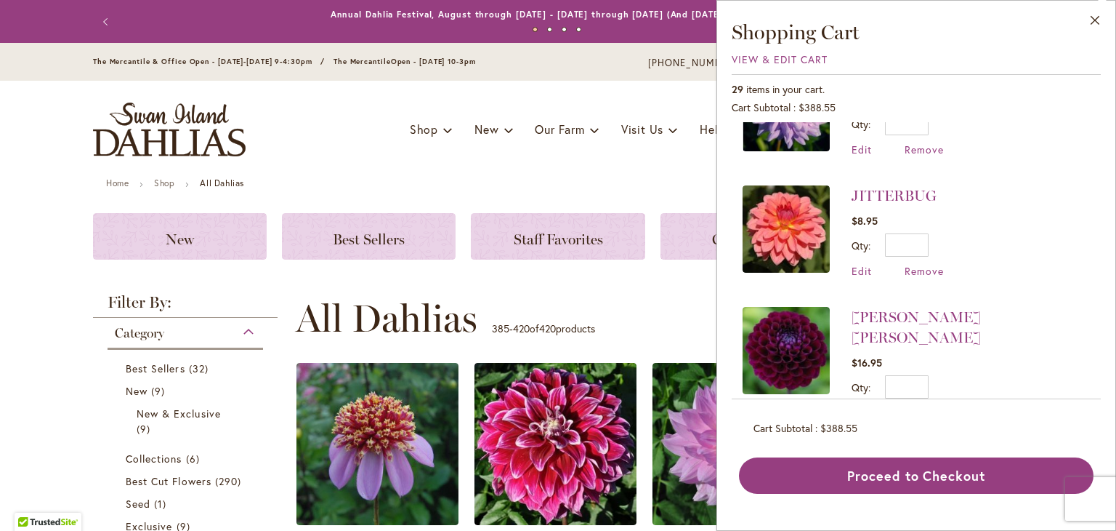
scroll to position [818, 0]
click at [855, 405] on span "Edit" at bounding box center [862, 412] width 20 height 14
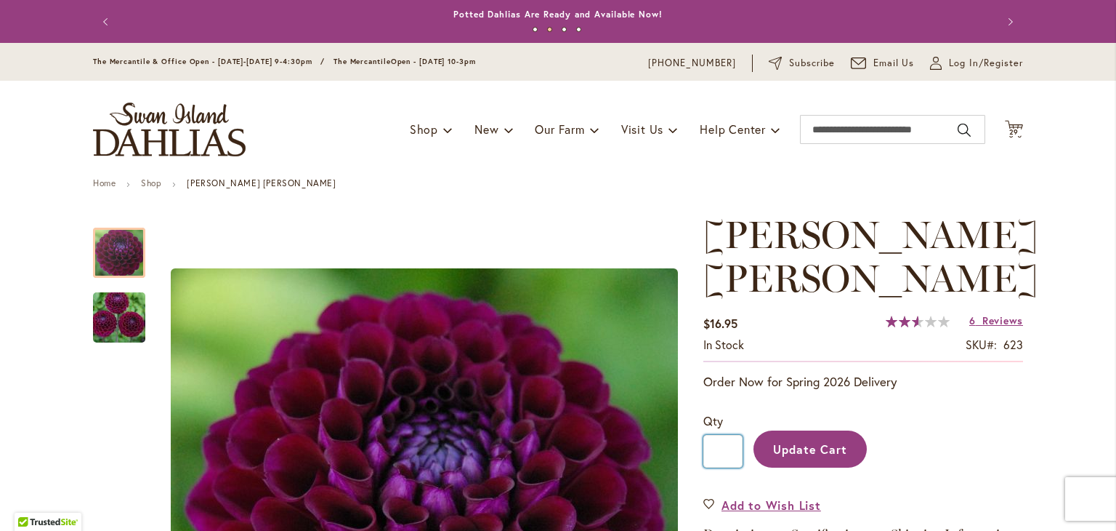
click at [723, 452] on input "*" at bounding box center [723, 451] width 39 height 33
type input "*"
click at [754, 430] on button "Update Cart" at bounding box center [810, 448] width 113 height 37
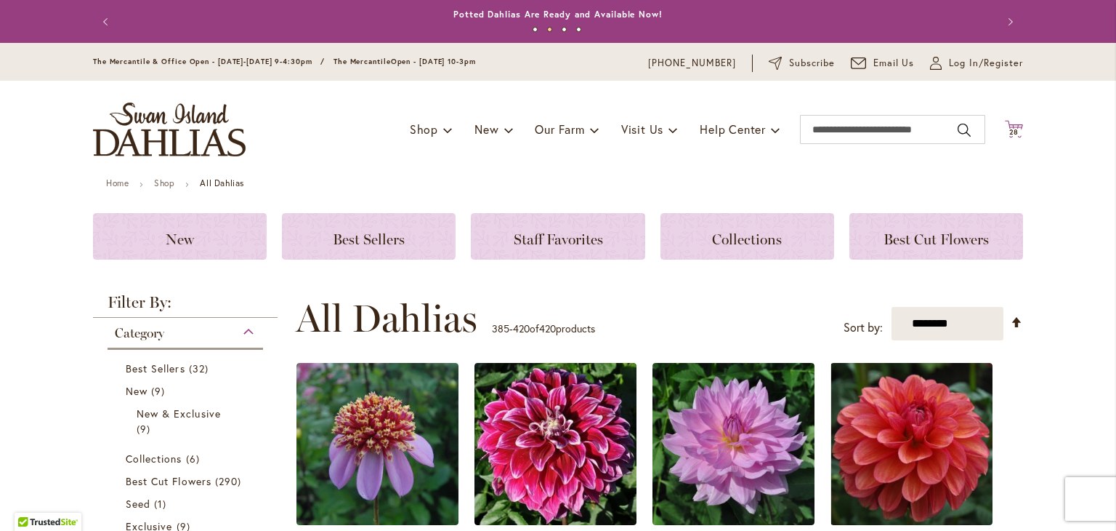
click at [1005, 124] on icon "Cart .cls-1 { fill: #231f20; }" at bounding box center [1014, 129] width 18 height 18
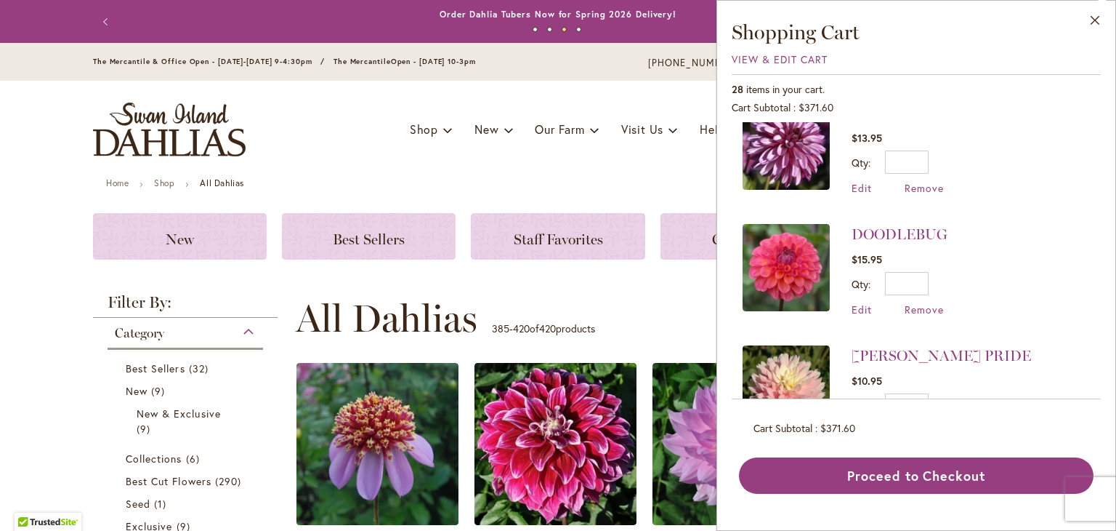
scroll to position [1410, 0]
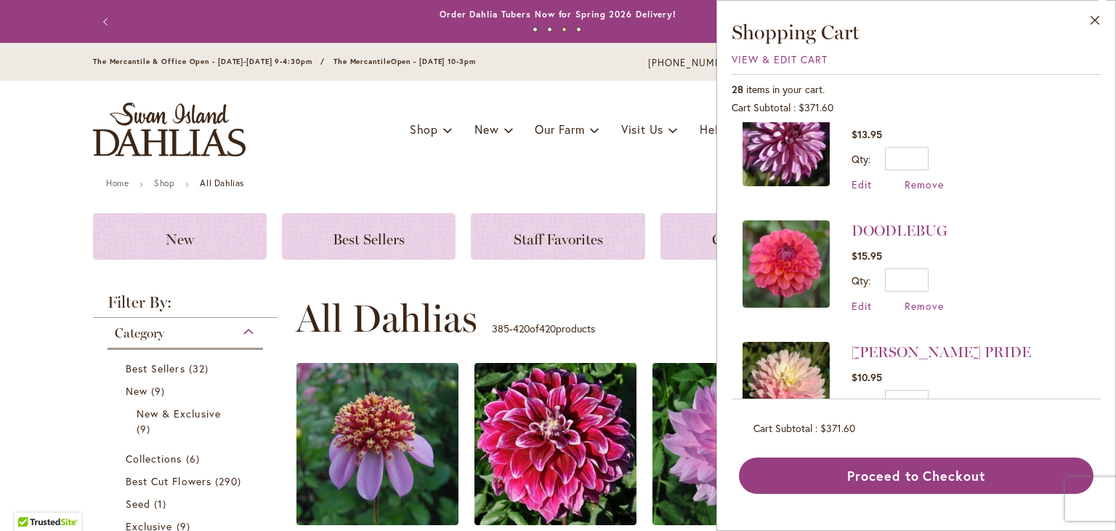
click at [919, 420] on span "Remove" at bounding box center [924, 427] width 39 height 14
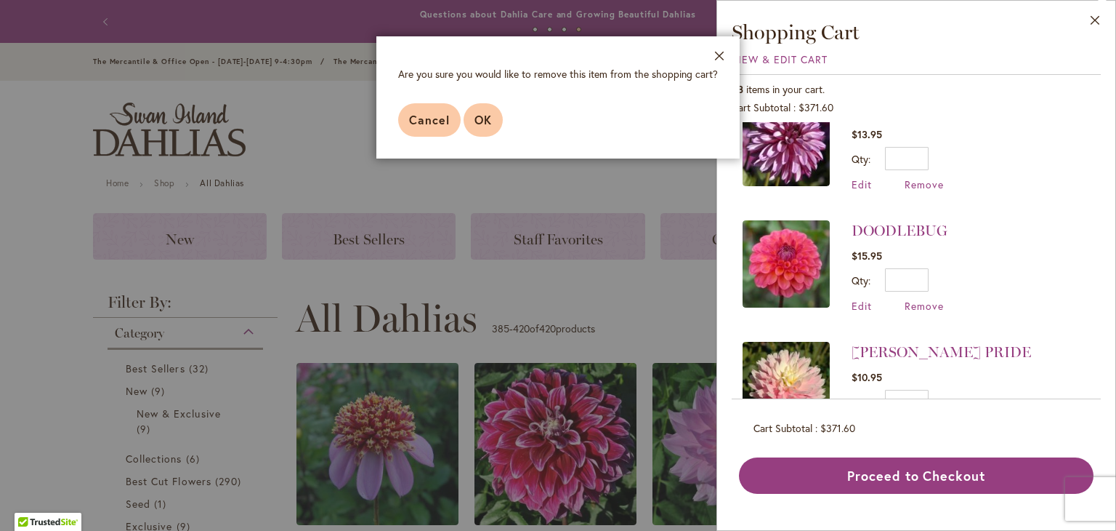
click at [480, 119] on span "OK" at bounding box center [483, 119] width 17 height 15
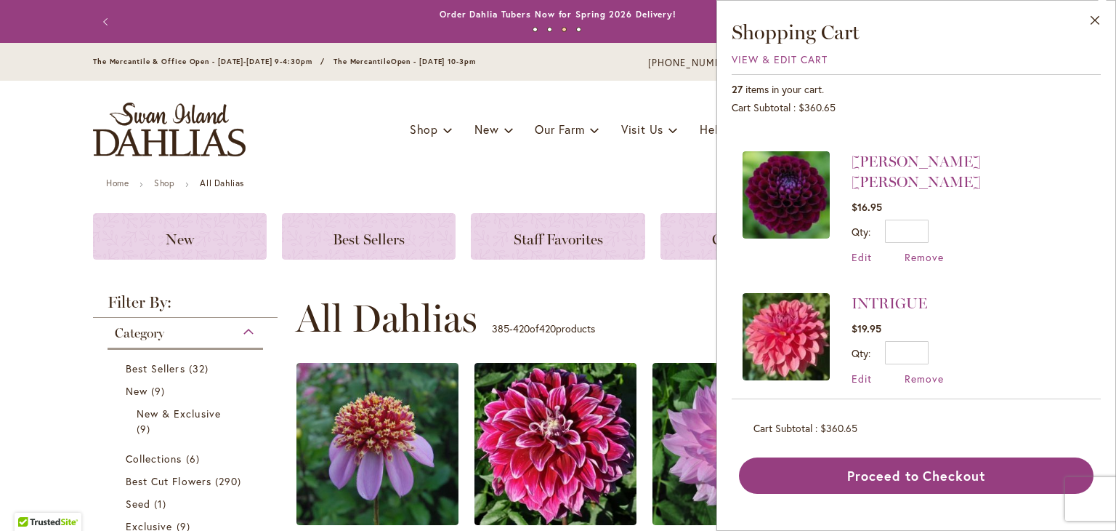
scroll to position [974, 0]
